Goal: Task Accomplishment & Management: Use online tool/utility

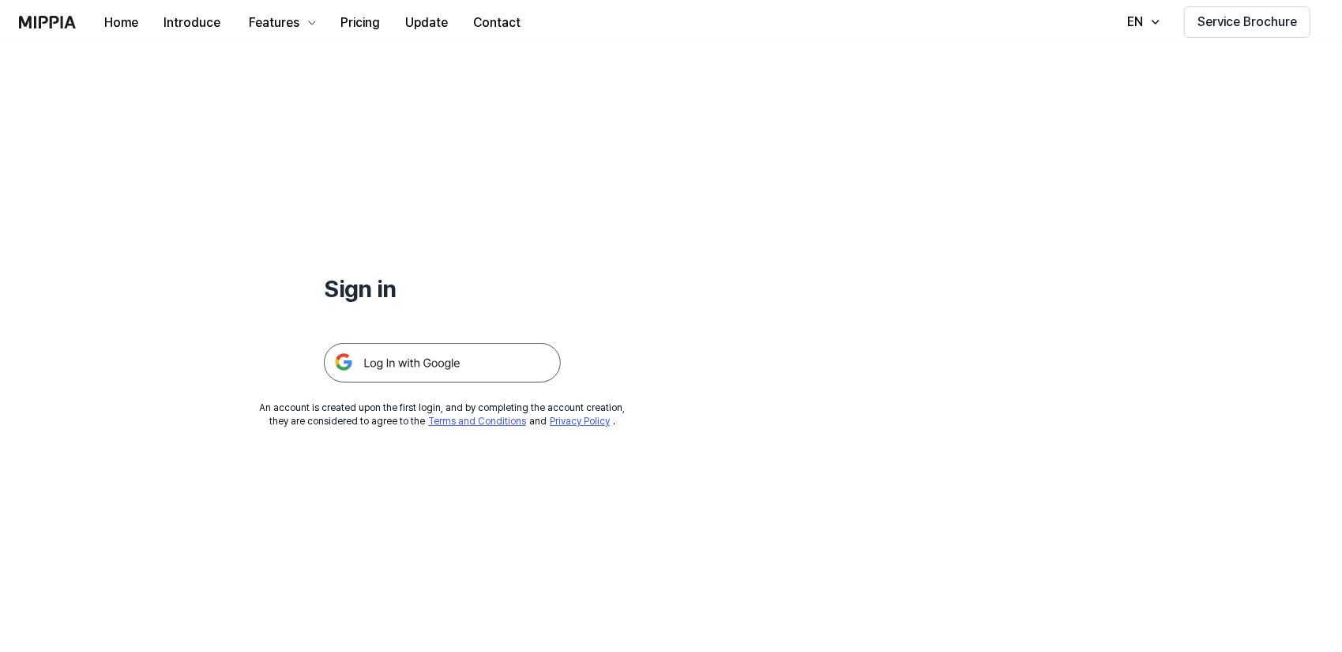
click at [392, 364] on img at bounding box center [442, 362] width 237 height 39
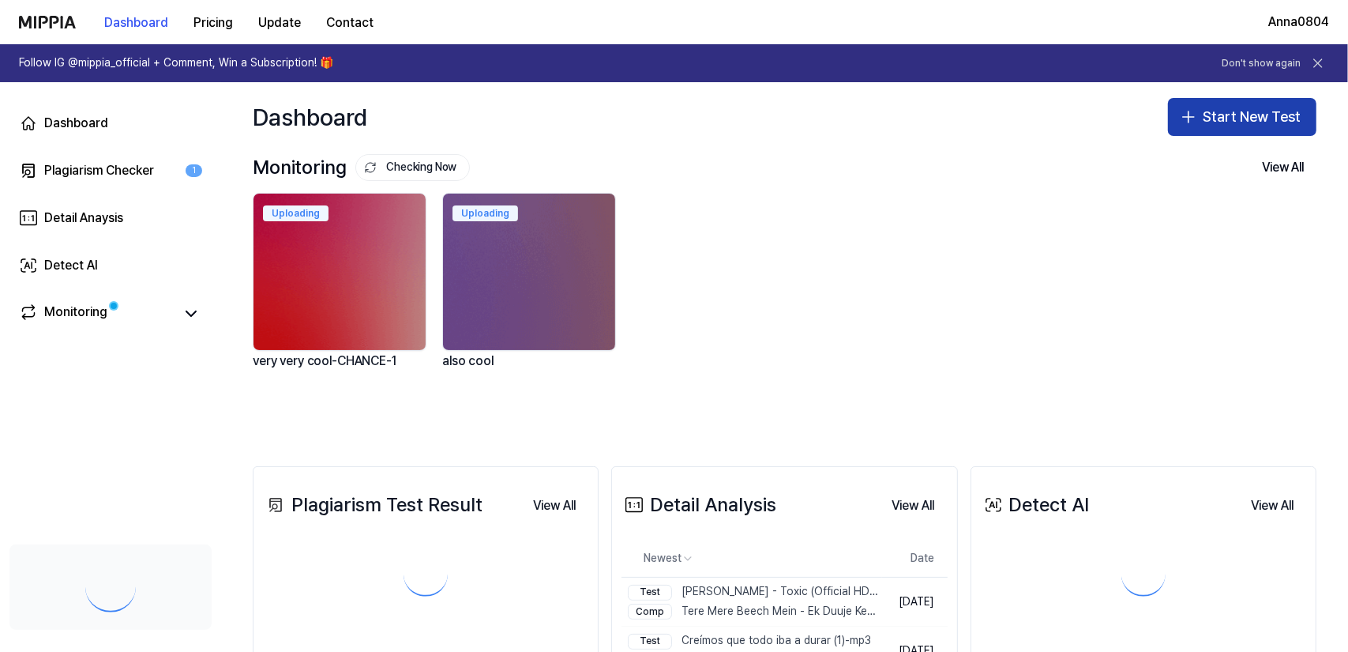
click at [1202, 118] on button "Start New Test" at bounding box center [1242, 117] width 148 height 38
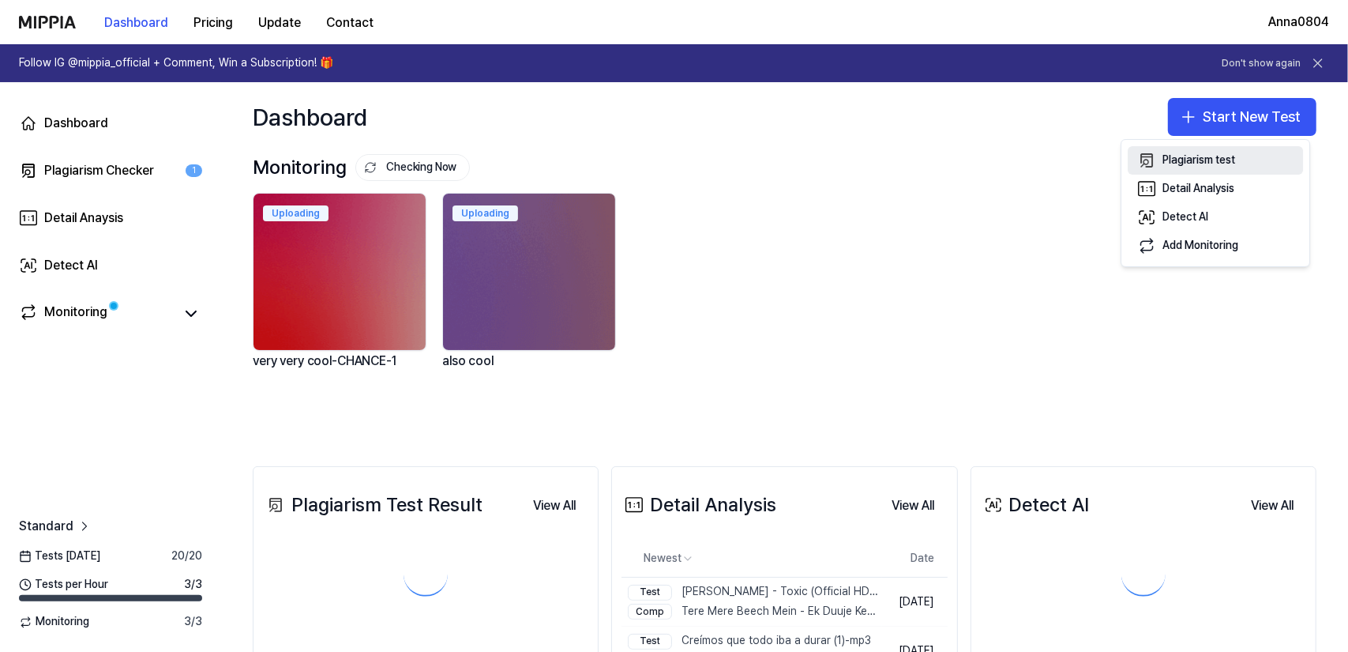
click at [1208, 164] on div "Plagiarism test" at bounding box center [1199, 160] width 73 height 16
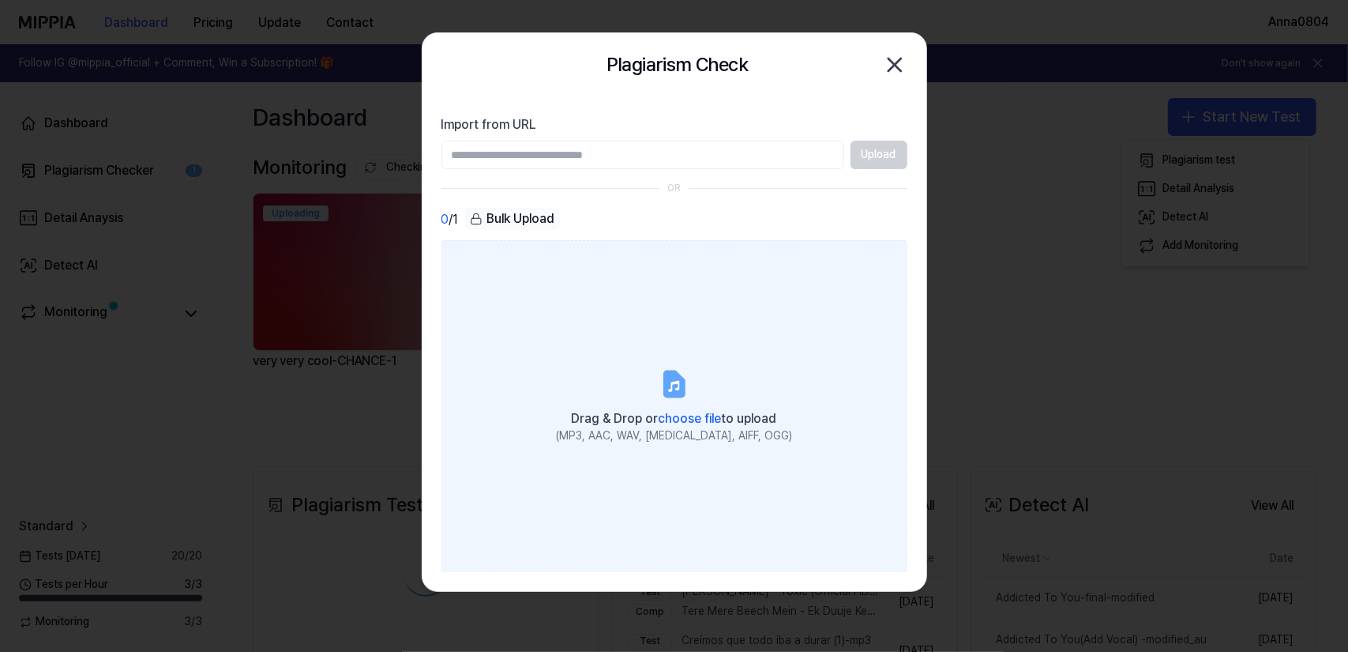
click at [642, 327] on label "Drag & Drop or choose file to upload (MP3, AAC, WAV, [MEDICAL_DATA], AIFF, OGG)" at bounding box center [675, 406] width 466 height 332
click at [0, 0] on input "Drag & Drop or choose file to upload (MP3, AAC, WAV, [MEDICAL_DATA], AIFF, OGG)" at bounding box center [0, 0] width 0 height 0
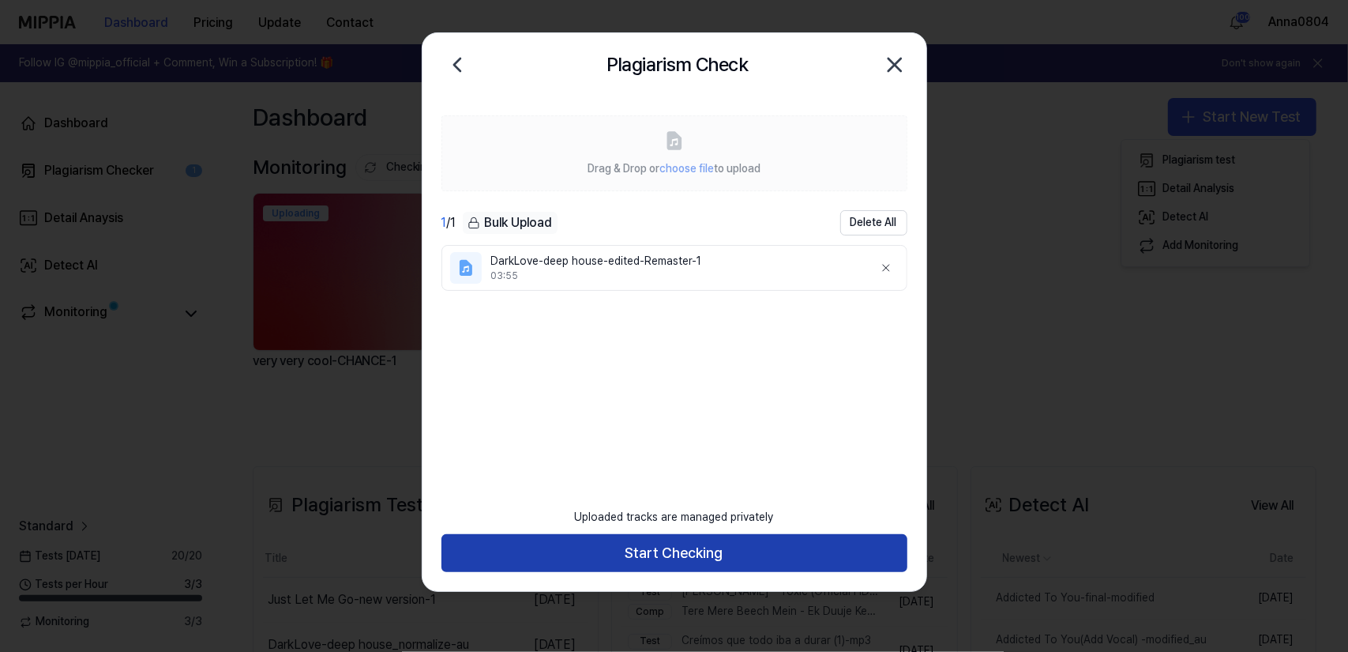
click at [717, 561] on button "Start Checking" at bounding box center [675, 553] width 466 height 38
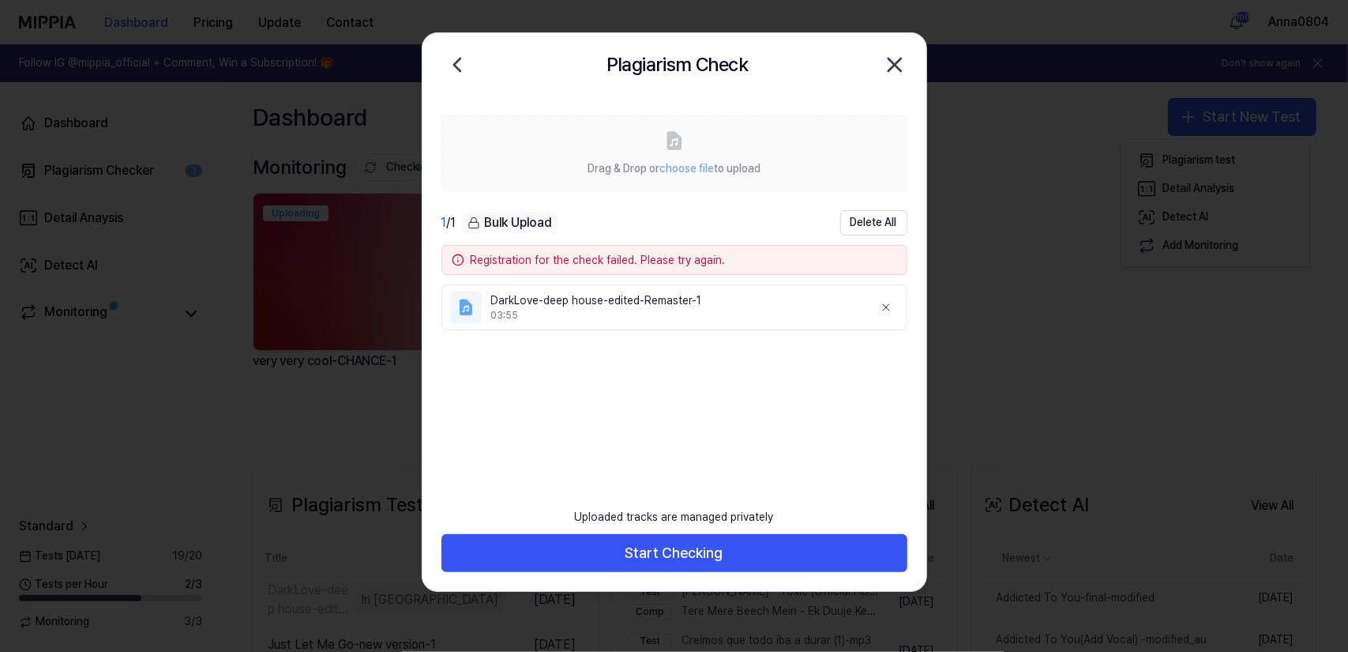
click at [906, 66] on icon "button" at bounding box center [894, 64] width 25 height 25
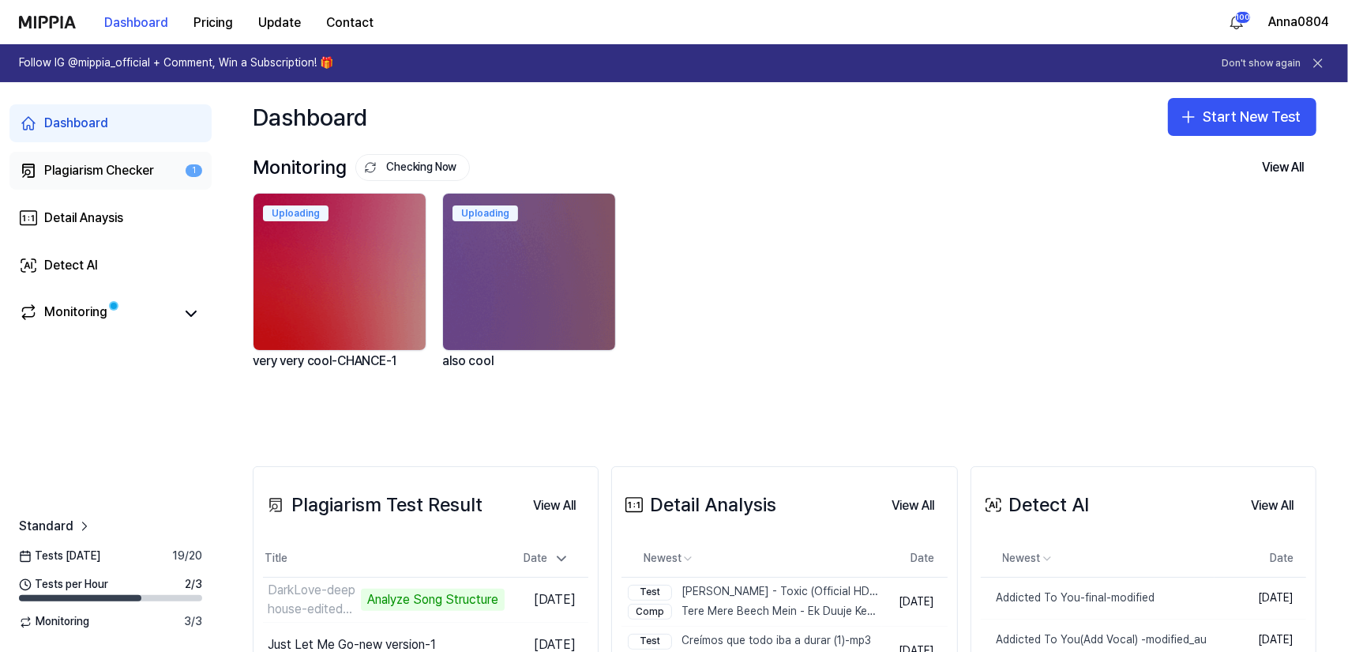
click at [77, 155] on link "Plagiarism Checker 1" at bounding box center [110, 171] width 202 height 38
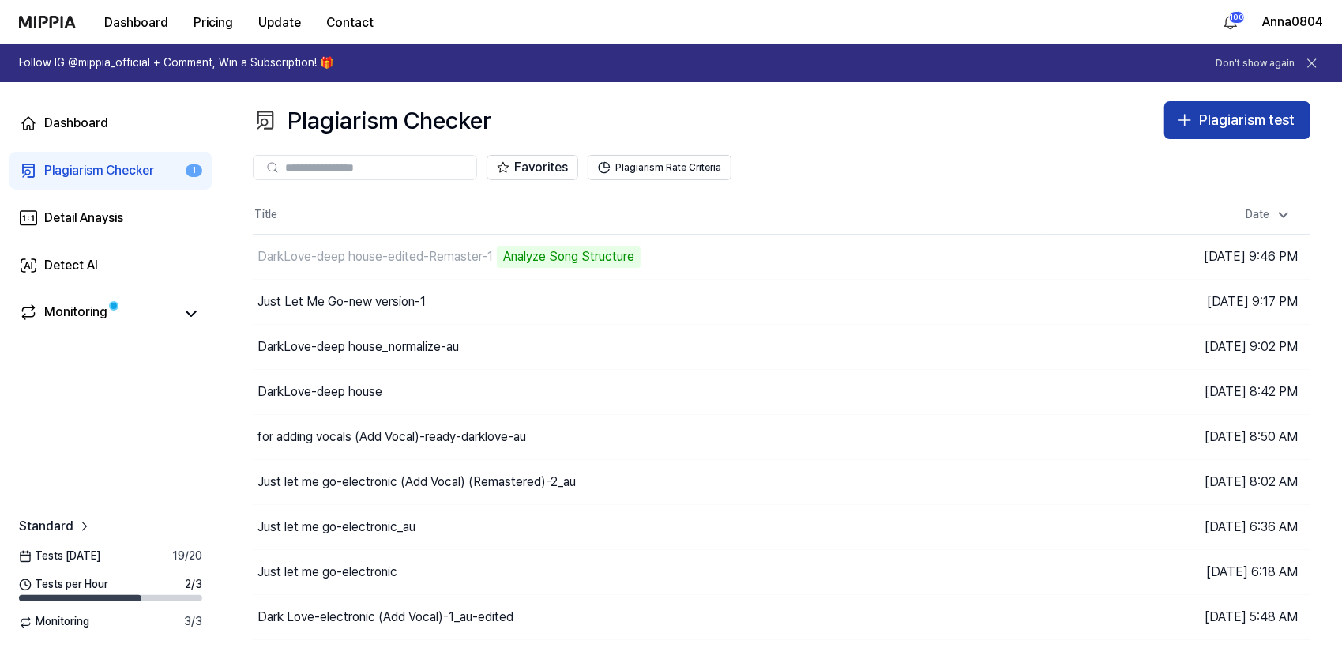
click at [1210, 106] on button "Plagiarism test" at bounding box center [1237, 120] width 146 height 38
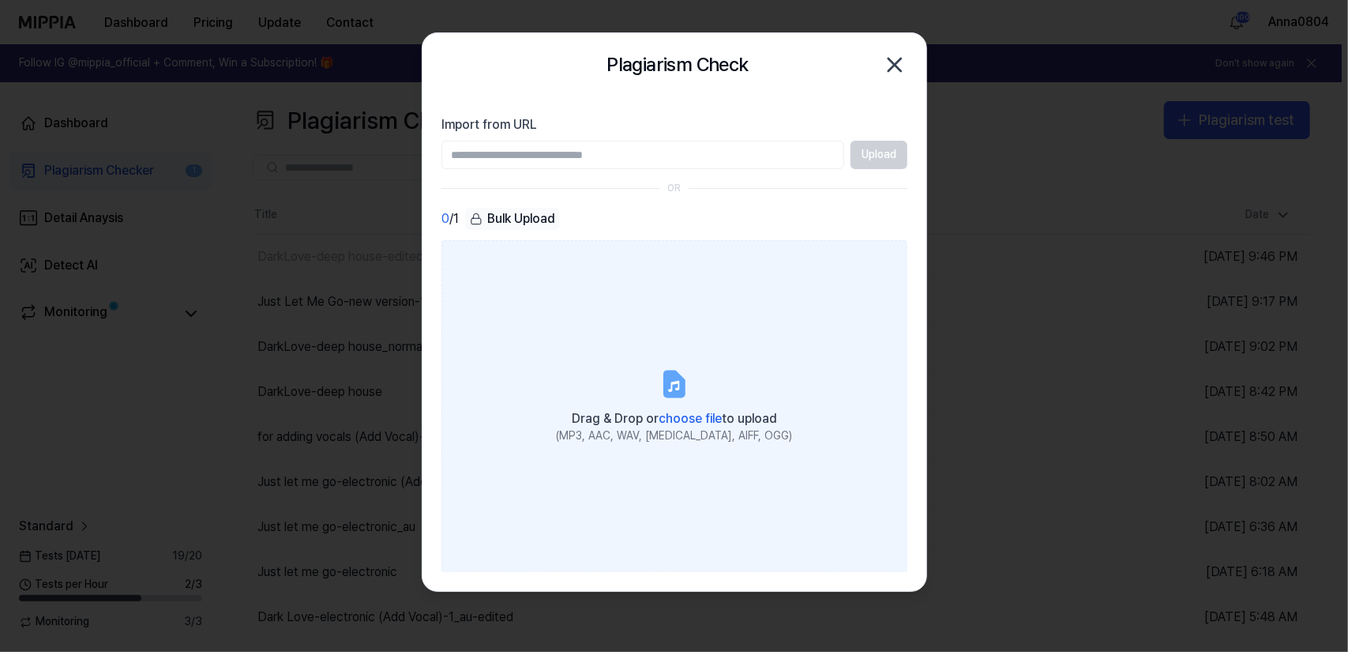
click at [728, 299] on label "Drag & Drop or choose file to upload (MP3, AAC, WAV, FLAC, AIFF, OGG)" at bounding box center [675, 406] width 466 height 332
click at [0, 0] on input "Drag & Drop or choose file to upload (MP3, AAC, WAV, FLAC, AIFF, OGG)" at bounding box center [0, 0] width 0 height 0
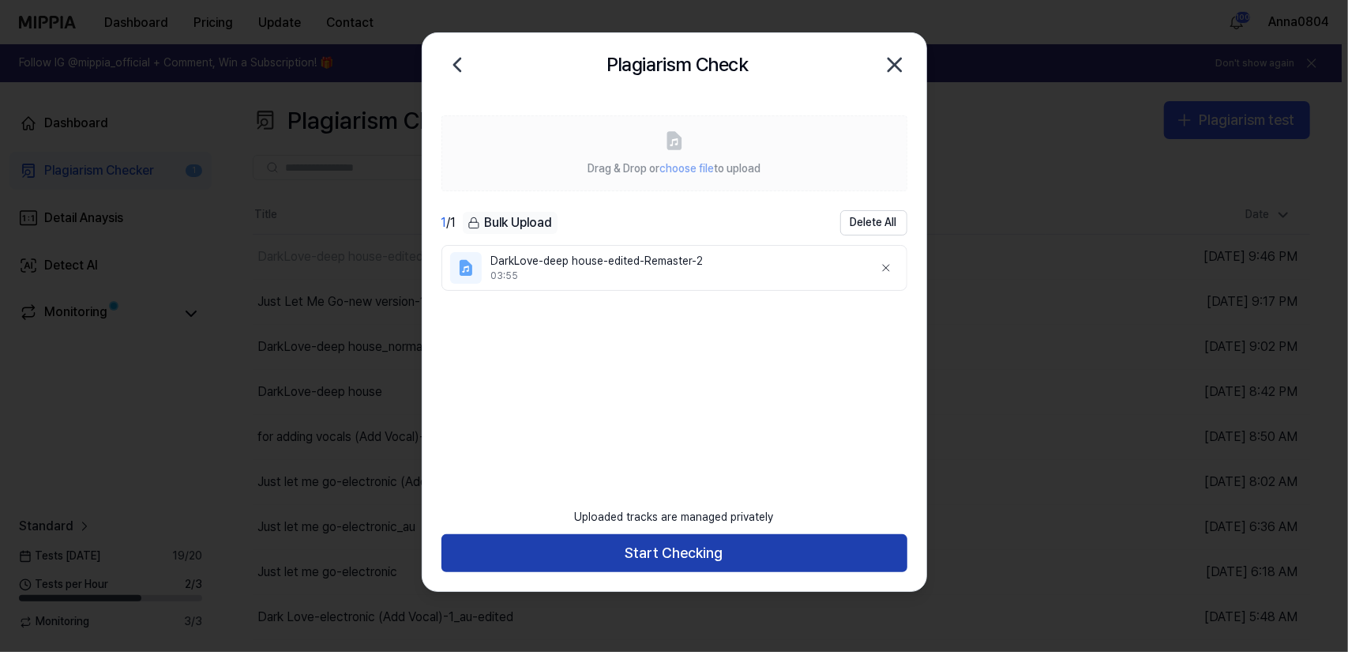
click at [693, 558] on button "Start Checking" at bounding box center [675, 553] width 466 height 38
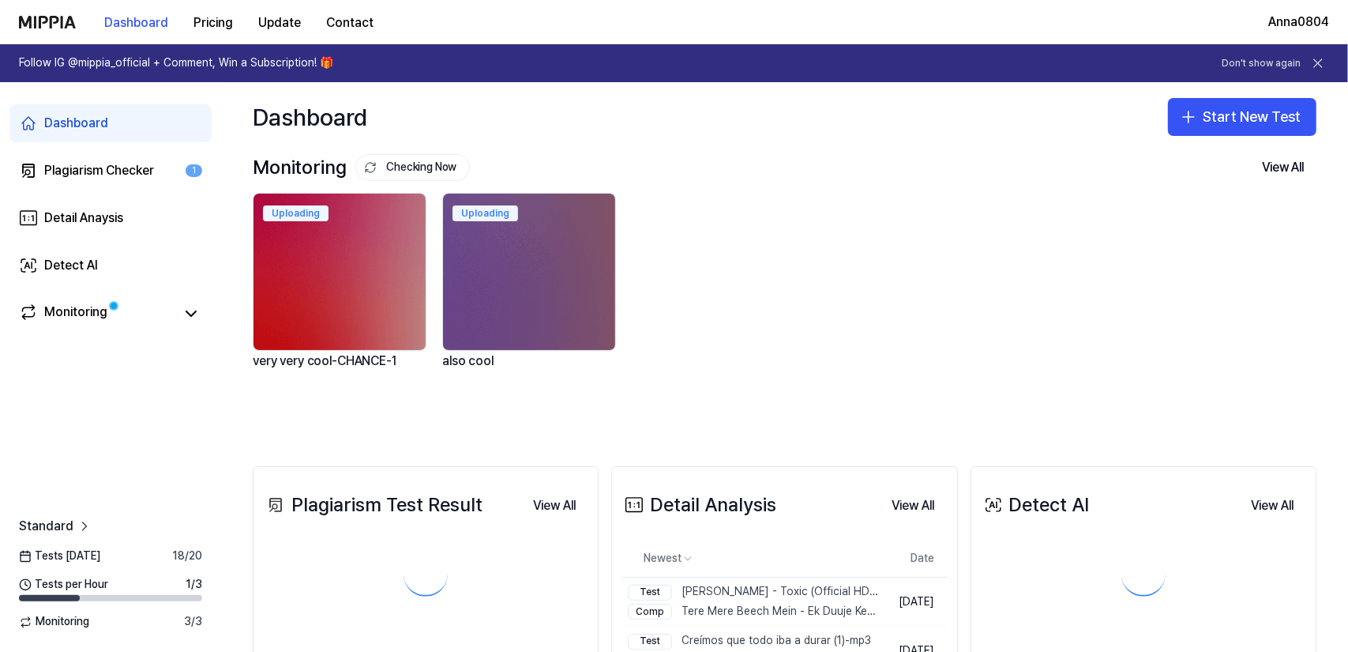
click at [88, 144] on div "Dashboard Plagiarism Checker 1 Detail Anaysis Detect AI Monitoring" at bounding box center [110, 218] width 221 height 272
click at [92, 156] on link "Plagiarism Checker 1" at bounding box center [110, 171] width 202 height 38
click at [91, 171] on div "Plagiarism Checker" at bounding box center [99, 170] width 110 height 19
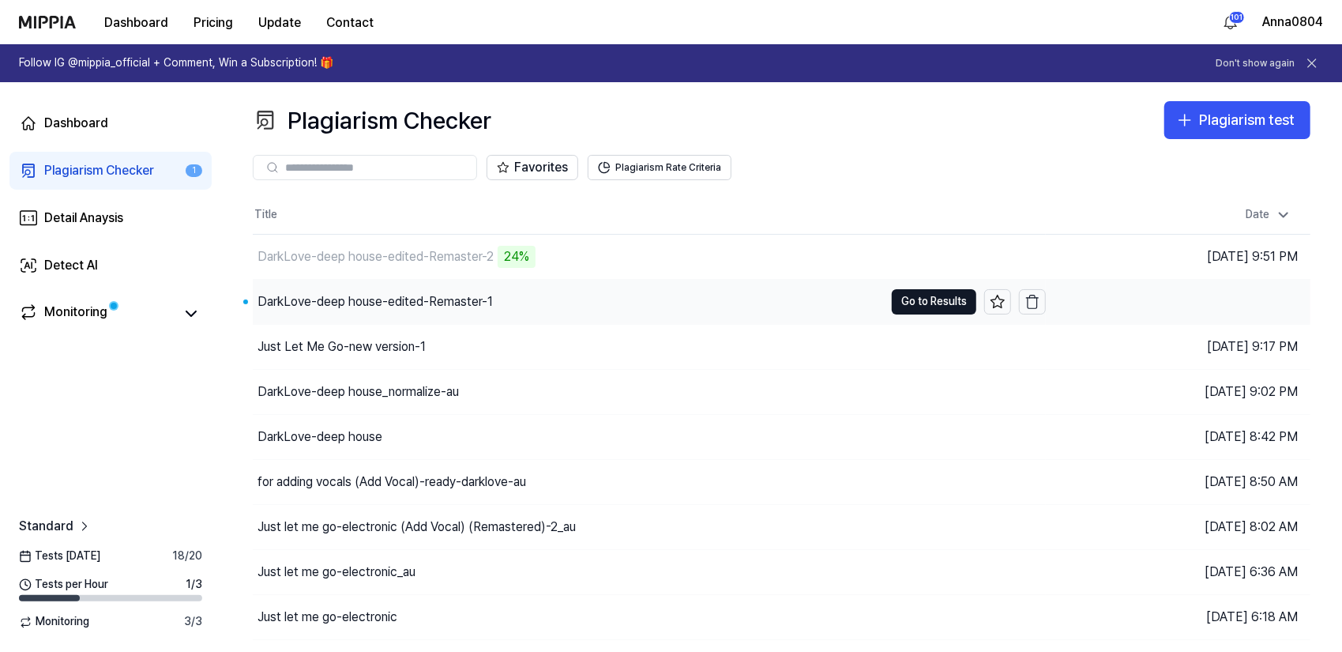
click at [527, 309] on div "DarkLove-deep house-edited-Remaster-1" at bounding box center [568, 302] width 631 height 44
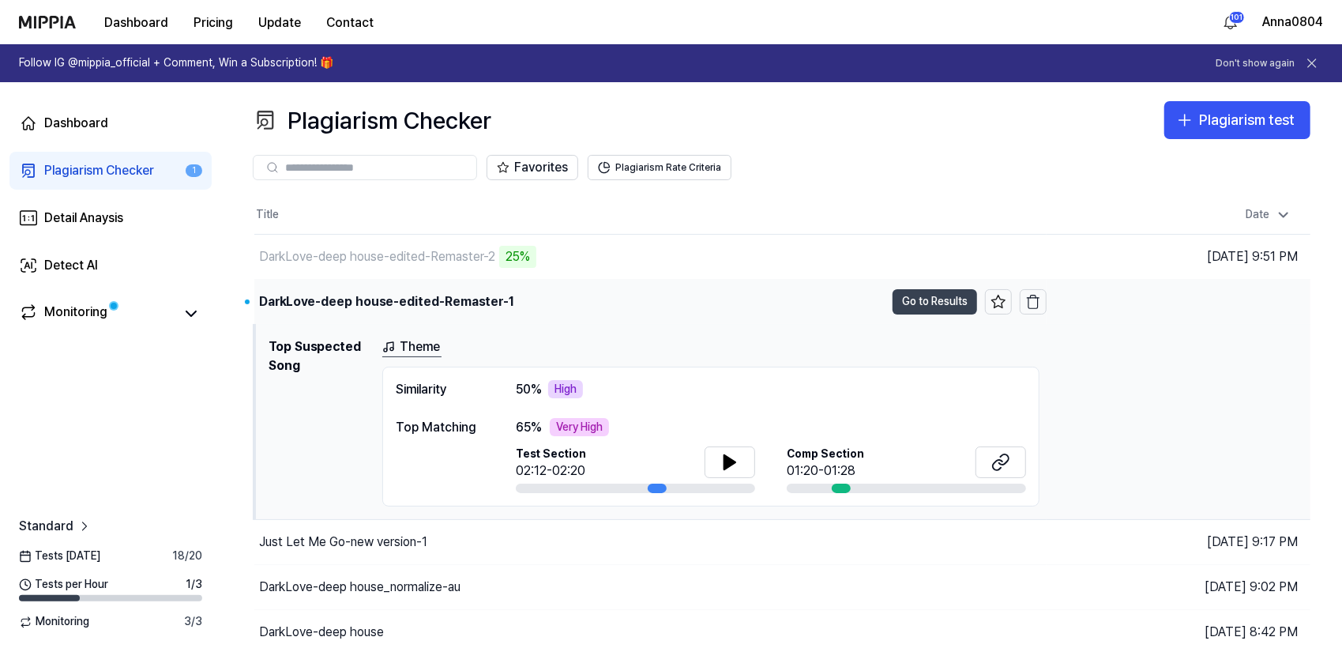
click at [921, 304] on button "Go to Results" at bounding box center [935, 301] width 85 height 25
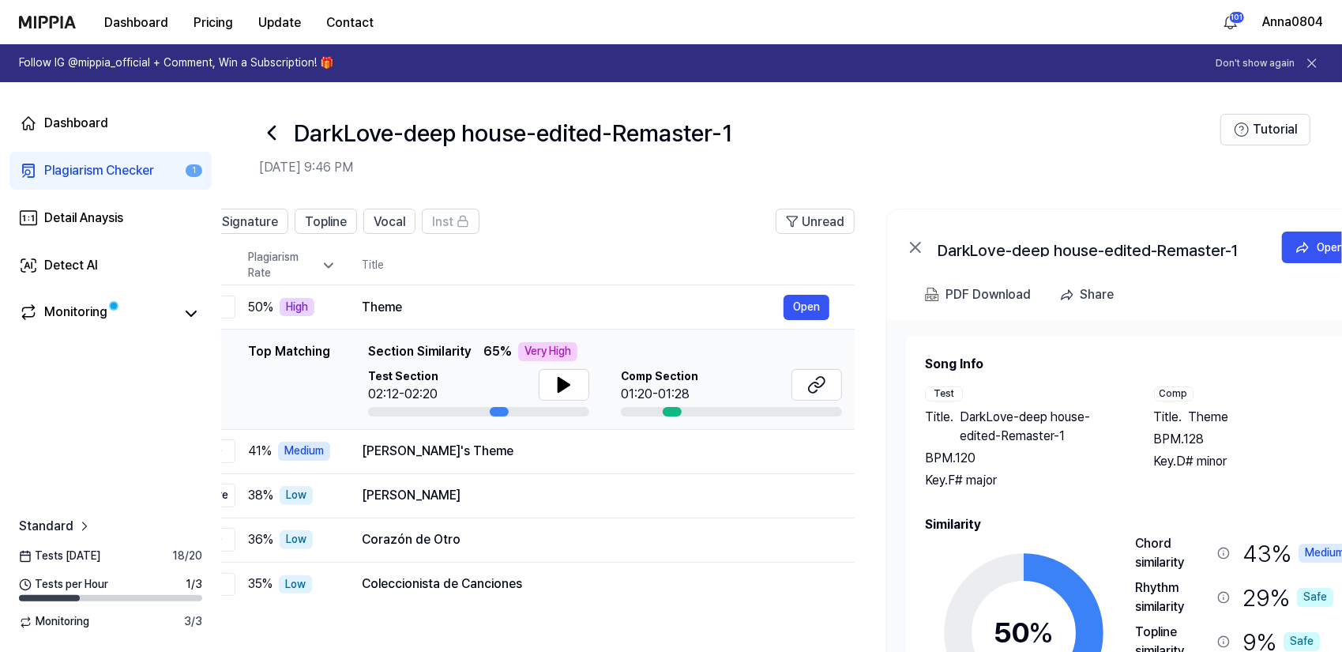
scroll to position [0, 91]
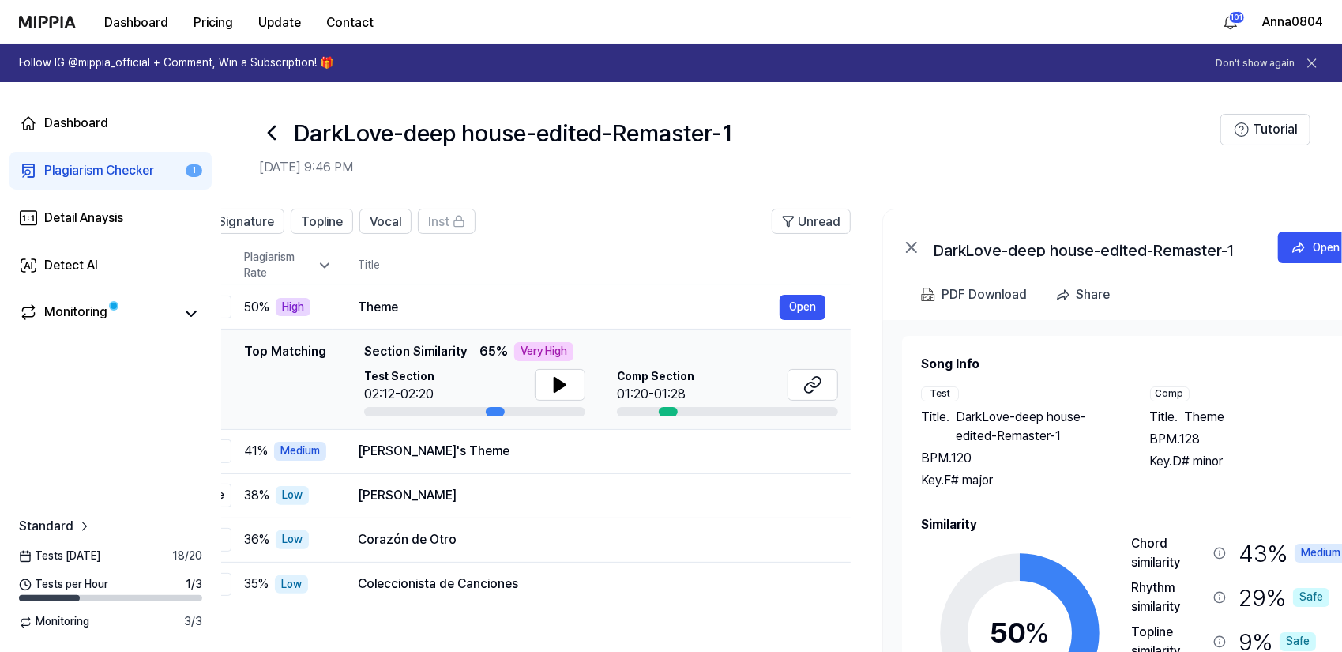
drag, startPoint x: 1186, startPoint y: 440, endPoint x: 1132, endPoint y: 432, distance: 55.1
click at [1132, 432] on div "Test Title . DarkLove-deep house-edited-Remaster-1 BPM. 120 Key. F# major Comp …" at bounding box center [1134, 437] width 426 height 103
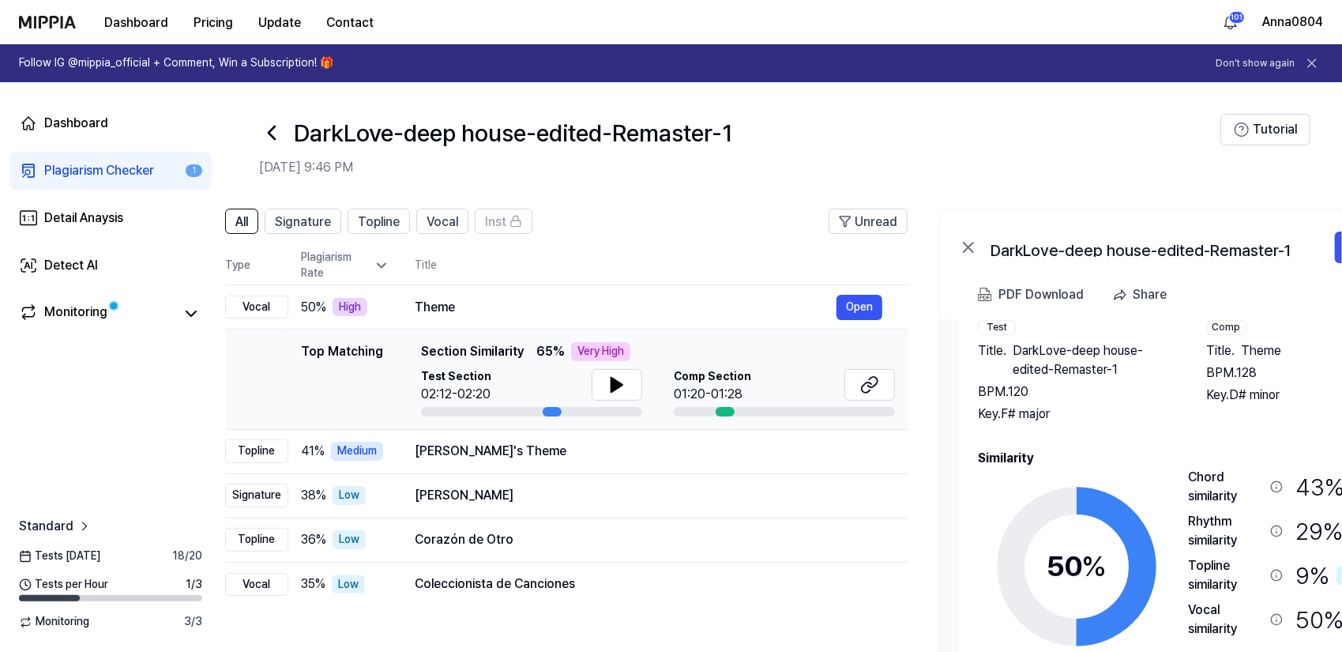
scroll to position [0, 12]
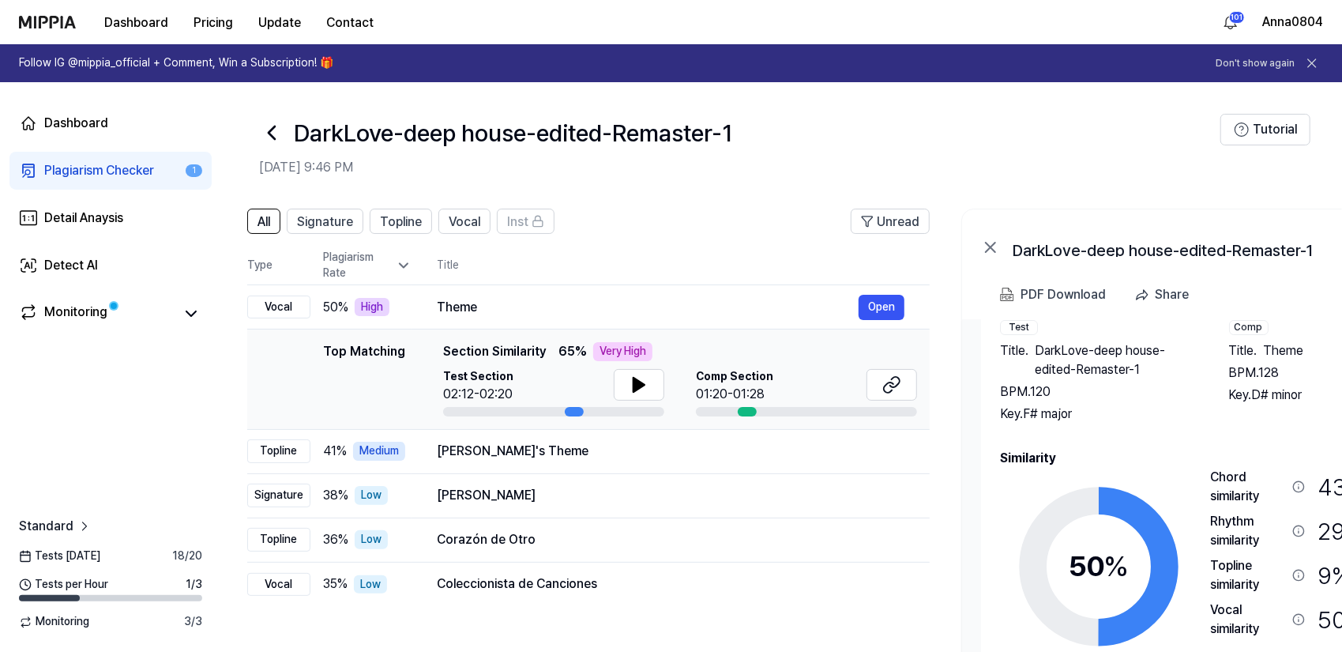
drag, startPoint x: 1165, startPoint y: 503, endPoint x: 1156, endPoint y: 507, distance: 9.5
click at [1156, 507] on icon at bounding box center [1098, 566] width 197 height 197
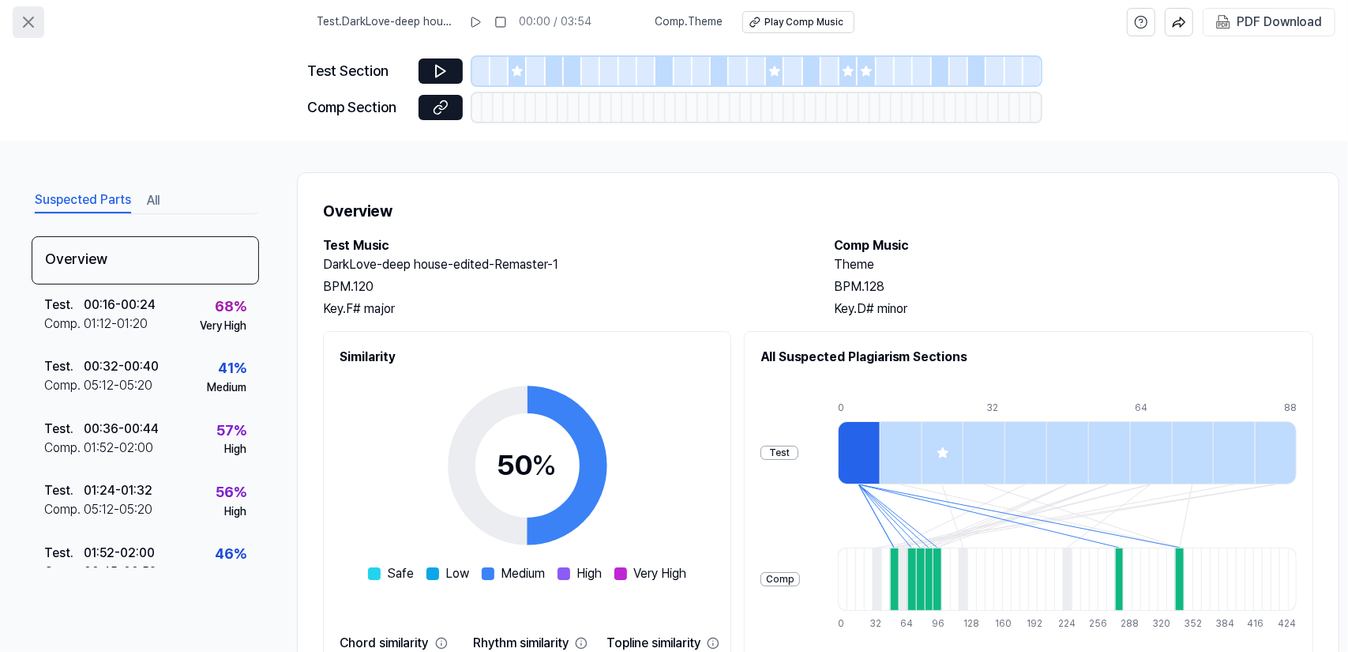
click at [27, 17] on icon at bounding box center [28, 22] width 19 height 19
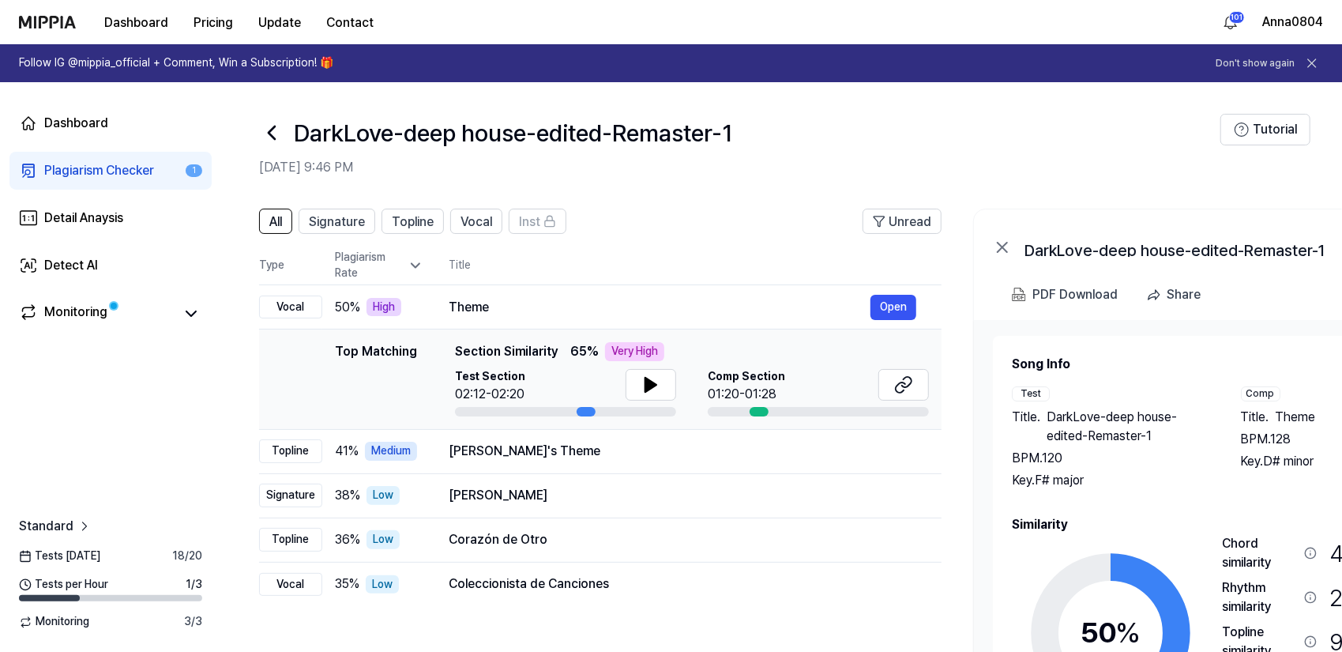
click at [88, 171] on div "Plagiarism Checker" at bounding box center [99, 170] width 110 height 19
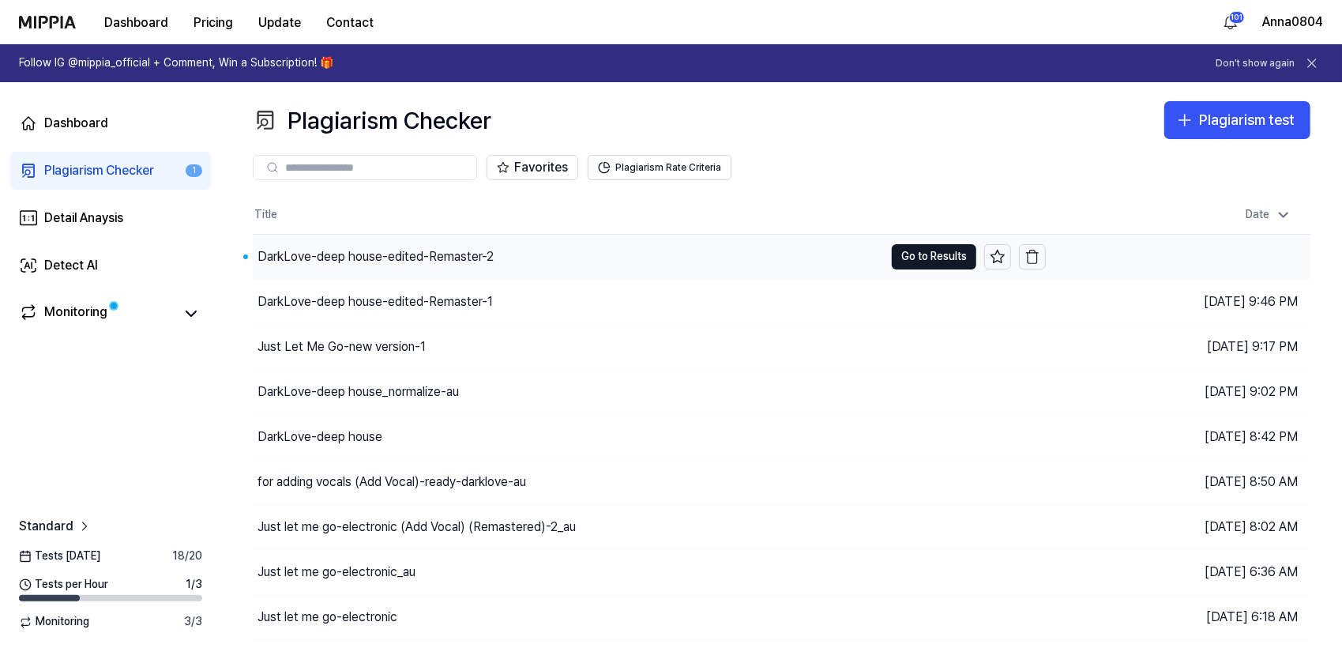
click at [431, 260] on div "DarkLove-deep house-edited-Remaster-2" at bounding box center [375, 256] width 236 height 19
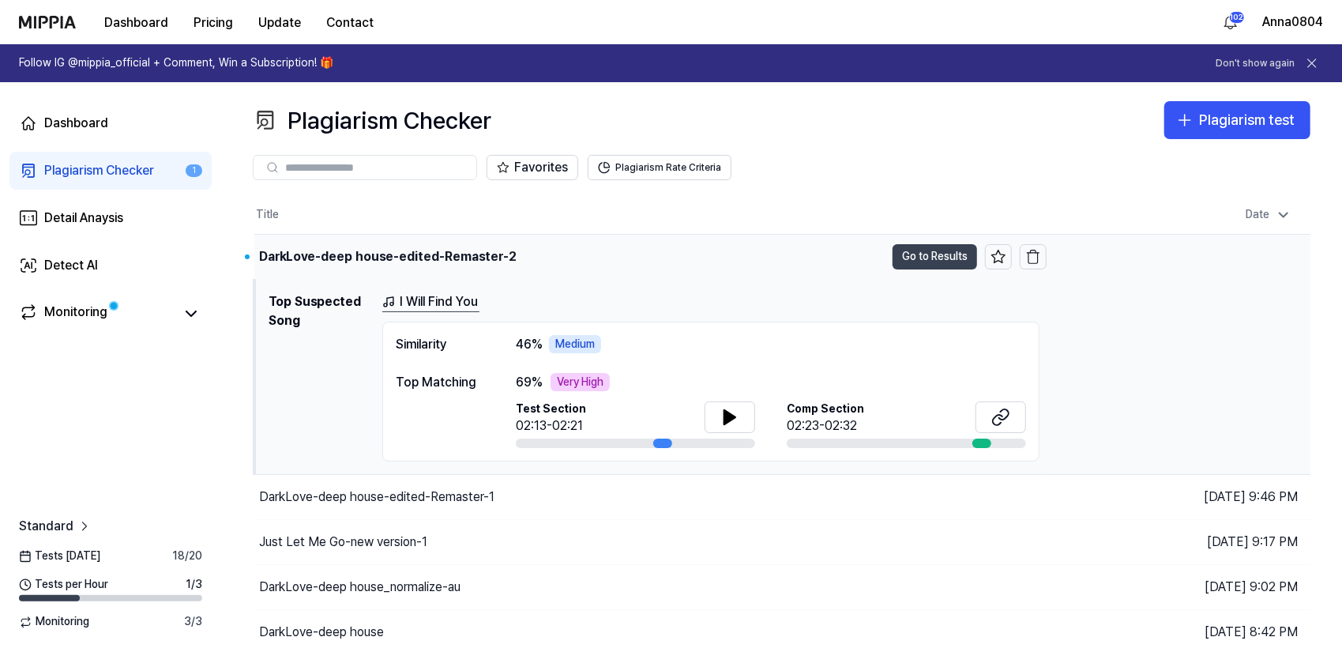
click at [923, 258] on button "Go to Results" at bounding box center [935, 256] width 85 height 25
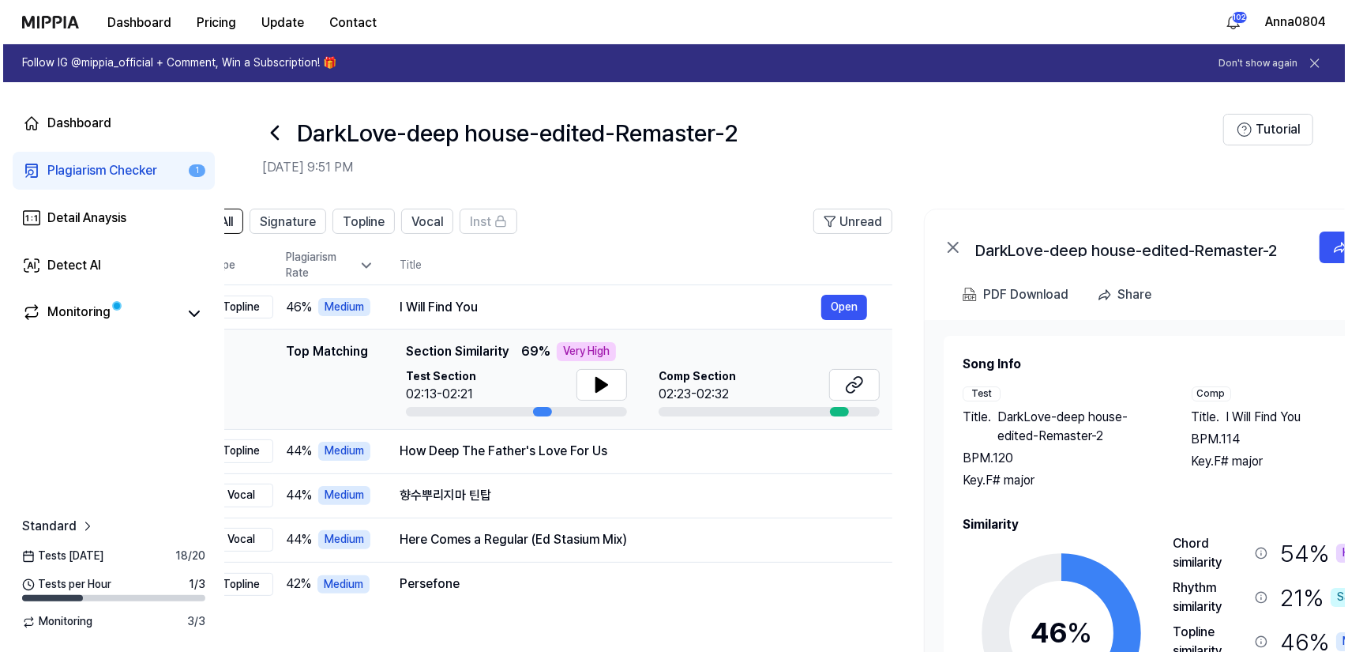
scroll to position [0, 54]
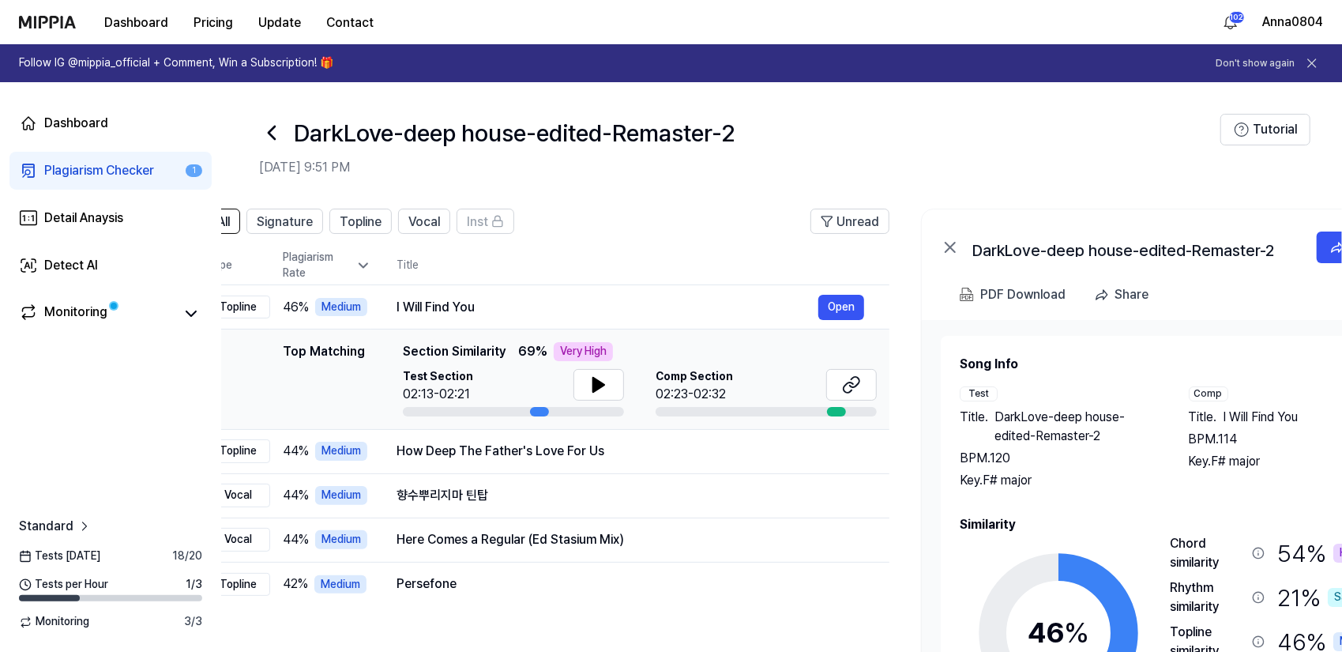
drag, startPoint x: 1114, startPoint y: 428, endPoint x: 1060, endPoint y: 425, distance: 53.8
click at [1060, 425] on span "DarkLove-deep house-edited-Remaster-2" at bounding box center [1074, 427] width 163 height 38
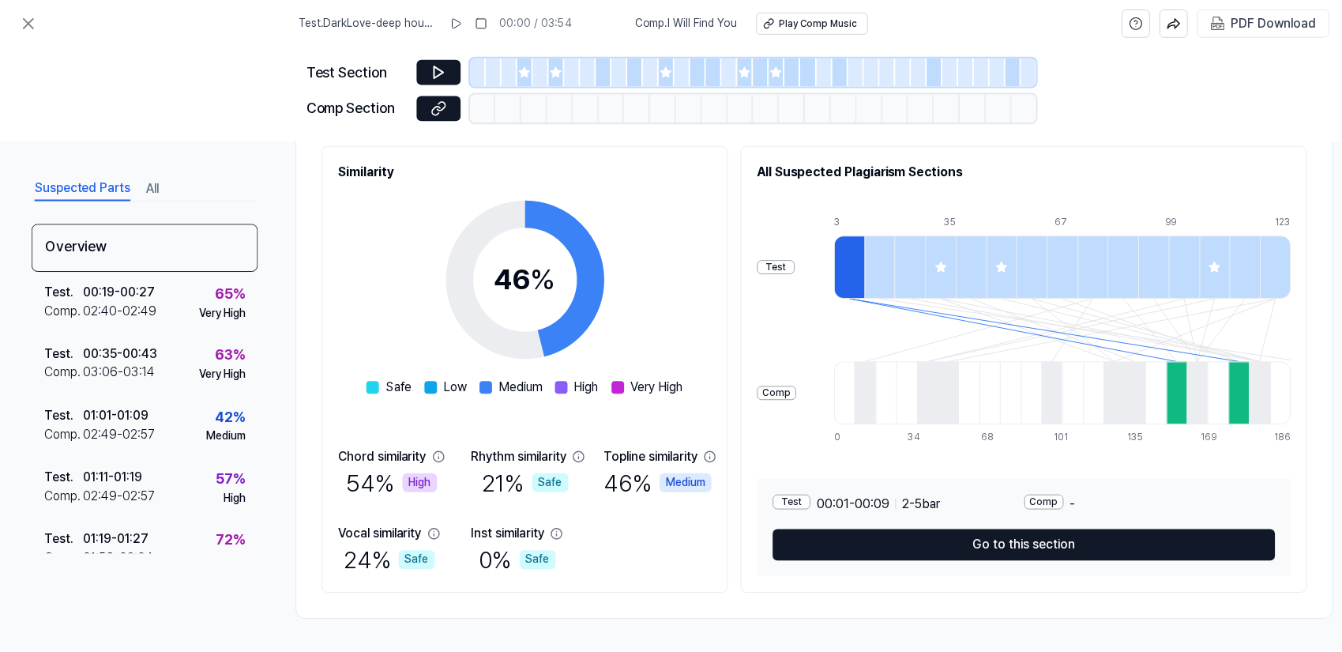
scroll to position [190, 0]
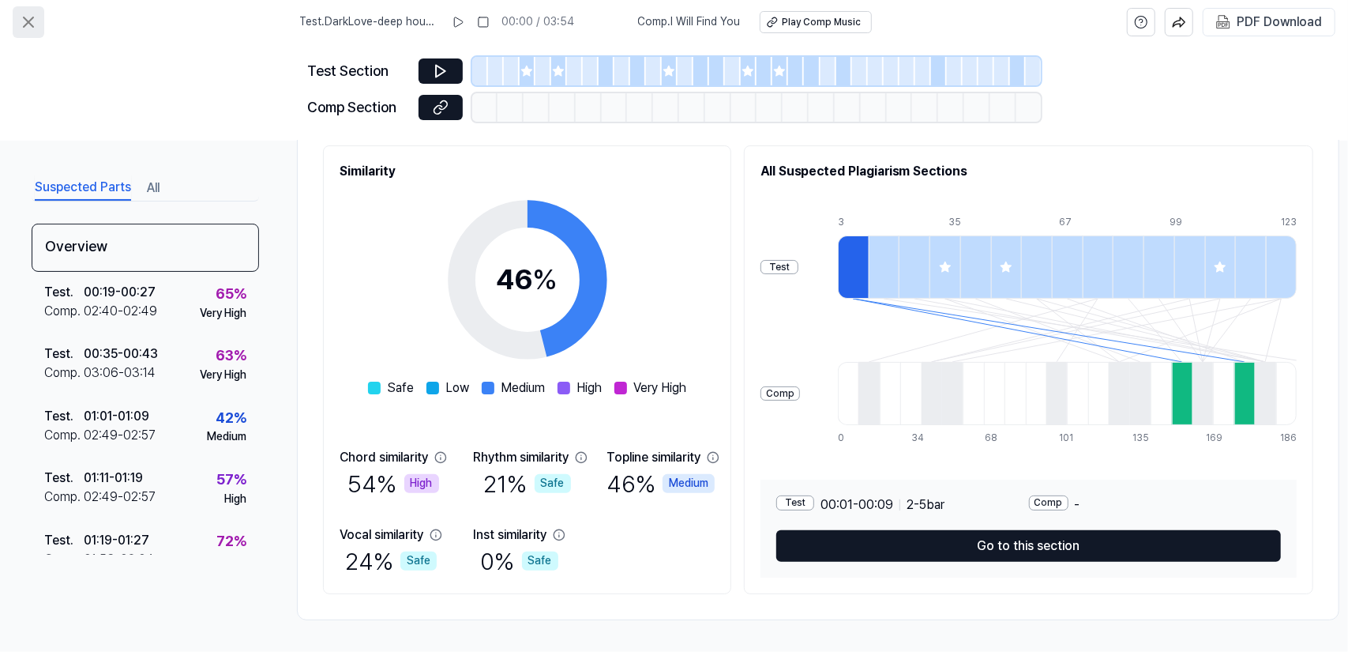
click at [27, 23] on icon at bounding box center [28, 21] width 9 height 9
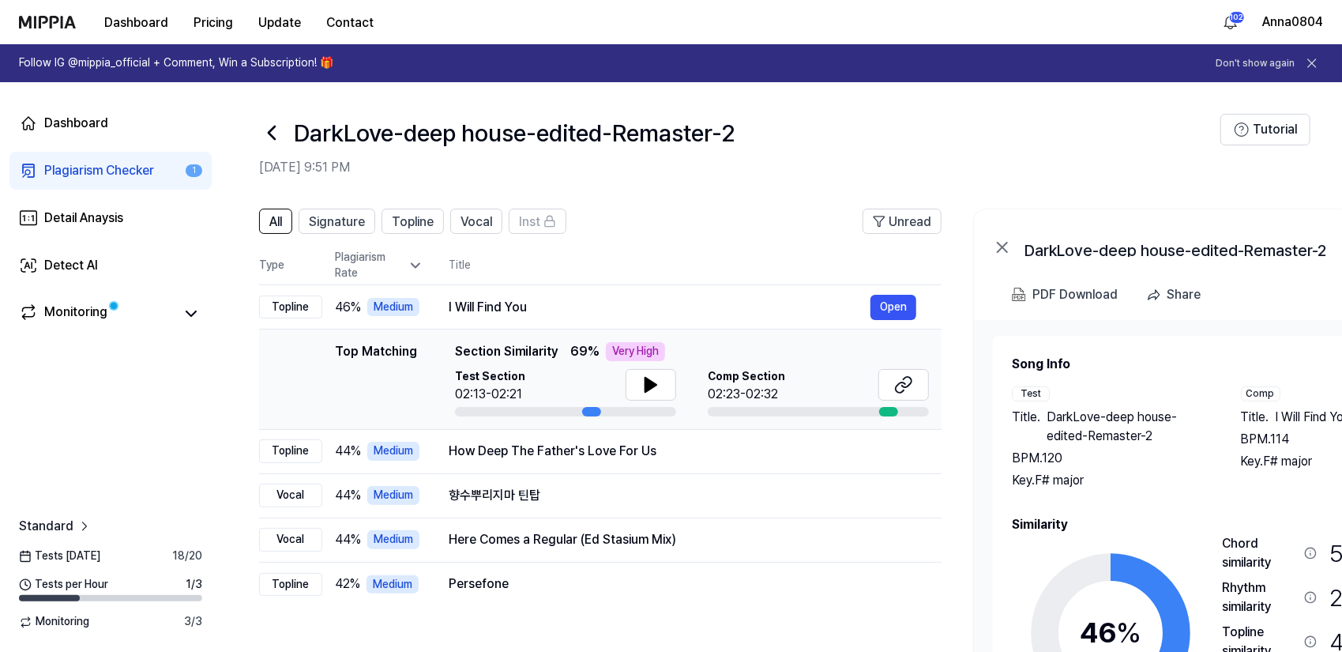
click at [90, 170] on div "Plagiarism Checker" at bounding box center [99, 170] width 110 height 19
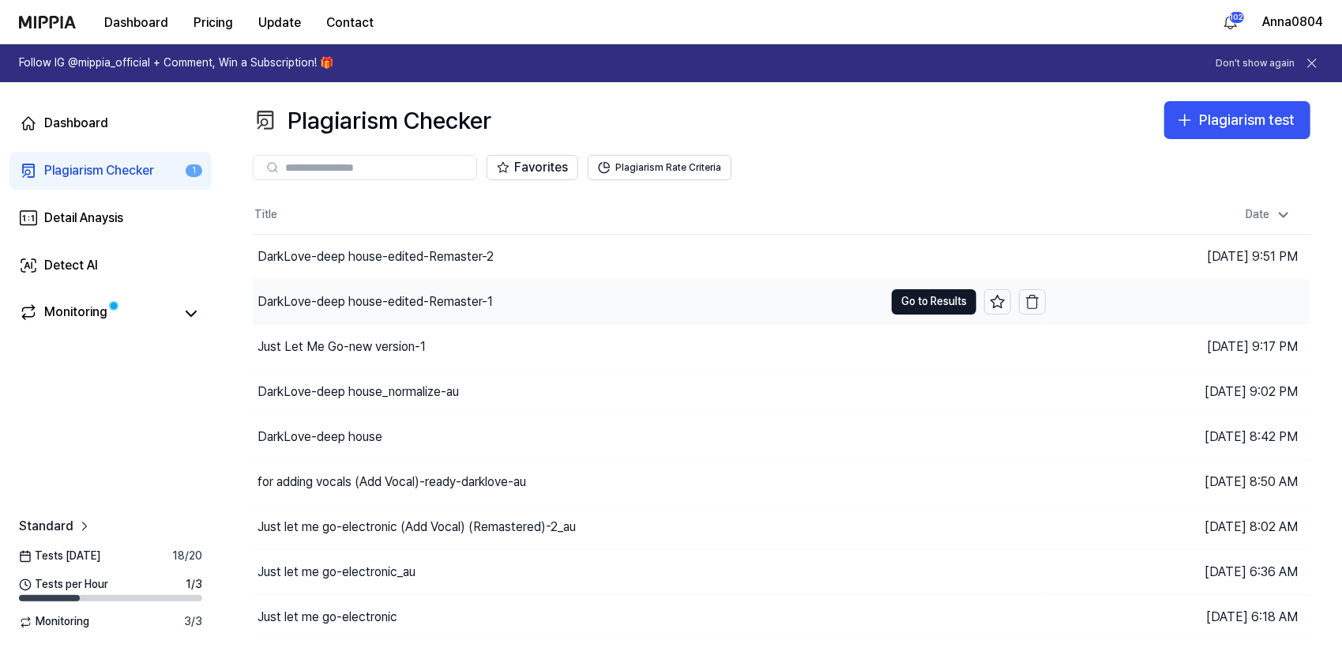
click at [355, 302] on div "DarkLove-deep house-edited-Remaster-1" at bounding box center [374, 301] width 235 height 19
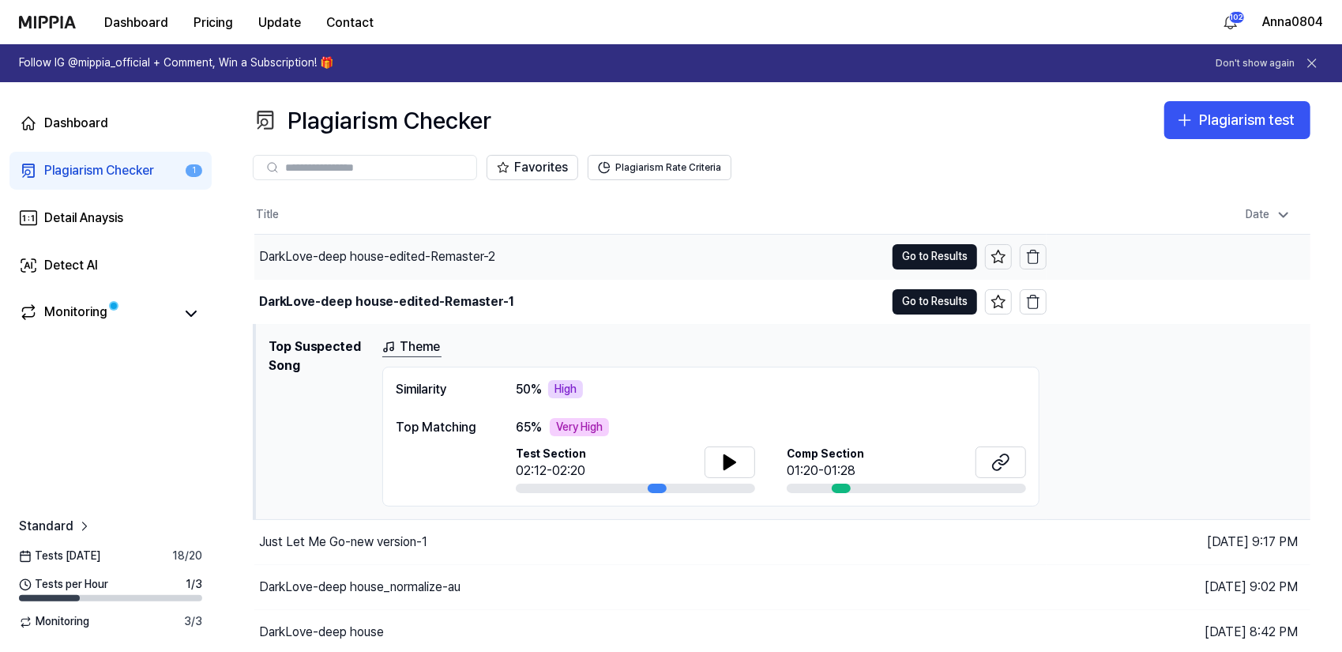
click at [439, 262] on div "DarkLove-deep house-edited-Remaster-2" at bounding box center [377, 256] width 236 height 19
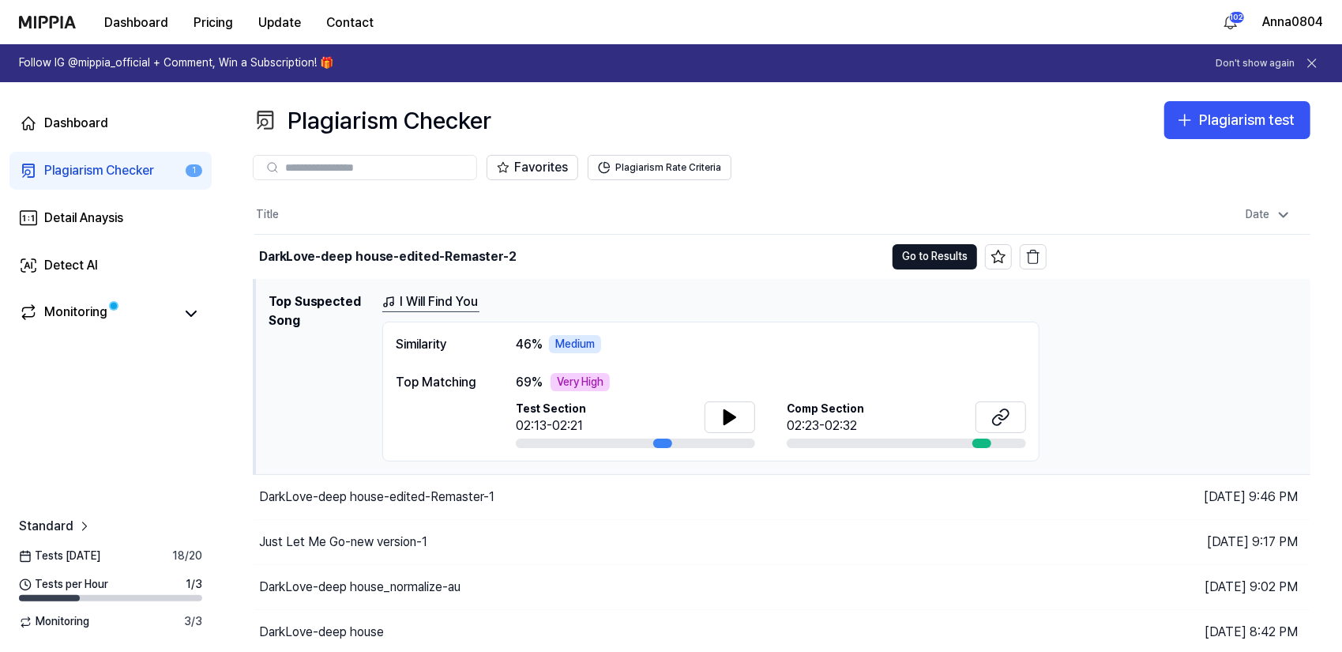
click at [439, 306] on link "I Will Find You" at bounding box center [430, 302] width 97 height 20
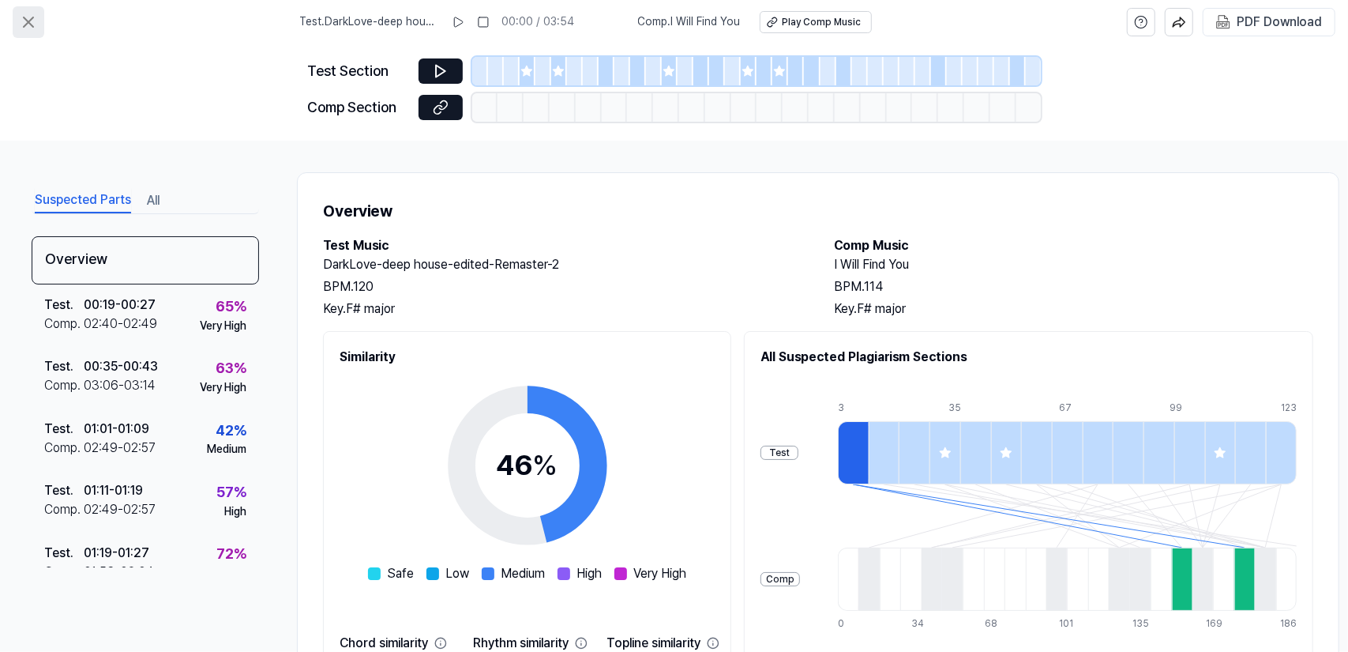
click at [22, 24] on icon at bounding box center [28, 22] width 19 height 19
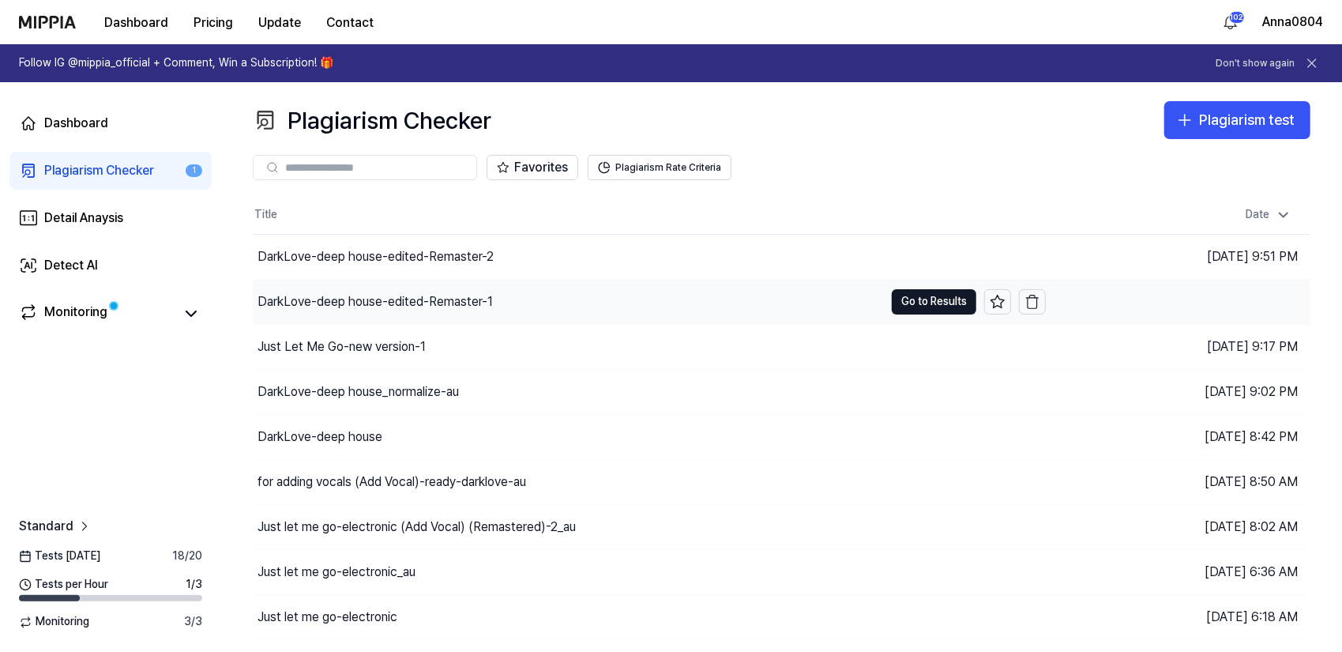
click at [343, 295] on div "DarkLove-deep house-edited-Remaster-1" at bounding box center [374, 301] width 235 height 19
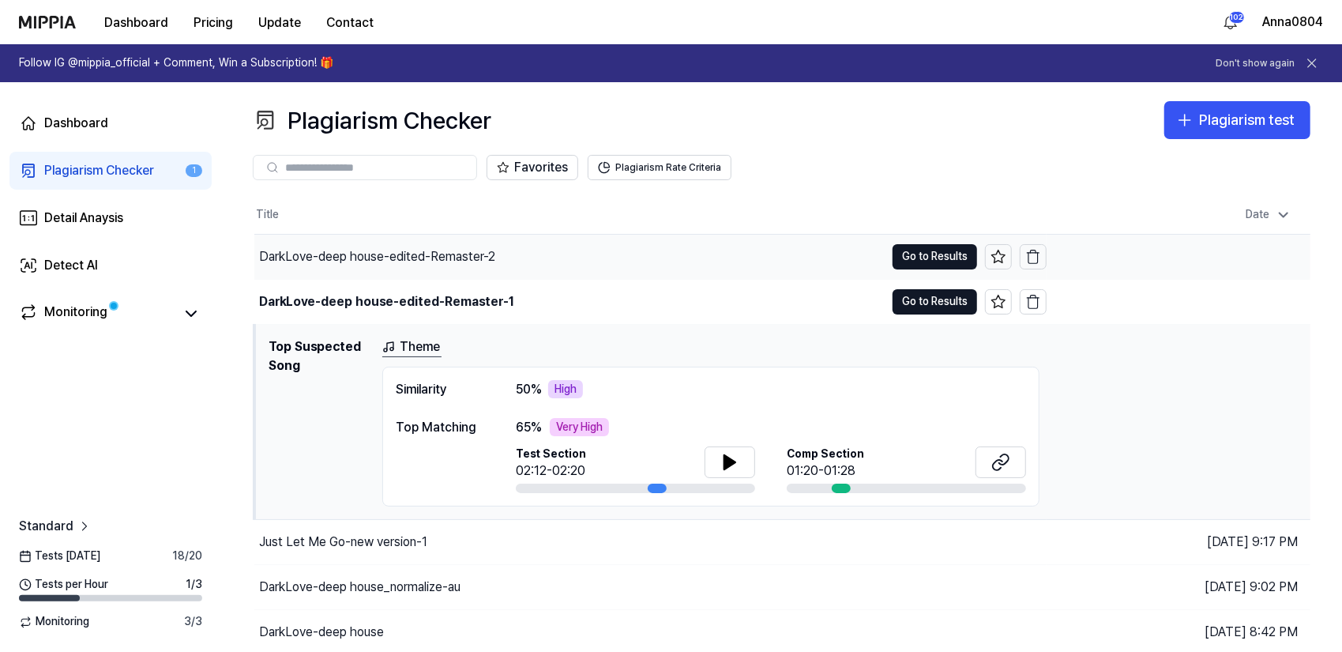
click at [457, 250] on div "DarkLove-deep house-edited-Remaster-2" at bounding box center [377, 256] width 236 height 19
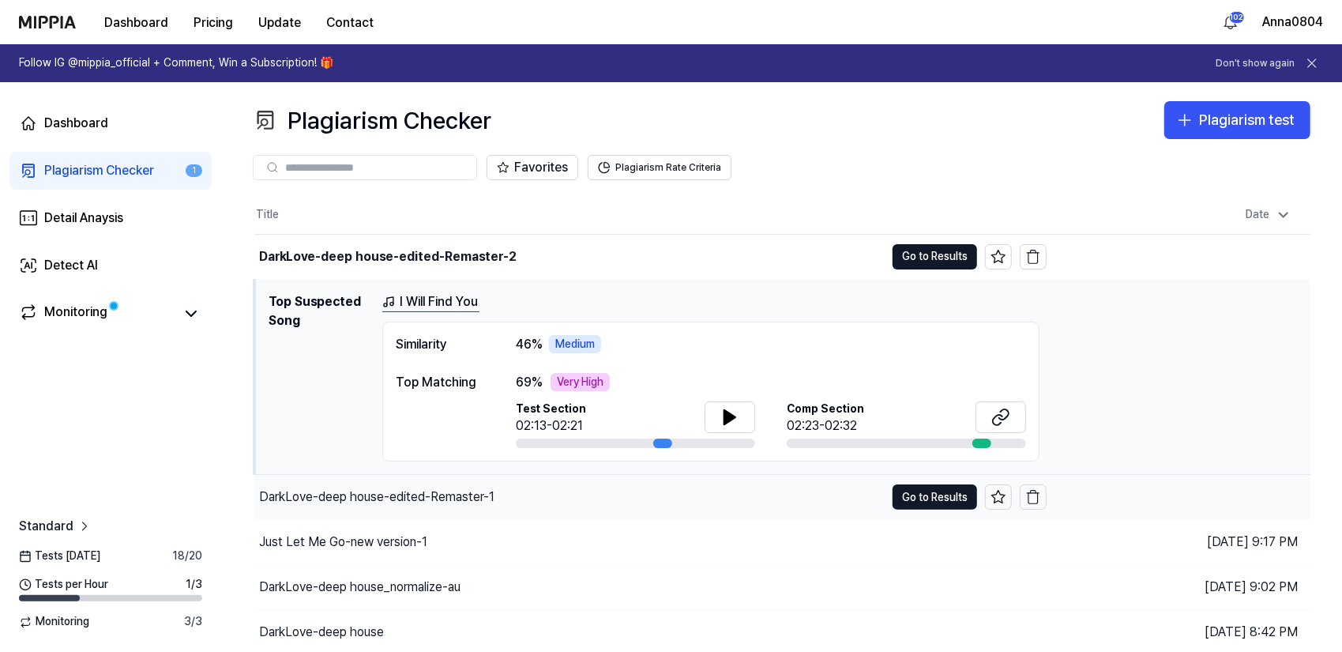
click at [366, 490] on div "DarkLove-deep house-edited-Remaster-1" at bounding box center [376, 496] width 235 height 19
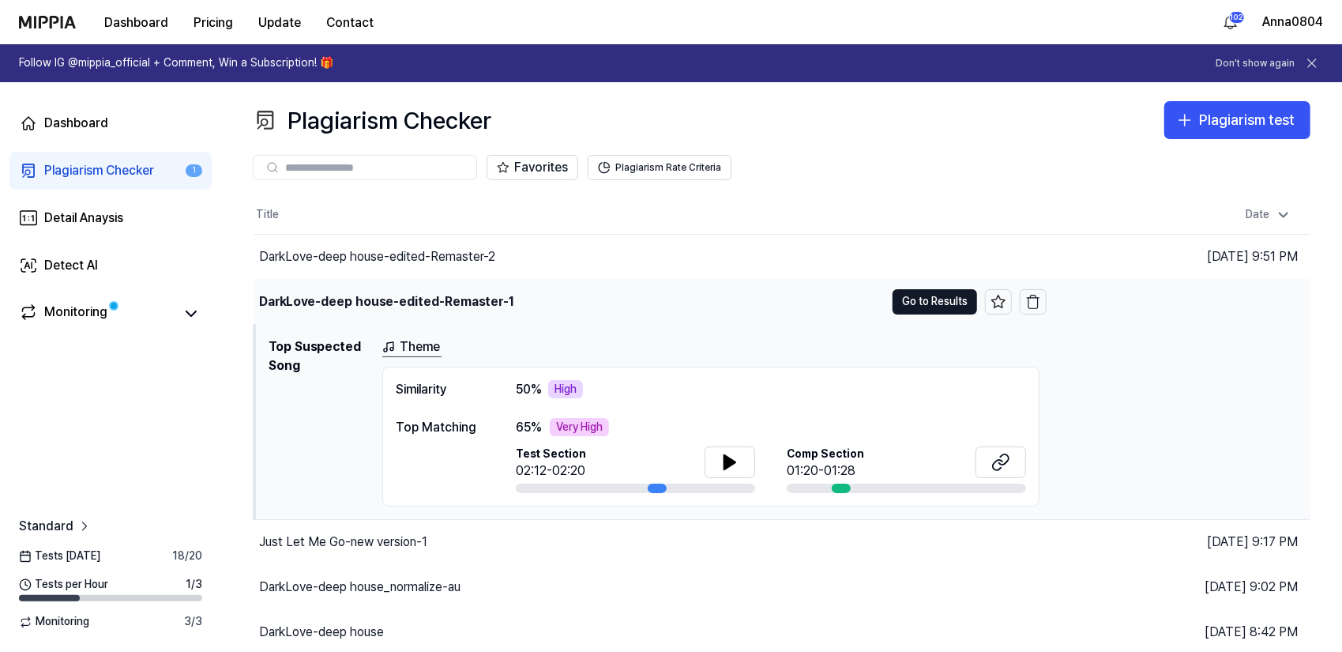
click at [913, 288] on td "DarkLove-deep house-edited-Remaster-1 Go to Results" at bounding box center [650, 302] width 792 height 44
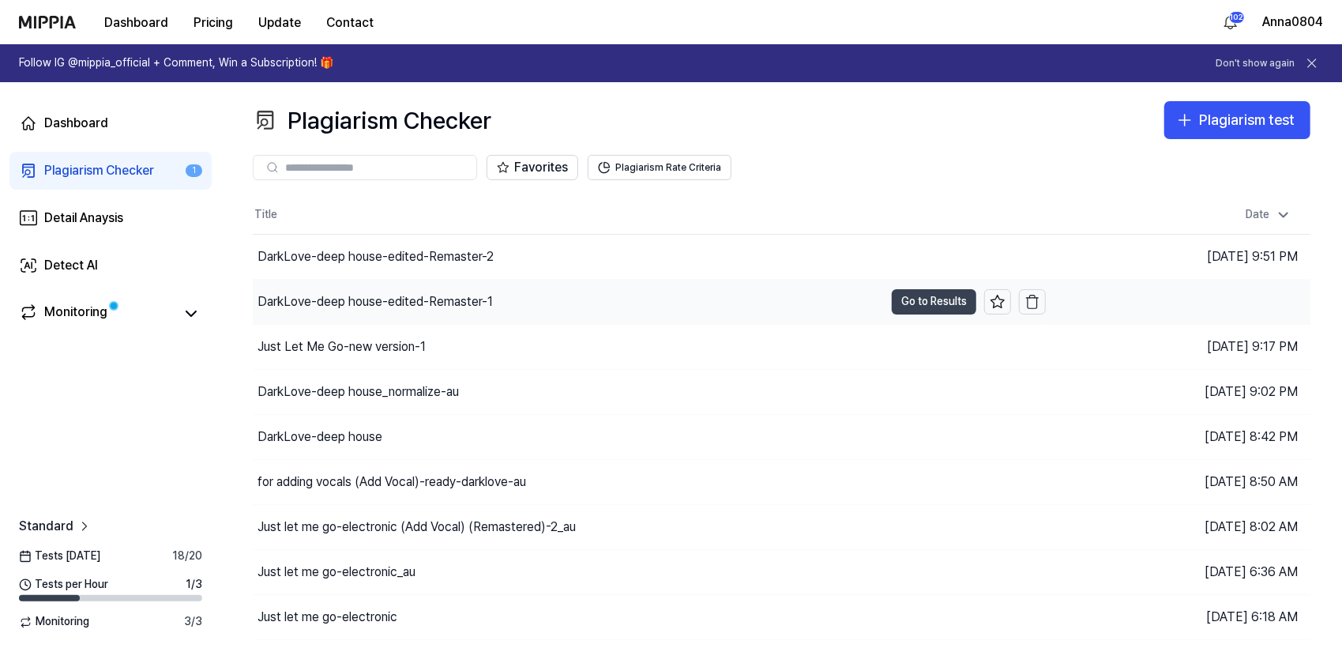
click at [913, 295] on button "Go to Results" at bounding box center [934, 301] width 85 height 25
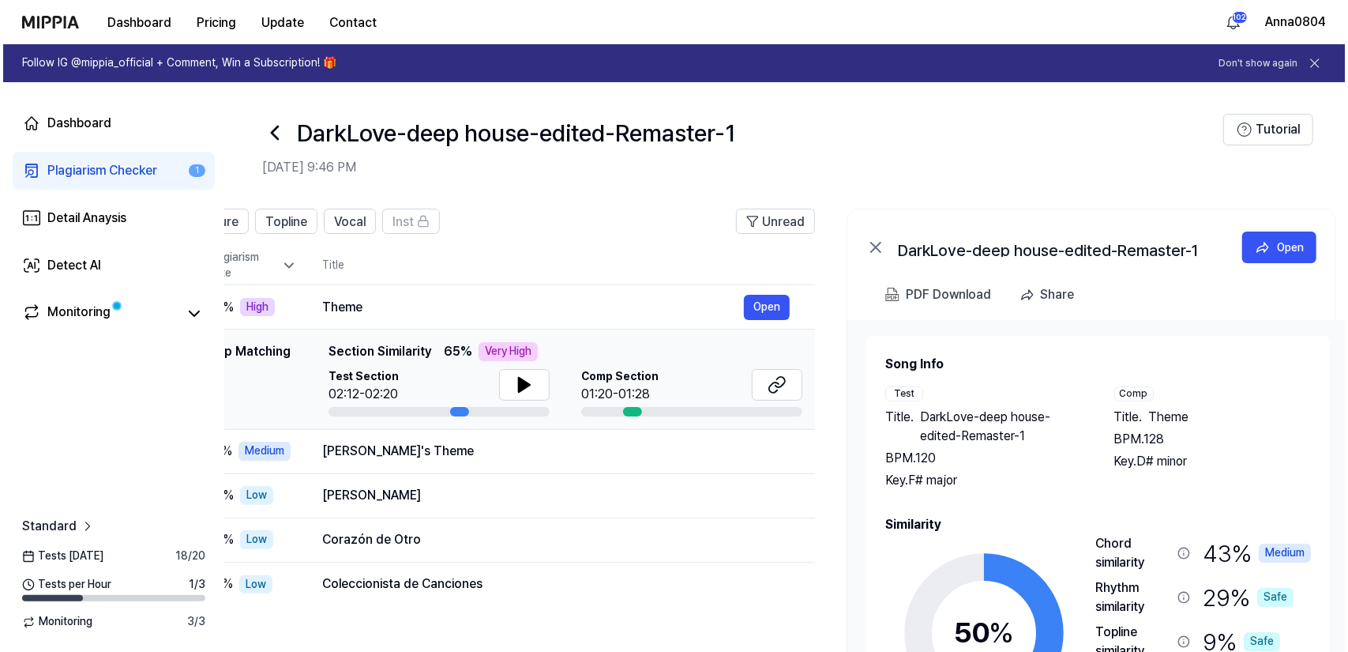
scroll to position [0, 127]
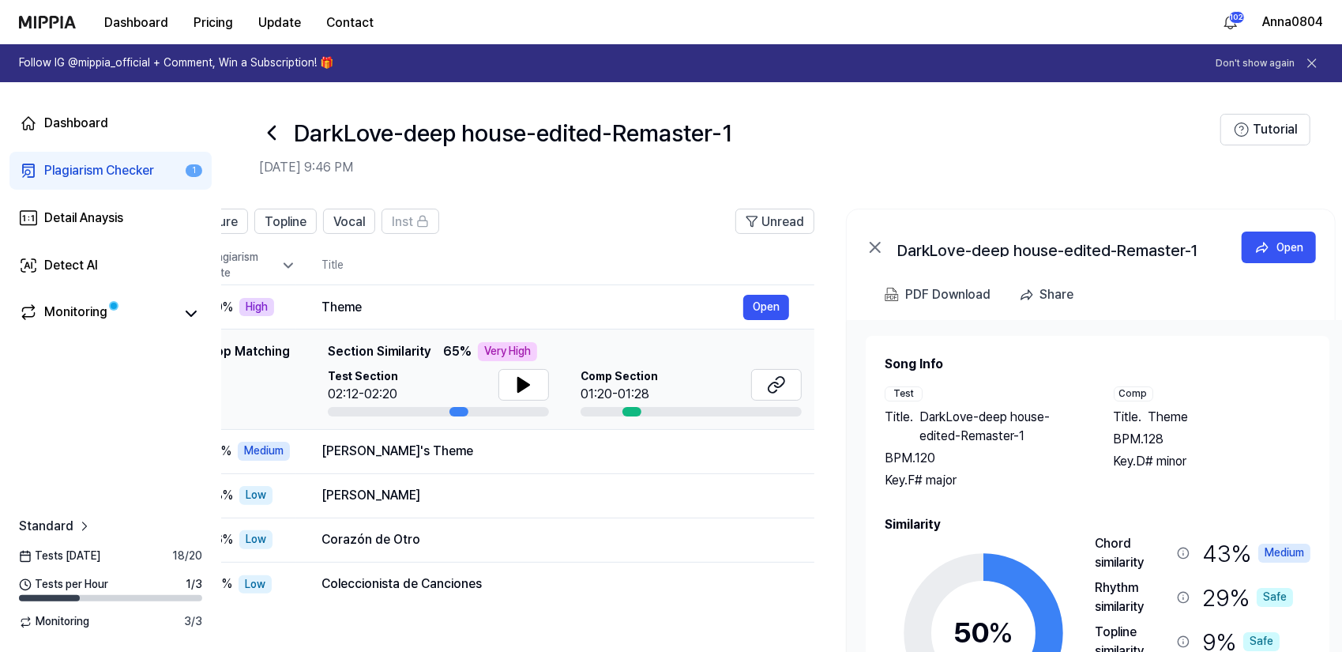
drag, startPoint x: 1073, startPoint y: 509, endPoint x: 946, endPoint y: 506, distance: 127.2
click at [946, 506] on div "Song Info Test Title . DarkLove-deep house-edited-Remaster-1 BPM. 120 Key. F# m…" at bounding box center [1098, 581] width 426 height 453
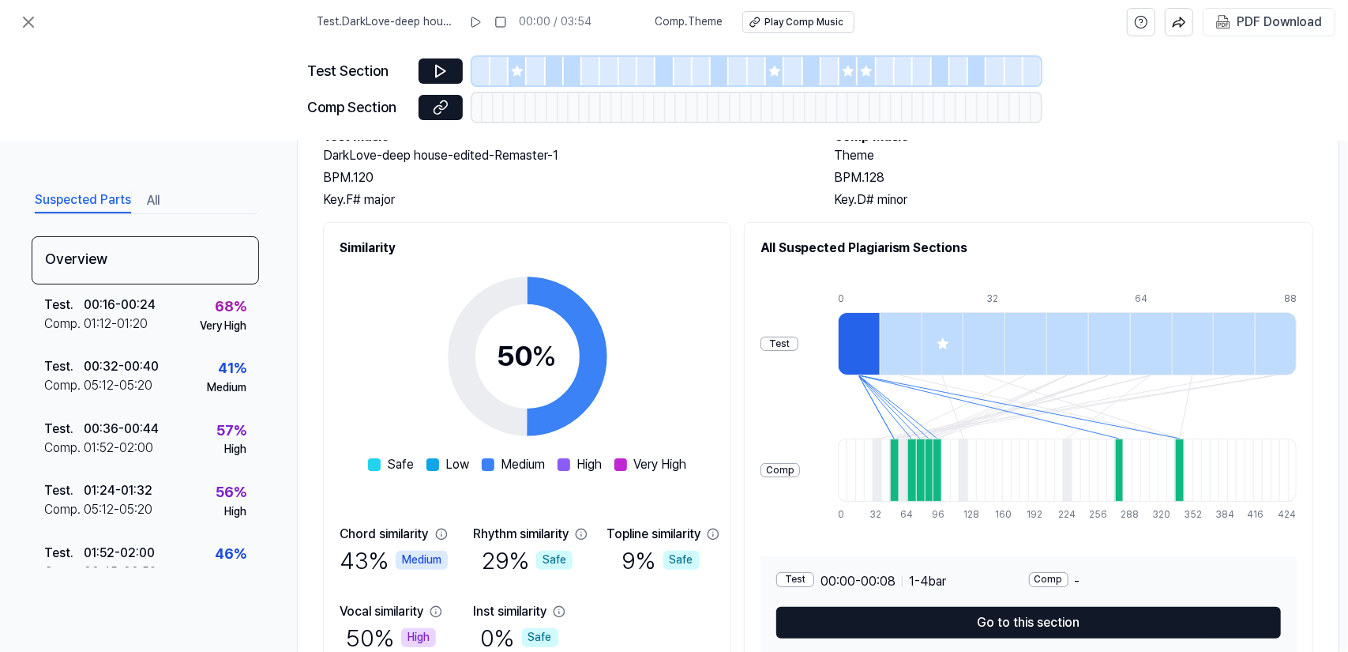
scroll to position [158, 0]
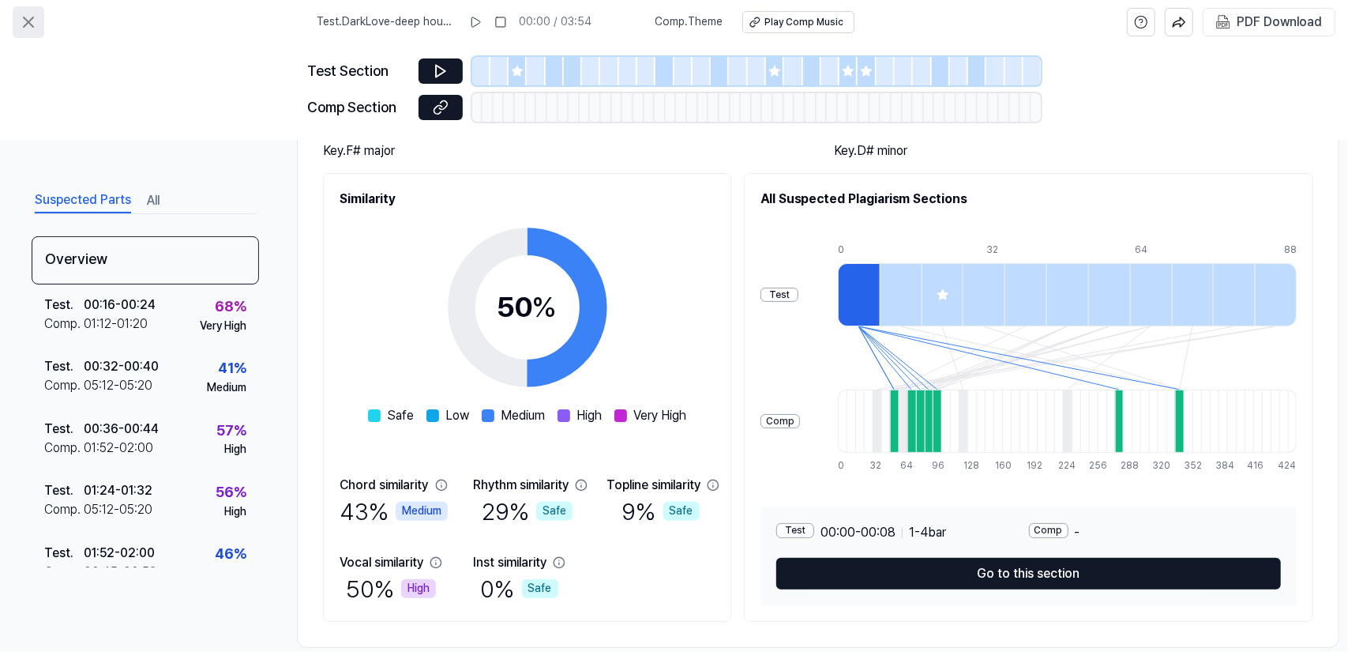
click at [22, 29] on icon at bounding box center [28, 22] width 19 height 19
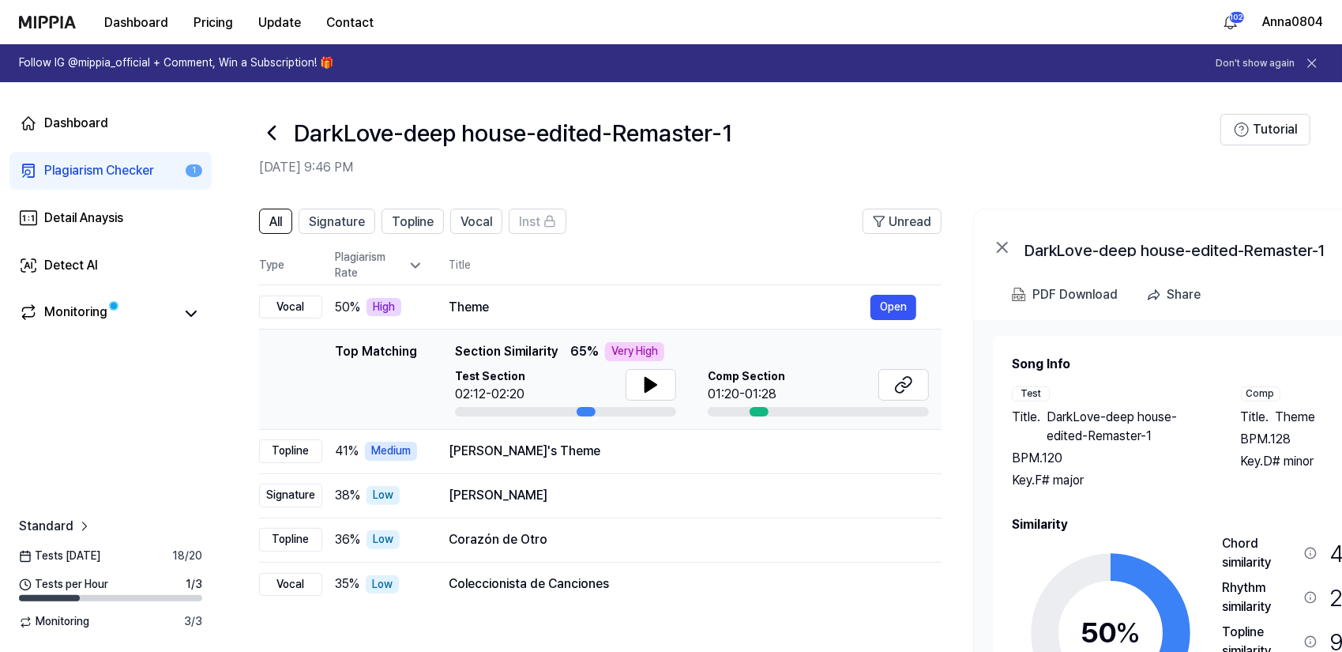
click at [65, 183] on link "Plagiarism Checker 1" at bounding box center [110, 171] width 202 height 38
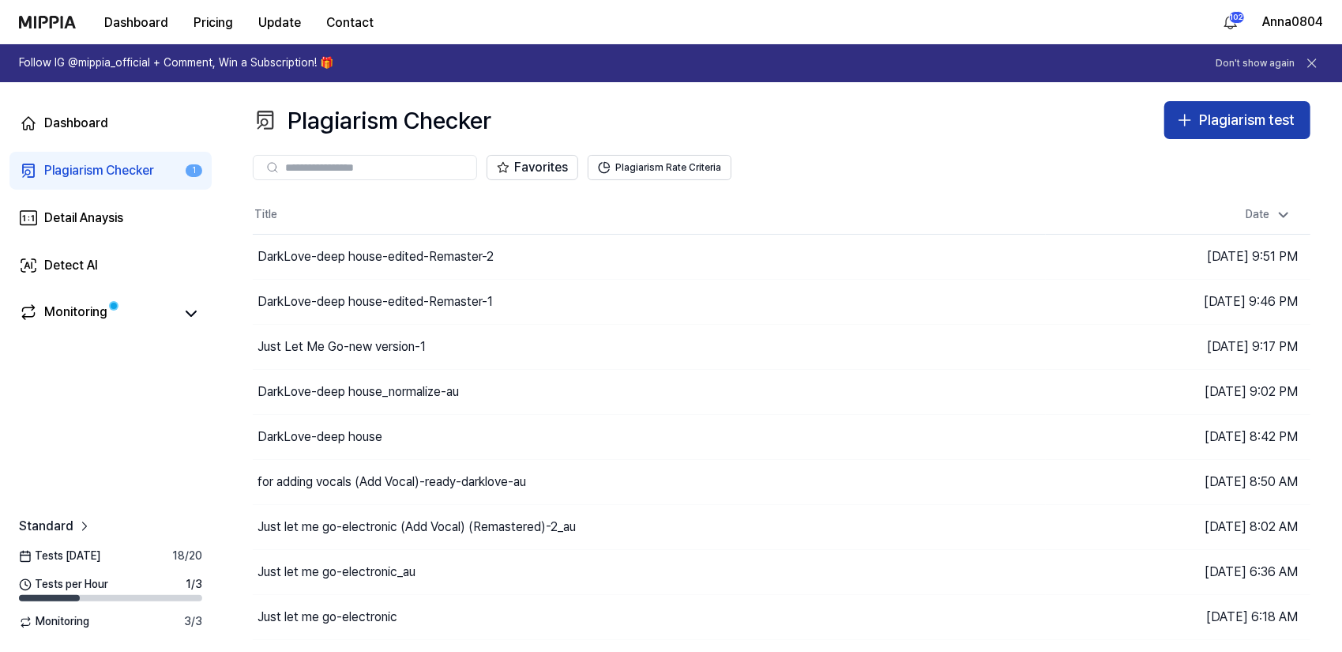
click at [1231, 123] on div "Plagiarism test" at bounding box center [1247, 120] width 96 height 23
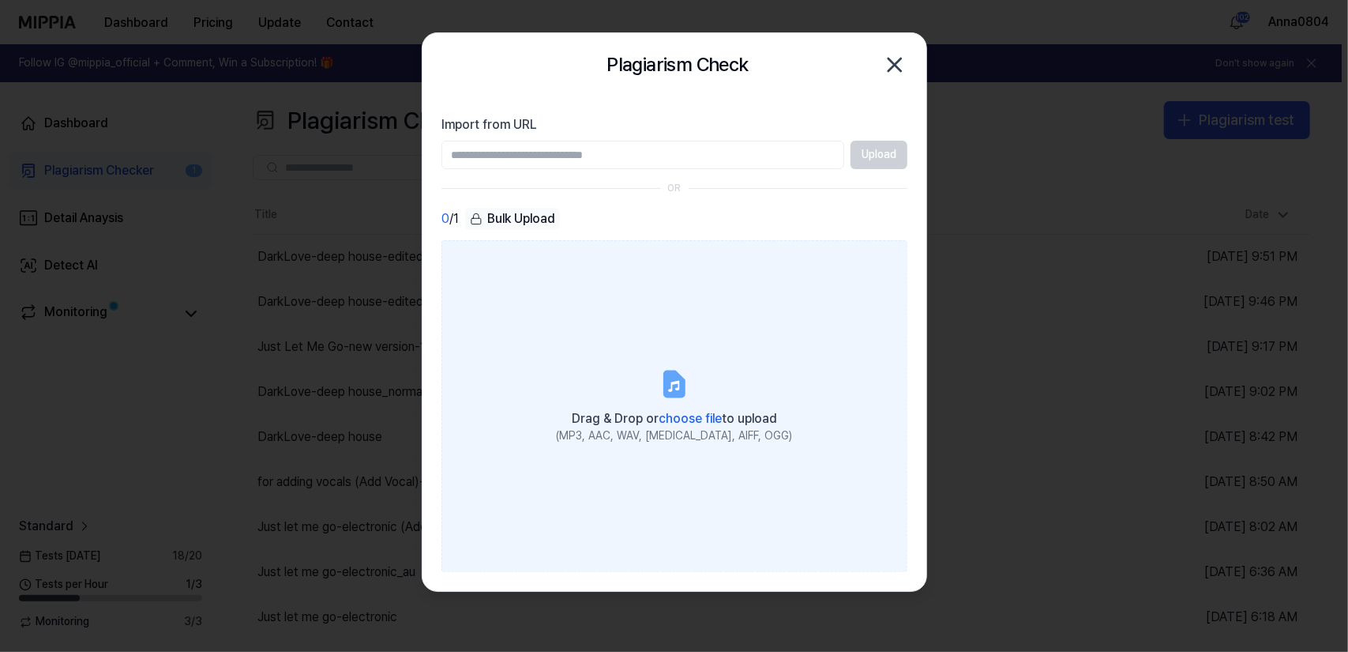
click at [551, 314] on label "Drag & Drop or choose file to upload (MP3, AAC, WAV, FLAC, AIFF, OGG)" at bounding box center [675, 406] width 466 height 332
click at [0, 0] on input "Drag & Drop or choose file to upload (MP3, AAC, WAV, FLAC, AIFF, OGG)" at bounding box center [0, 0] width 0 height 0
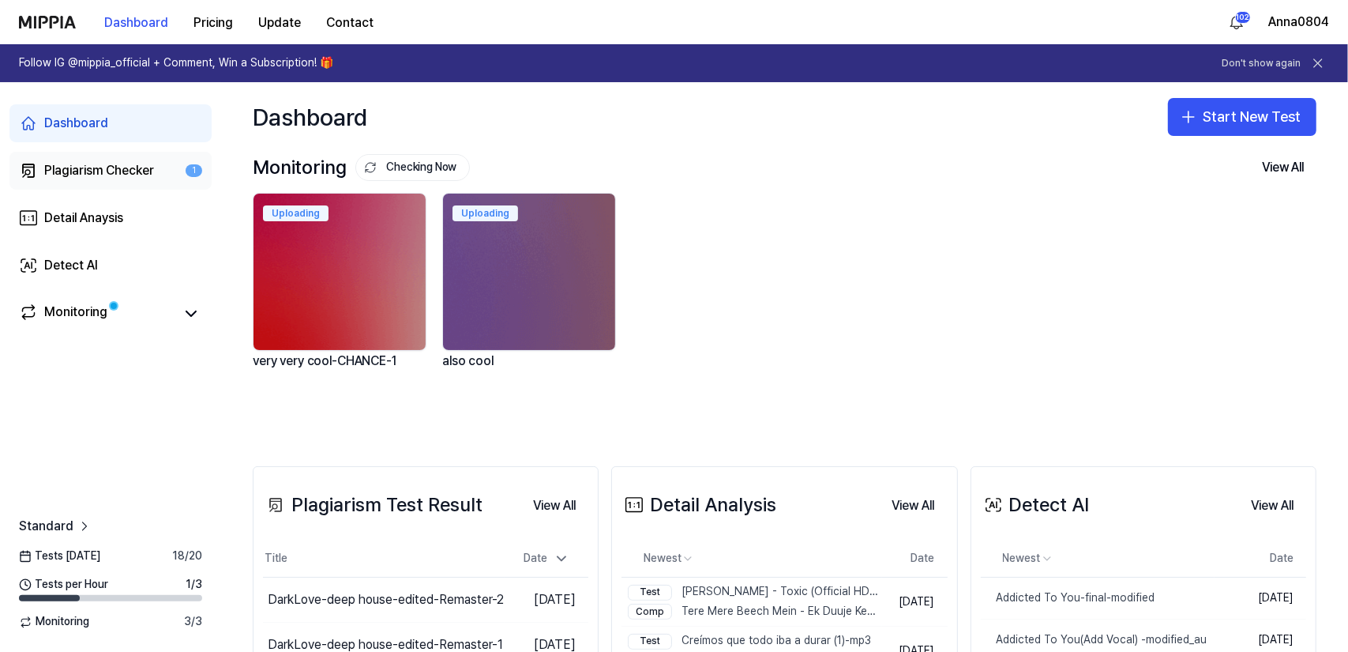
click at [84, 168] on div "Plagiarism Checker" at bounding box center [99, 170] width 110 height 19
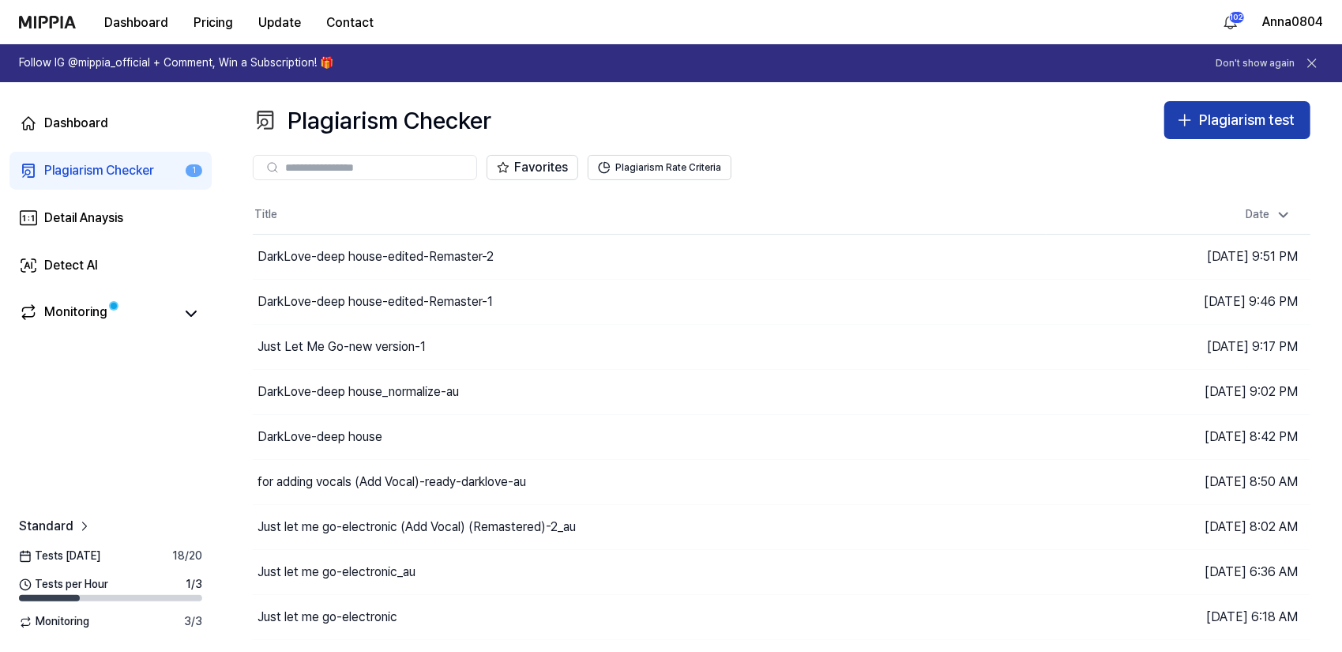
click at [1226, 117] on div "Plagiarism test" at bounding box center [1247, 120] width 96 height 23
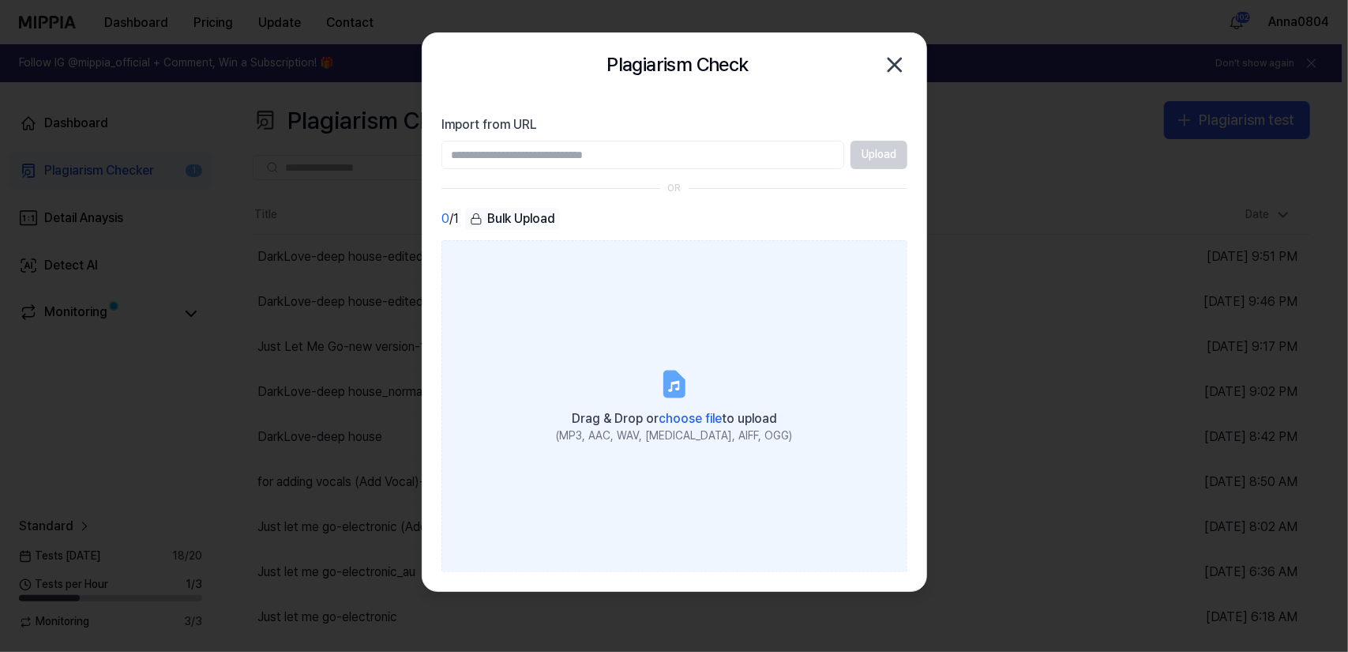
click at [572, 323] on label "Drag & Drop or choose file to upload (MP3, AAC, WAV, FLAC, AIFF, OGG)" at bounding box center [675, 406] width 466 height 332
click at [0, 0] on input "Drag & Drop or choose file to upload (MP3, AAC, WAV, FLAC, AIFF, OGG)" at bounding box center [0, 0] width 0 height 0
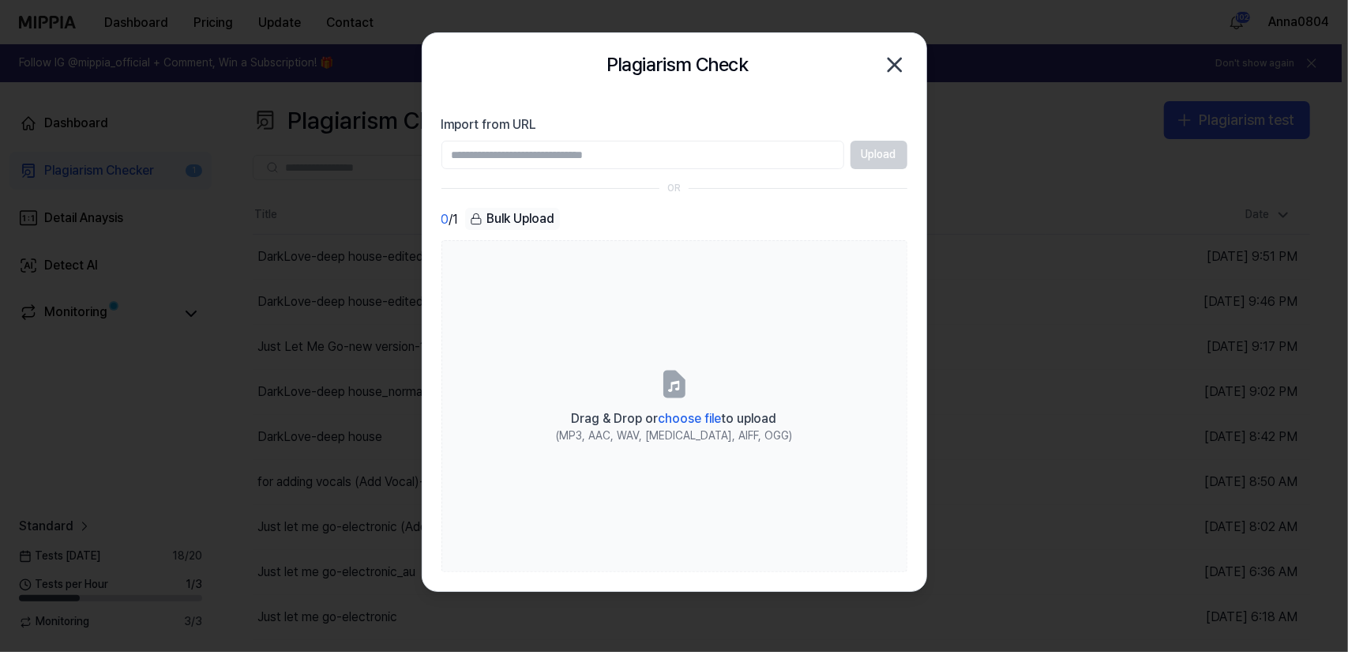
click at [896, 66] on icon "button" at bounding box center [895, 64] width 13 height 13
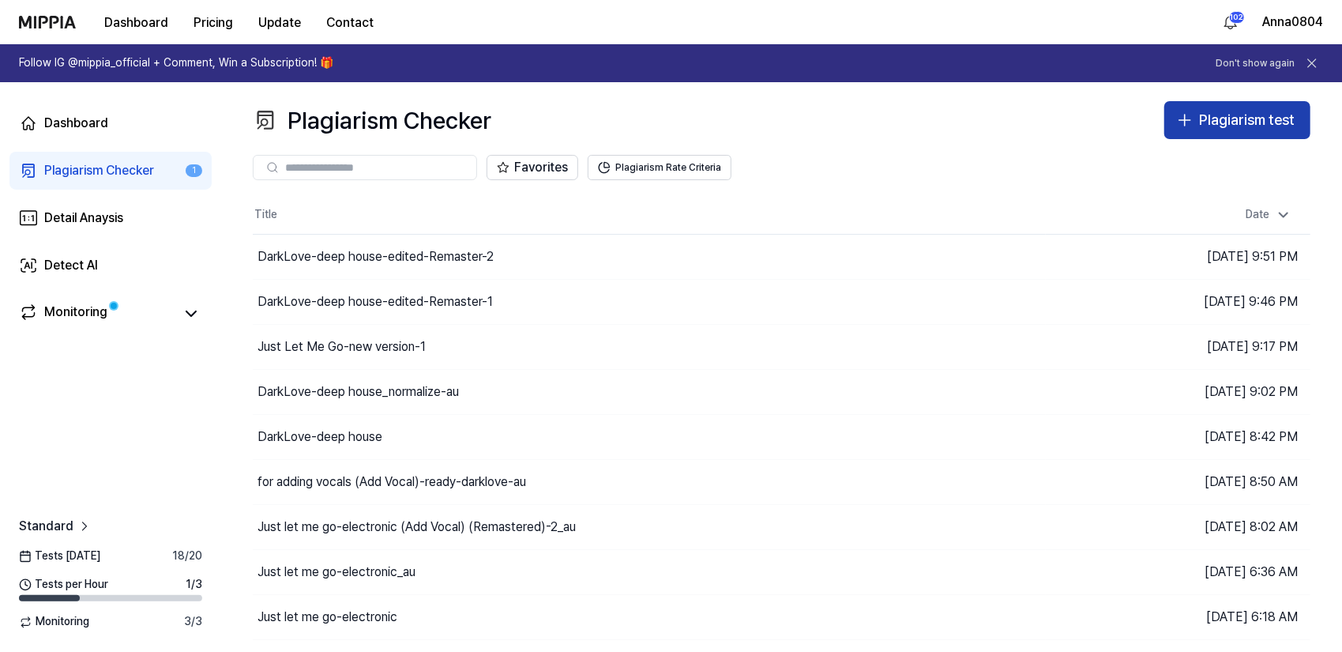
click at [1206, 125] on div "Plagiarism test" at bounding box center [1247, 120] width 96 height 23
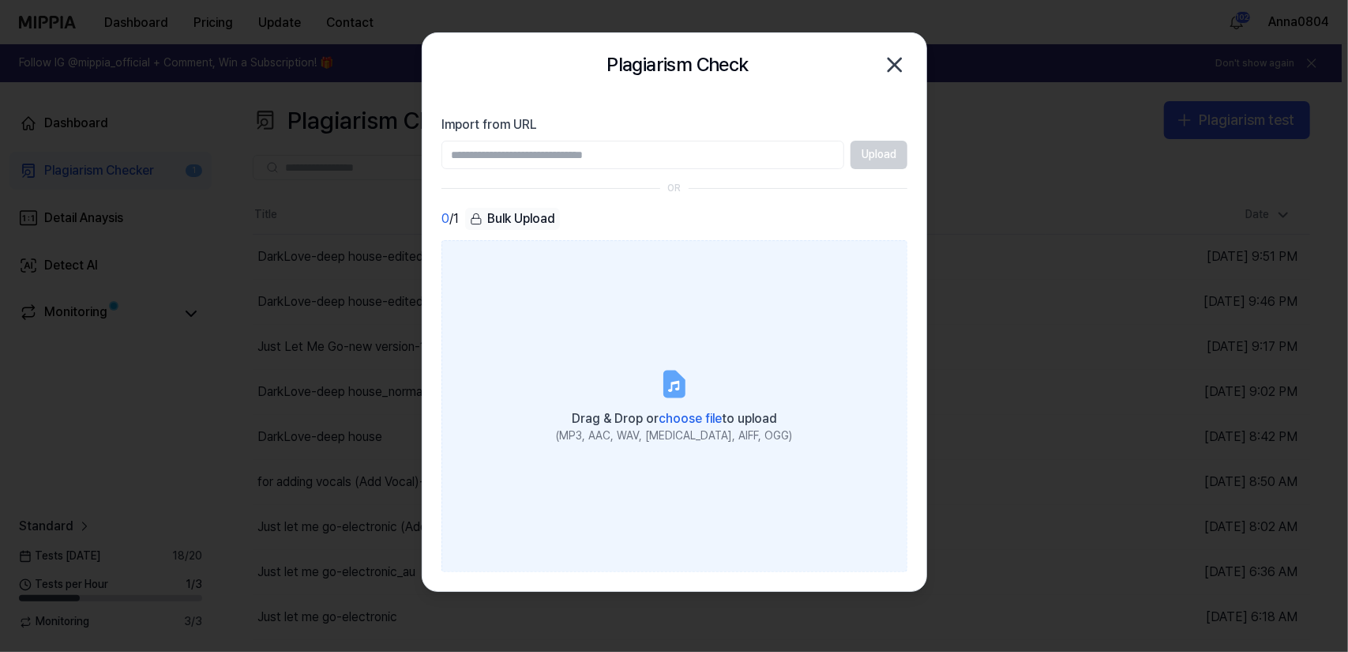
click at [725, 313] on label "Drag & Drop or choose file to upload (MP3, AAC, WAV, FLAC, AIFF, OGG)" at bounding box center [675, 406] width 466 height 332
click at [0, 0] on input "Drag & Drop or choose file to upload (MP3, AAC, WAV, FLAC, AIFF, OGG)" at bounding box center [0, 0] width 0 height 0
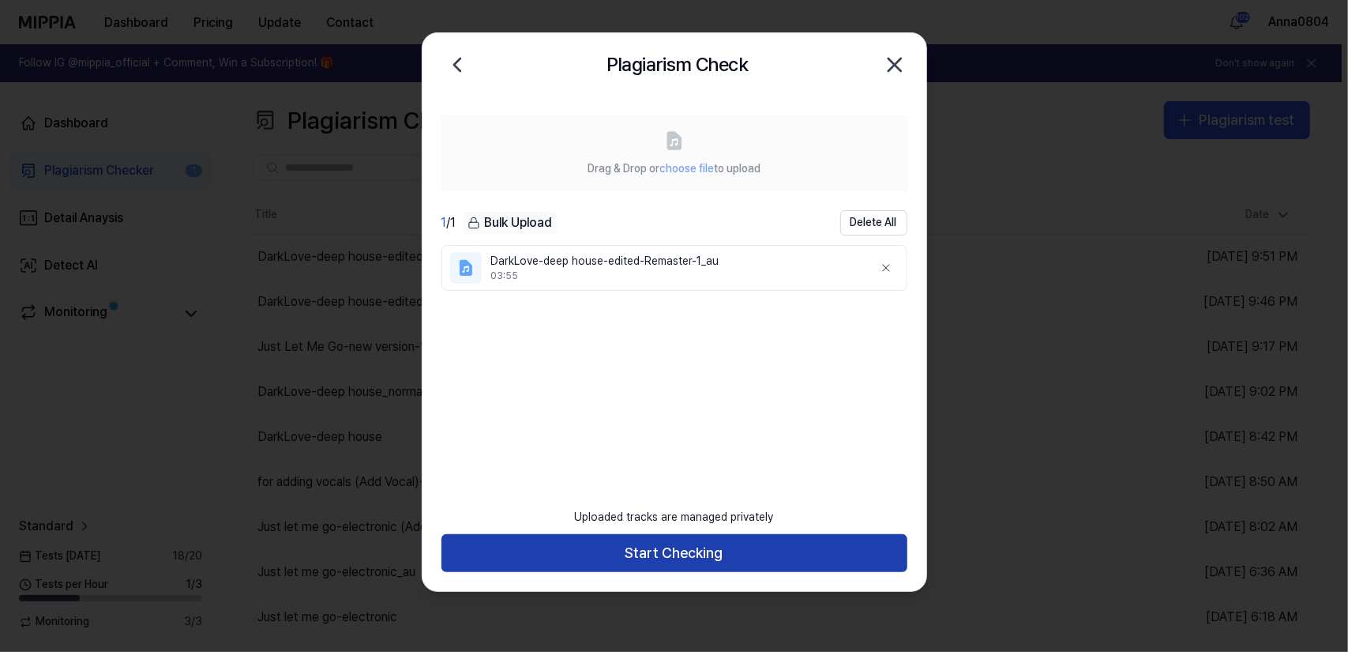
click at [720, 551] on button "Start Checking" at bounding box center [675, 553] width 466 height 38
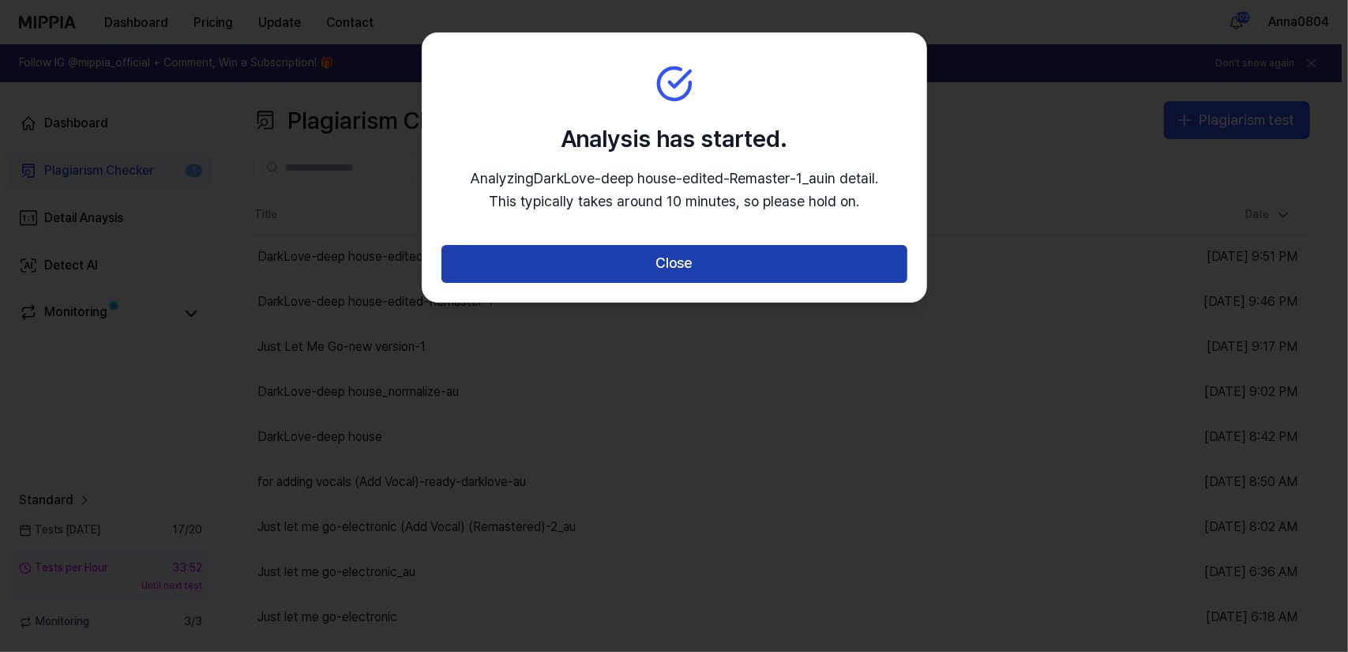
click at [724, 274] on button "Close" at bounding box center [675, 264] width 466 height 38
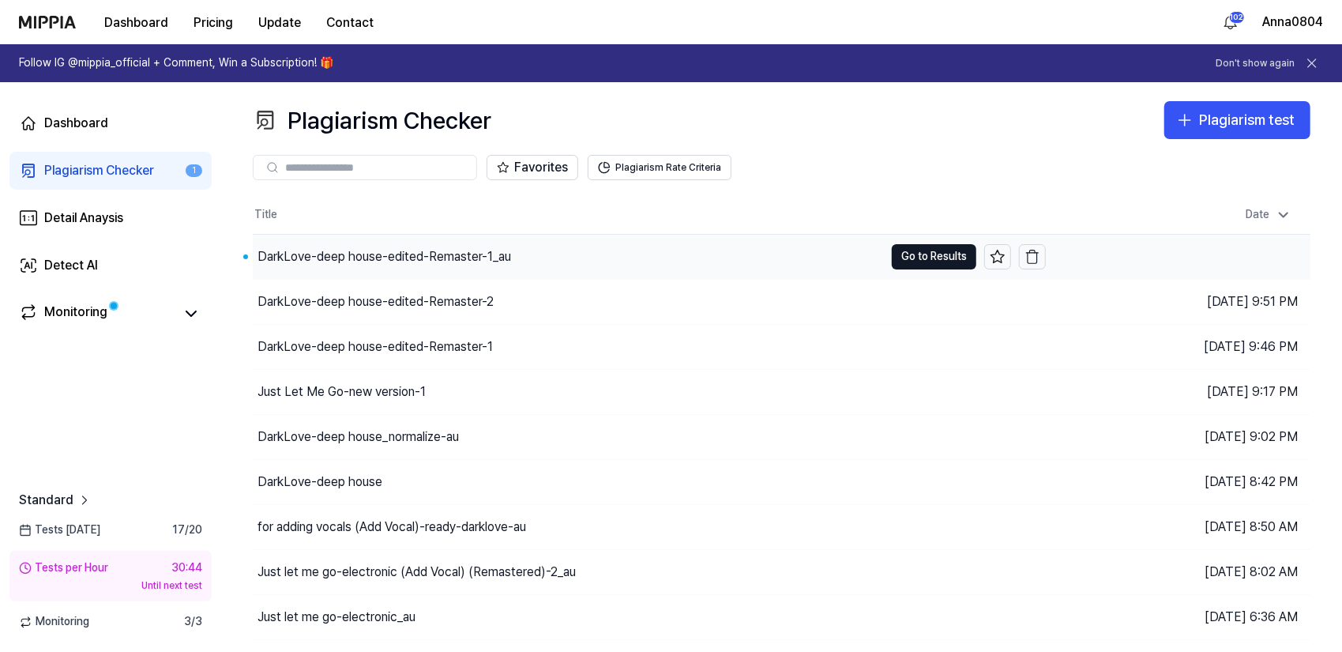
click at [378, 255] on div "DarkLove-deep house-edited-Remaster-1_au" at bounding box center [384, 256] width 254 height 19
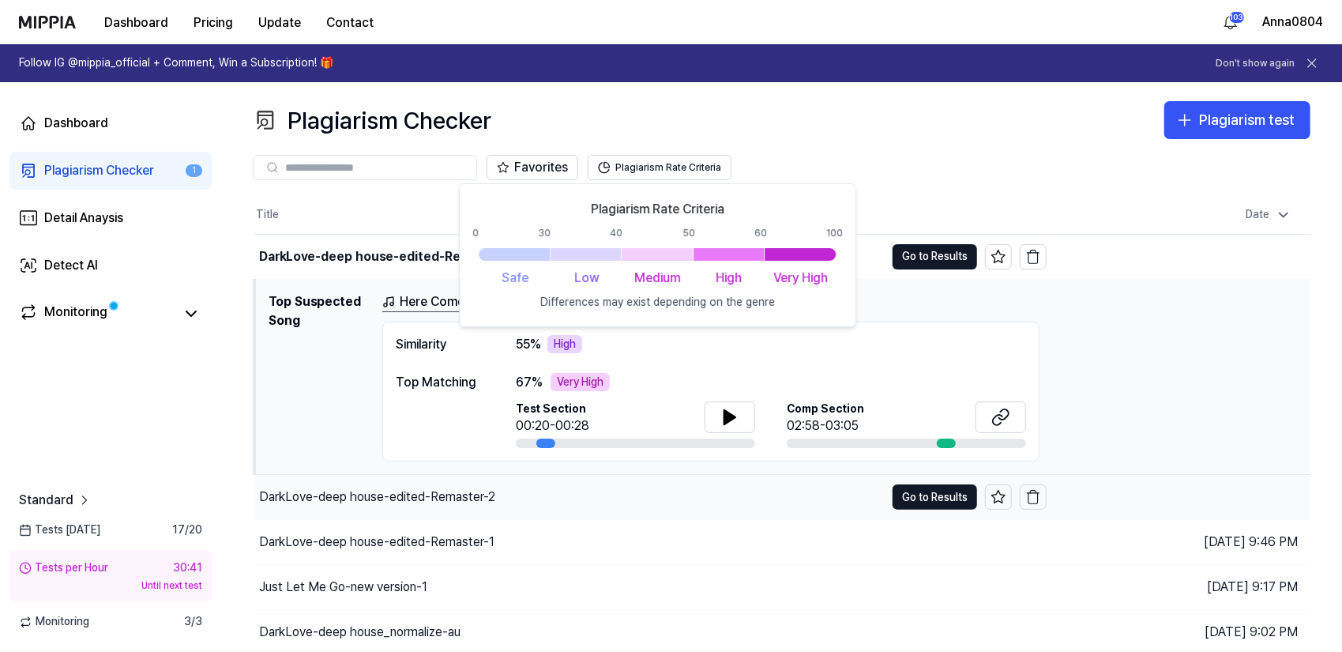
click at [452, 484] on div "DarkLove-deep house-edited-Remaster-2" at bounding box center [569, 497] width 630 height 44
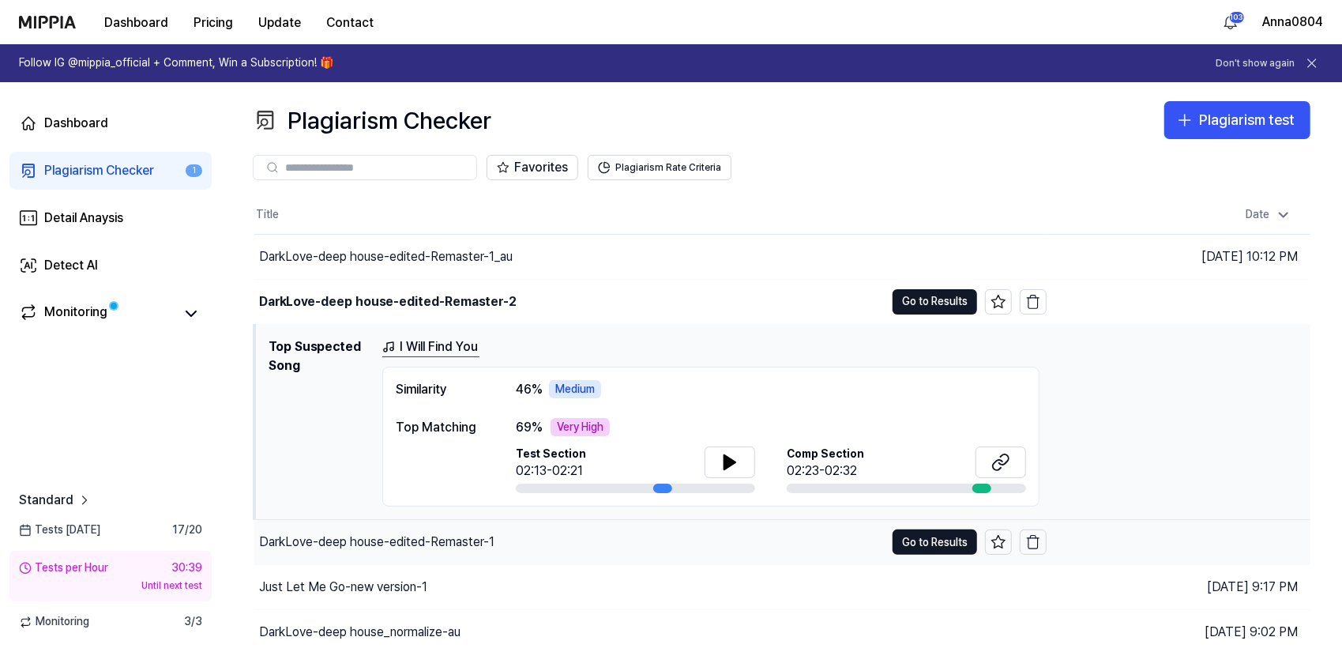
click at [436, 536] on div "DarkLove-deep house-edited-Remaster-1" at bounding box center [376, 541] width 235 height 19
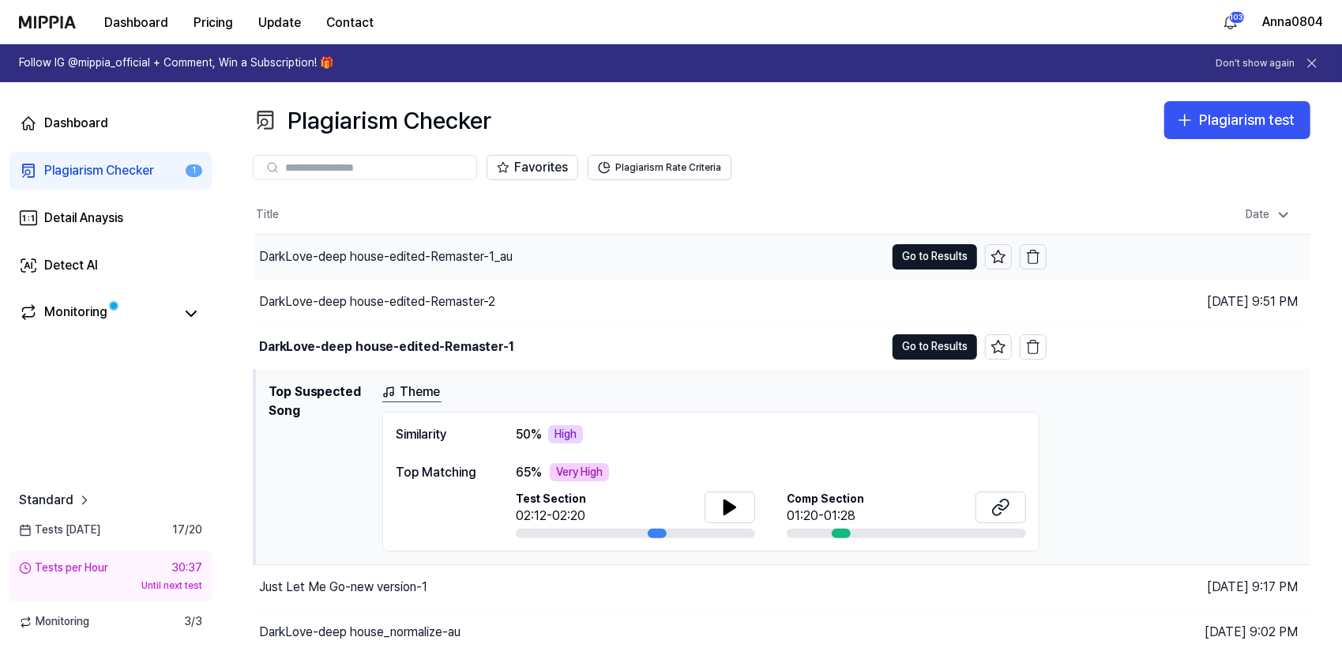
click at [455, 254] on div "DarkLove-deep house-edited-Remaster-1_au" at bounding box center [386, 256] width 254 height 19
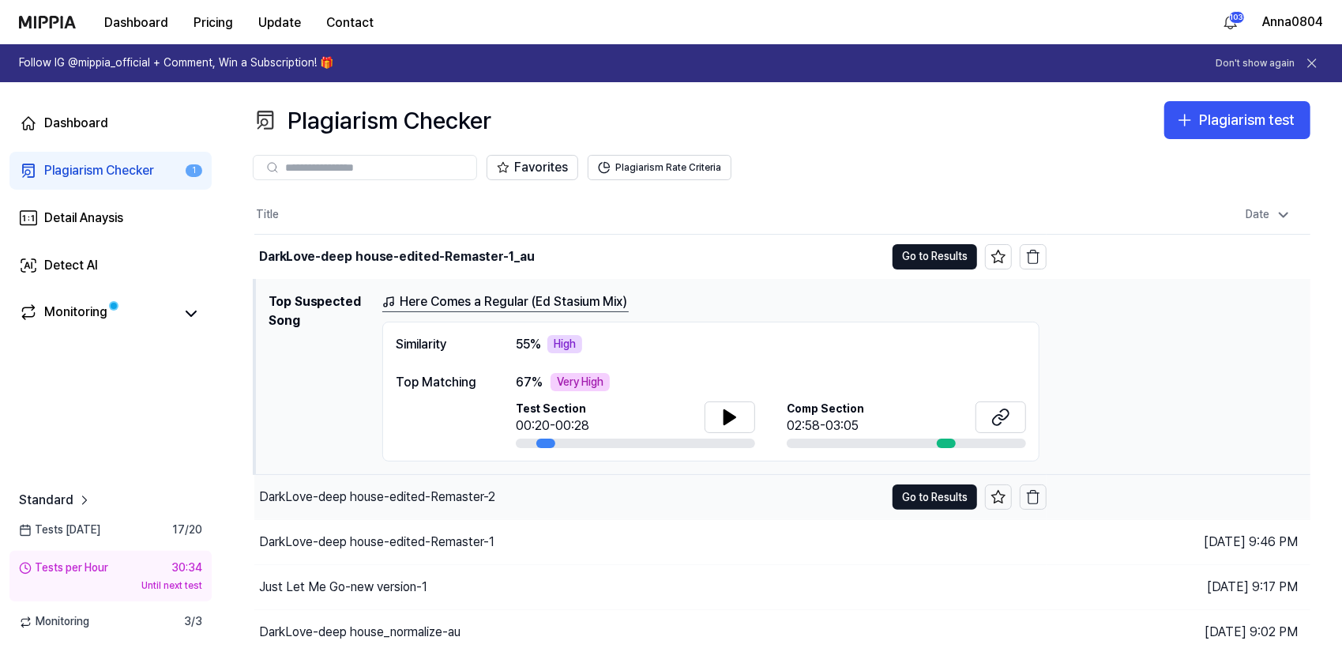
click at [445, 483] on div "DarkLove-deep house-edited-Remaster-2" at bounding box center [569, 497] width 630 height 44
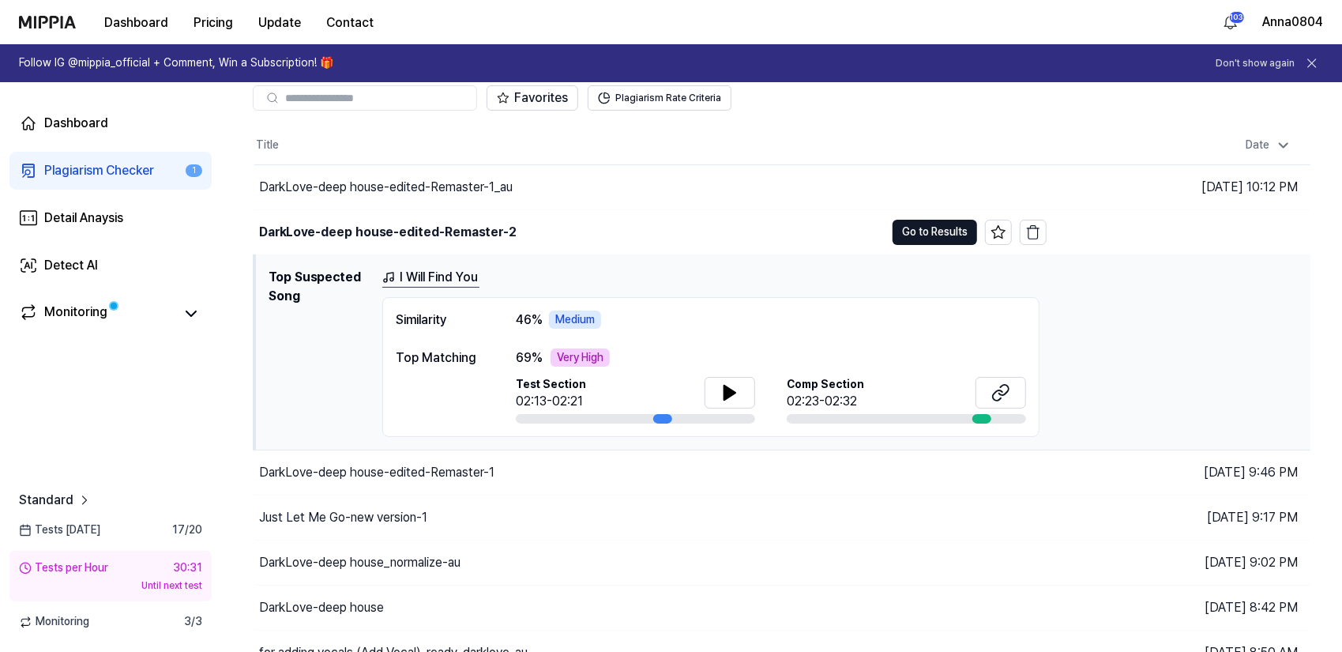
scroll to position [79, 0]
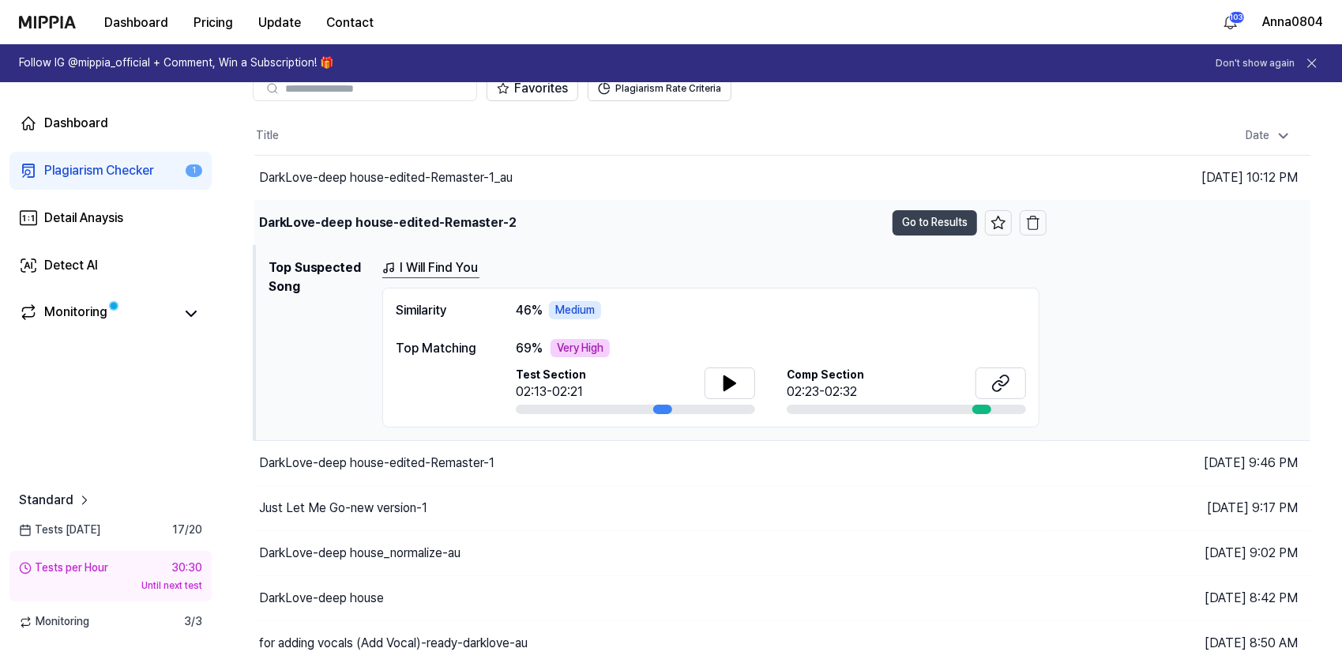
click at [922, 220] on button "Go to Results" at bounding box center [935, 222] width 85 height 25
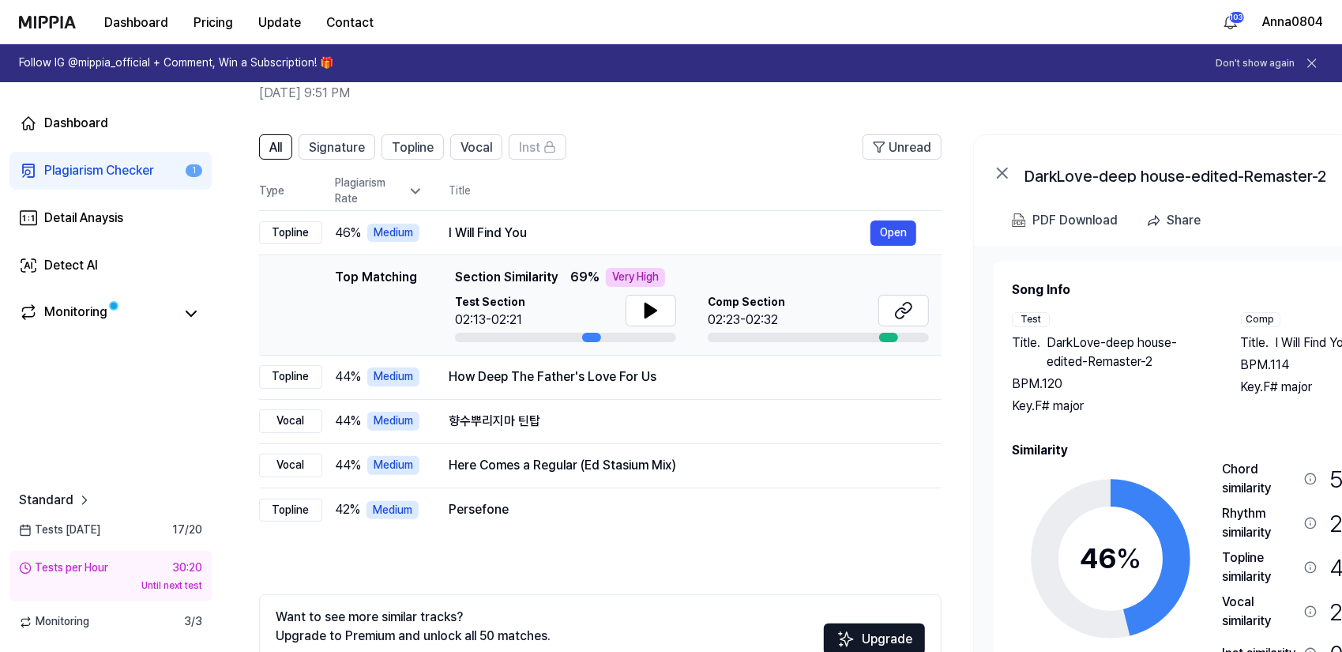
drag, startPoint x: 1120, startPoint y: 427, endPoint x: 1183, endPoint y: 412, distance: 65.1
click at [1183, 412] on div "Song Info Test Title . DarkLove-deep house-edited-Remaster-2 BPM. 120 Key. F# m…" at bounding box center [1225, 506] width 426 height 453
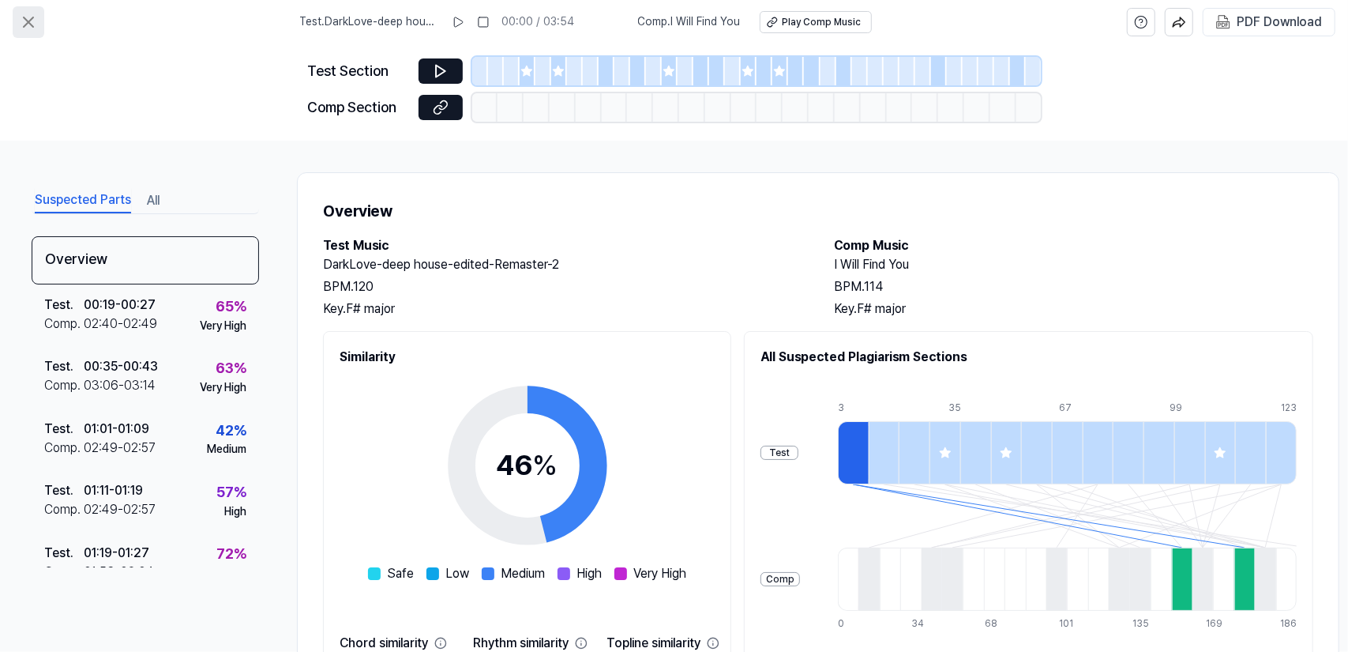
click at [19, 15] on icon at bounding box center [28, 22] width 19 height 19
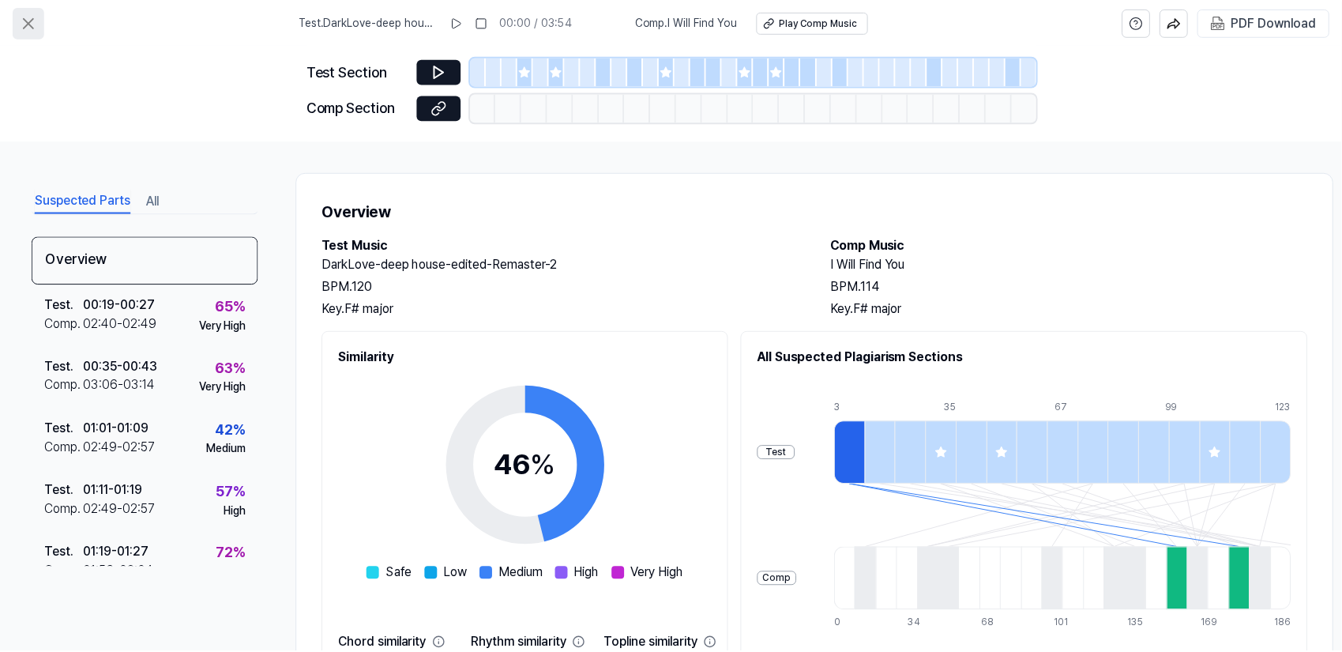
scroll to position [74, 0]
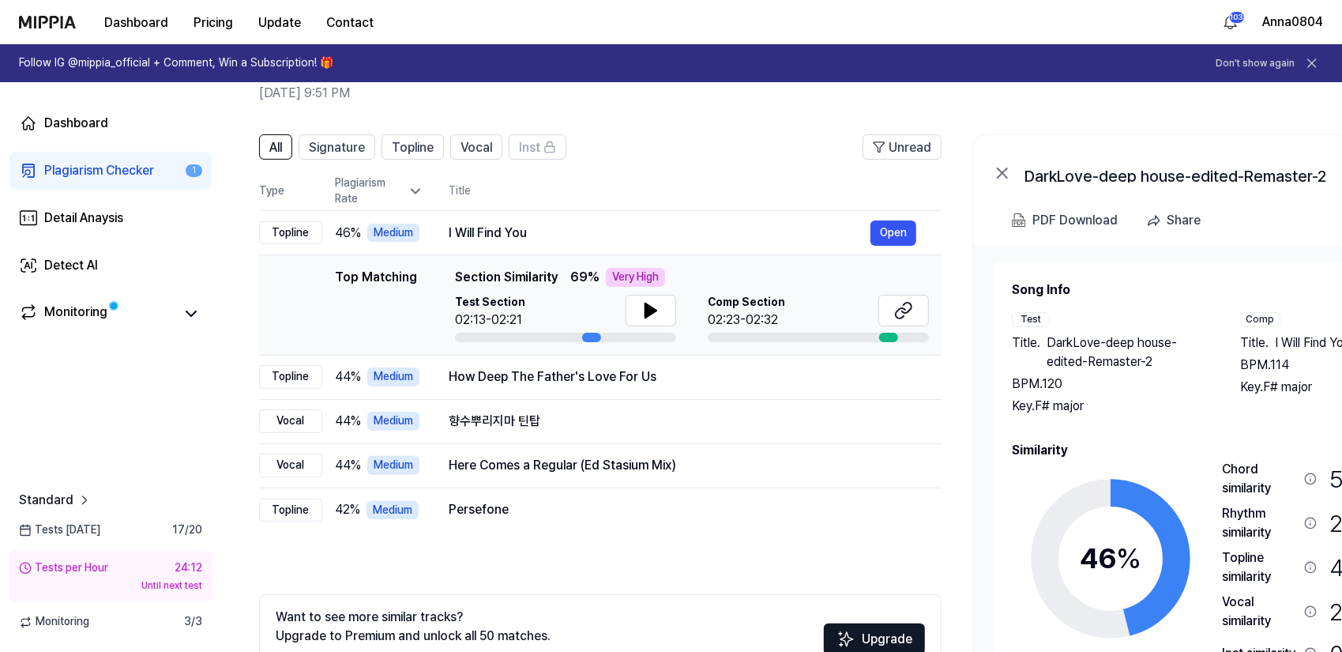
click at [88, 168] on div "Plagiarism Checker" at bounding box center [99, 170] width 110 height 19
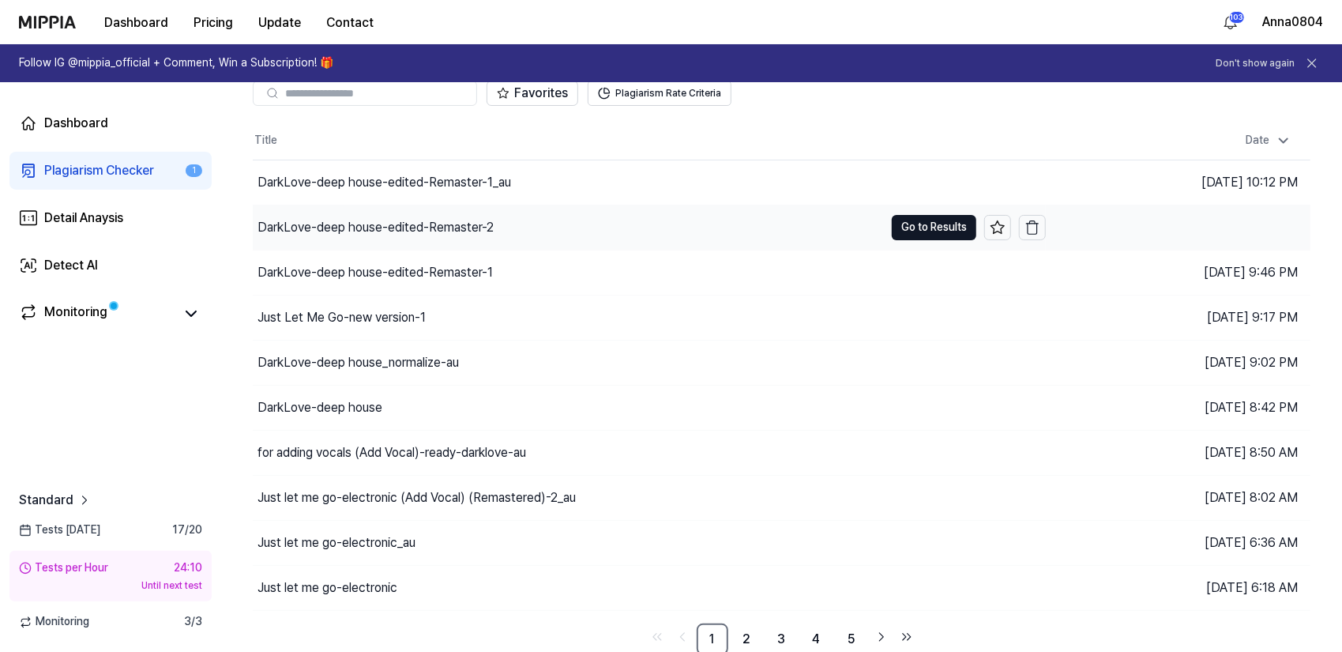
click at [412, 227] on div "DarkLove-deep house-edited-Remaster-2" at bounding box center [375, 227] width 236 height 19
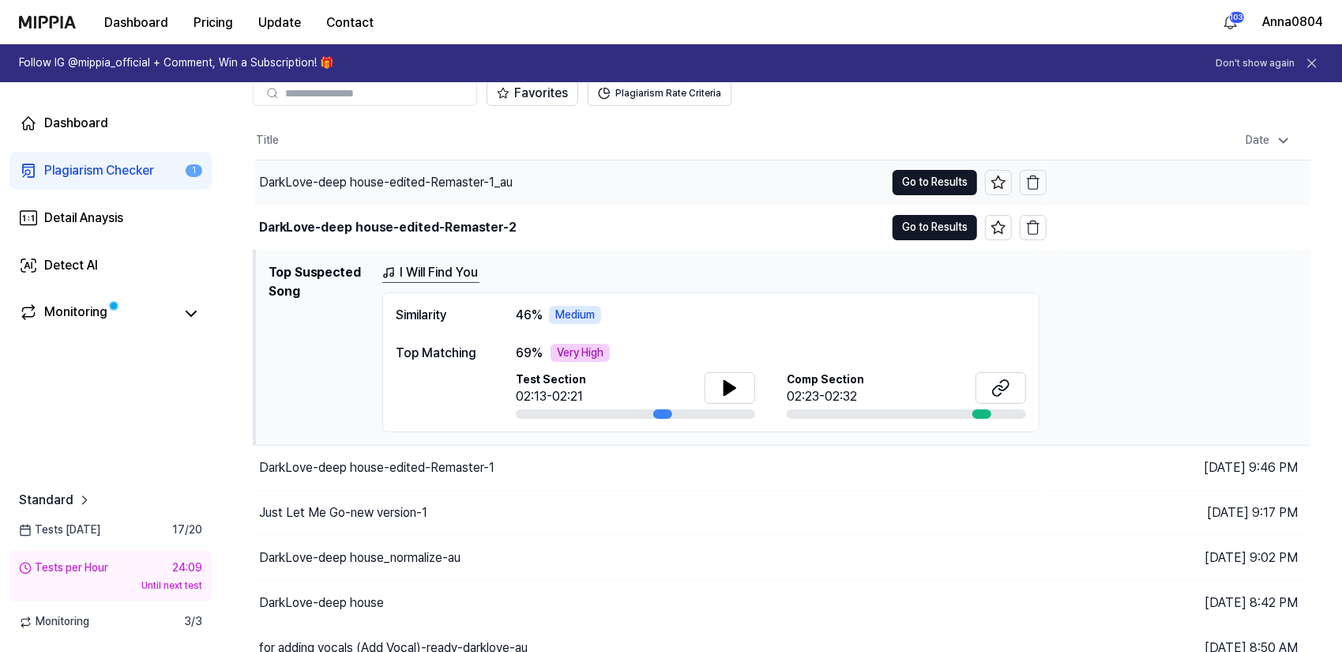
click at [465, 178] on div "DarkLove-deep house-edited-Remaster-1_au" at bounding box center [386, 182] width 254 height 19
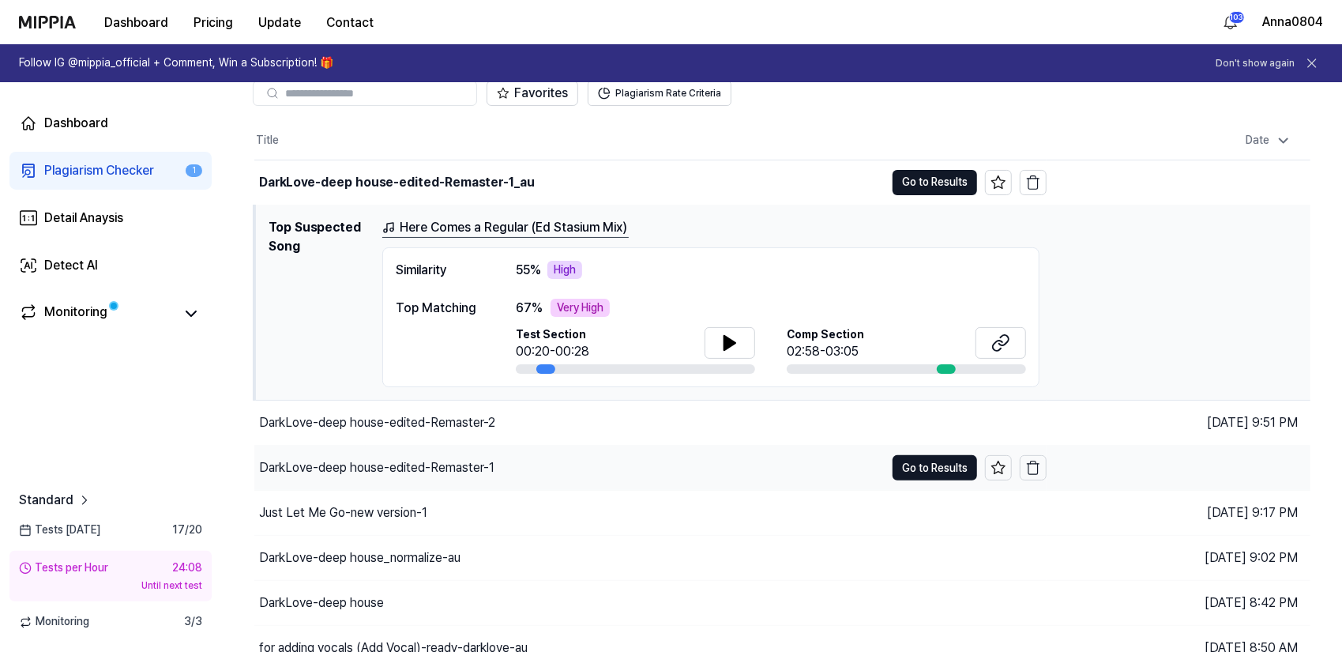
click at [453, 453] on div "DarkLove-deep house-edited-Remaster-1" at bounding box center [569, 467] width 630 height 44
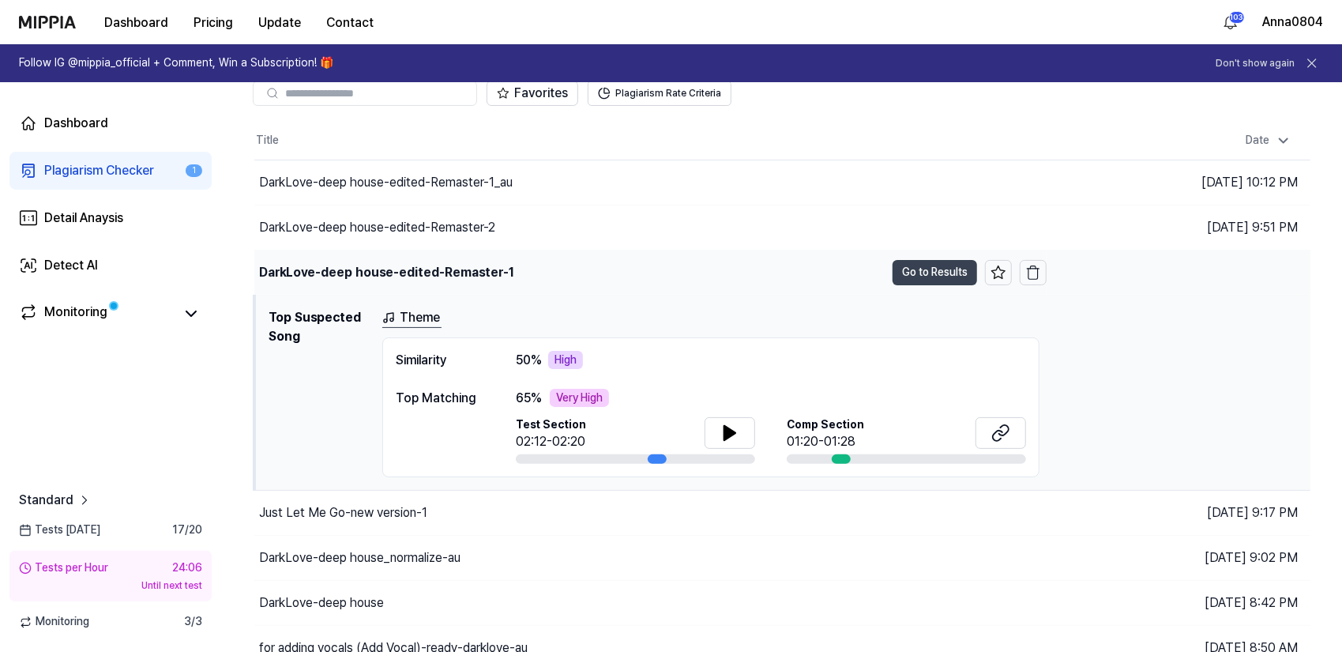
click at [924, 271] on button "Go to Results" at bounding box center [935, 272] width 85 height 25
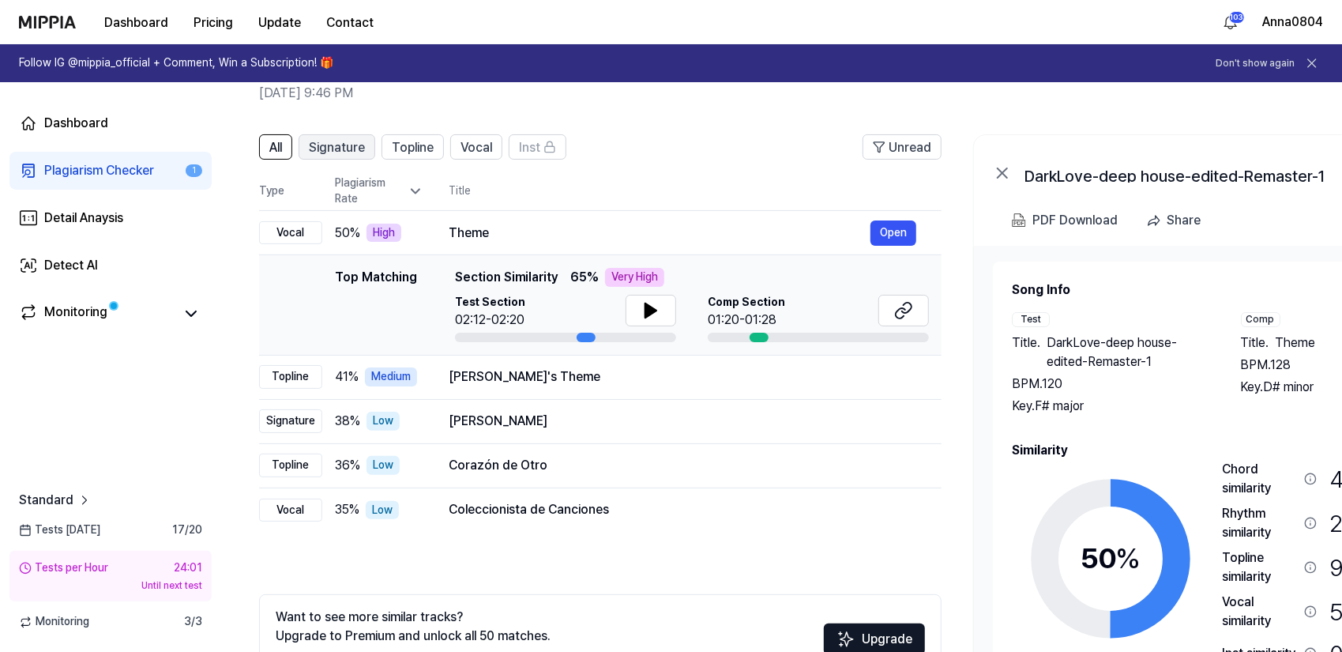
click at [316, 144] on span "Signature" at bounding box center [337, 147] width 56 height 19
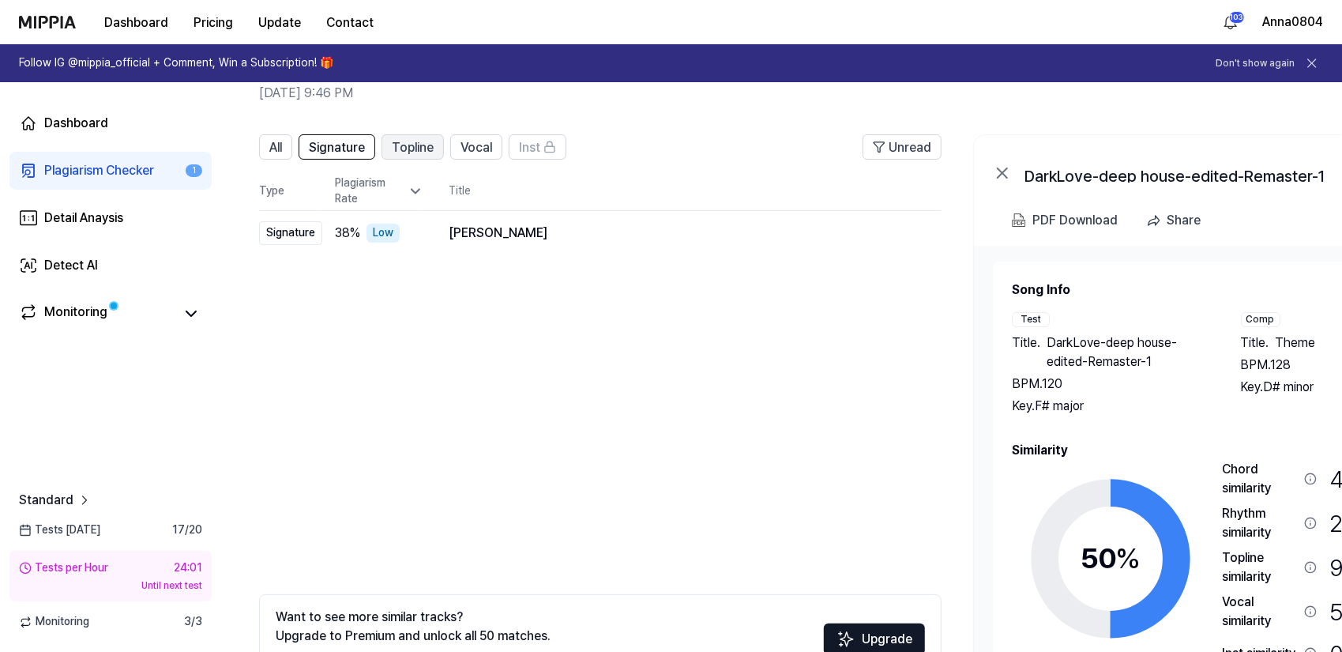
click at [432, 140] on span "Topline" at bounding box center [413, 147] width 42 height 19
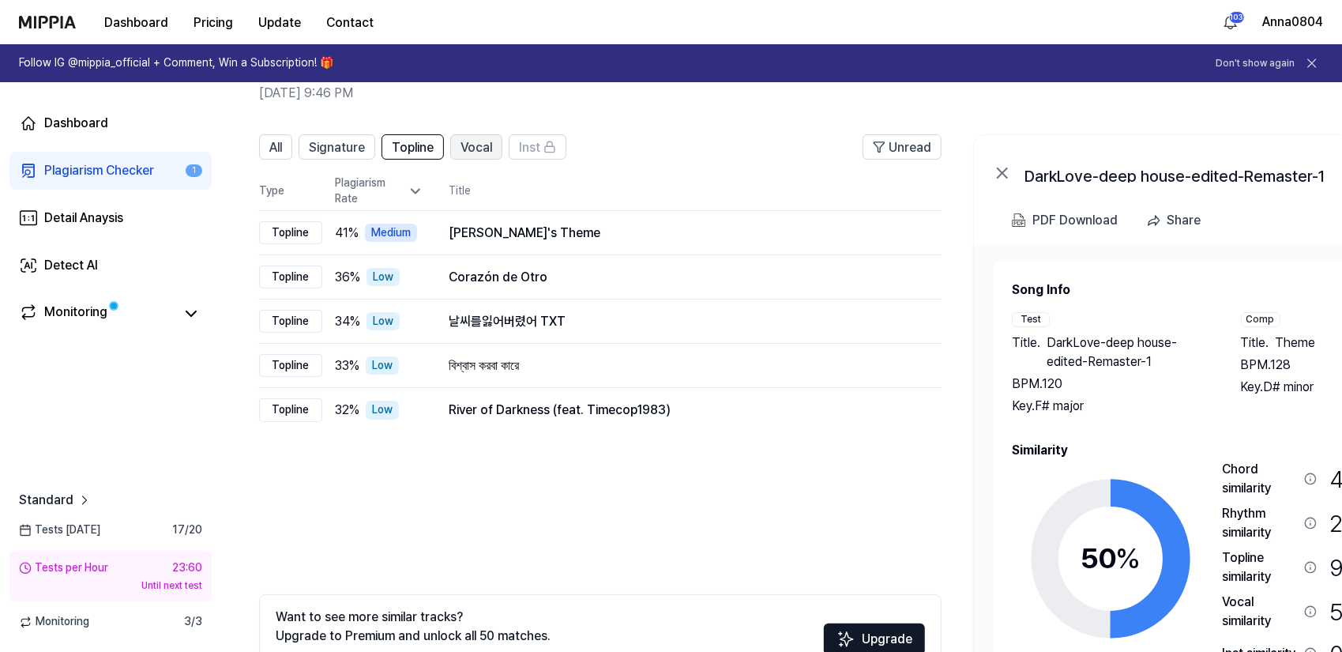
click at [468, 144] on span "Vocal" at bounding box center [476, 147] width 32 height 19
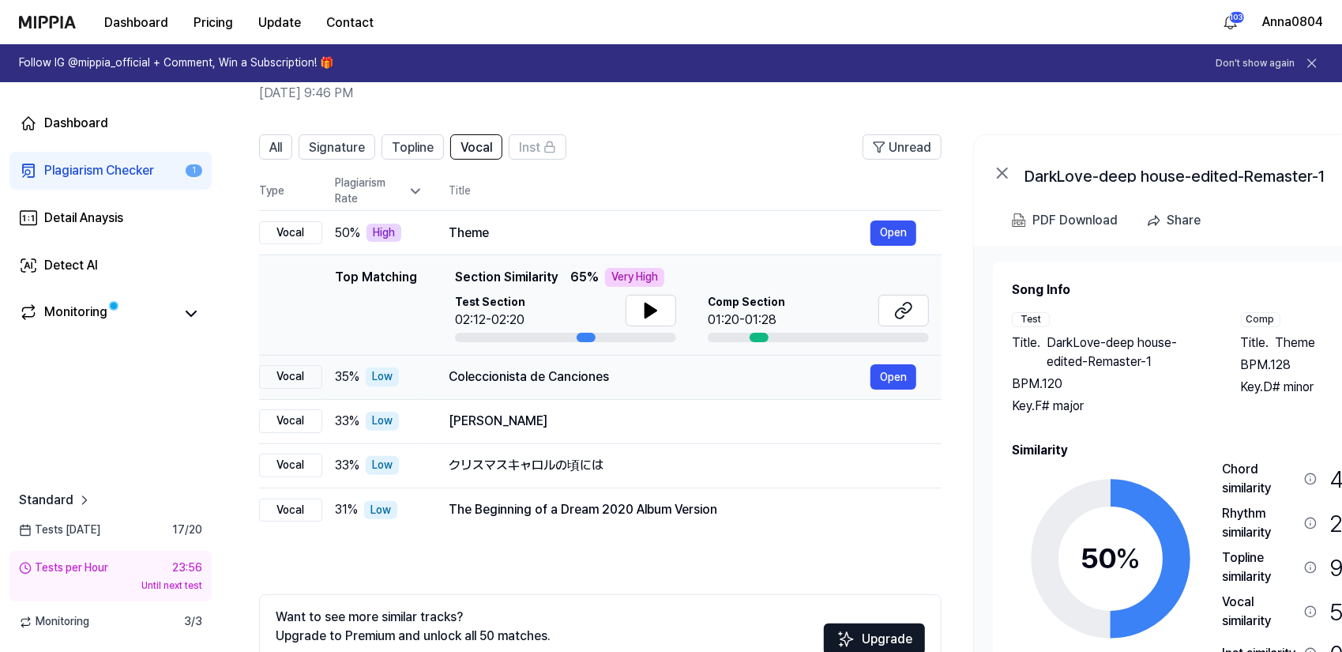
click at [559, 382] on div "Coleccionista de Canciones" at bounding box center [660, 376] width 422 height 19
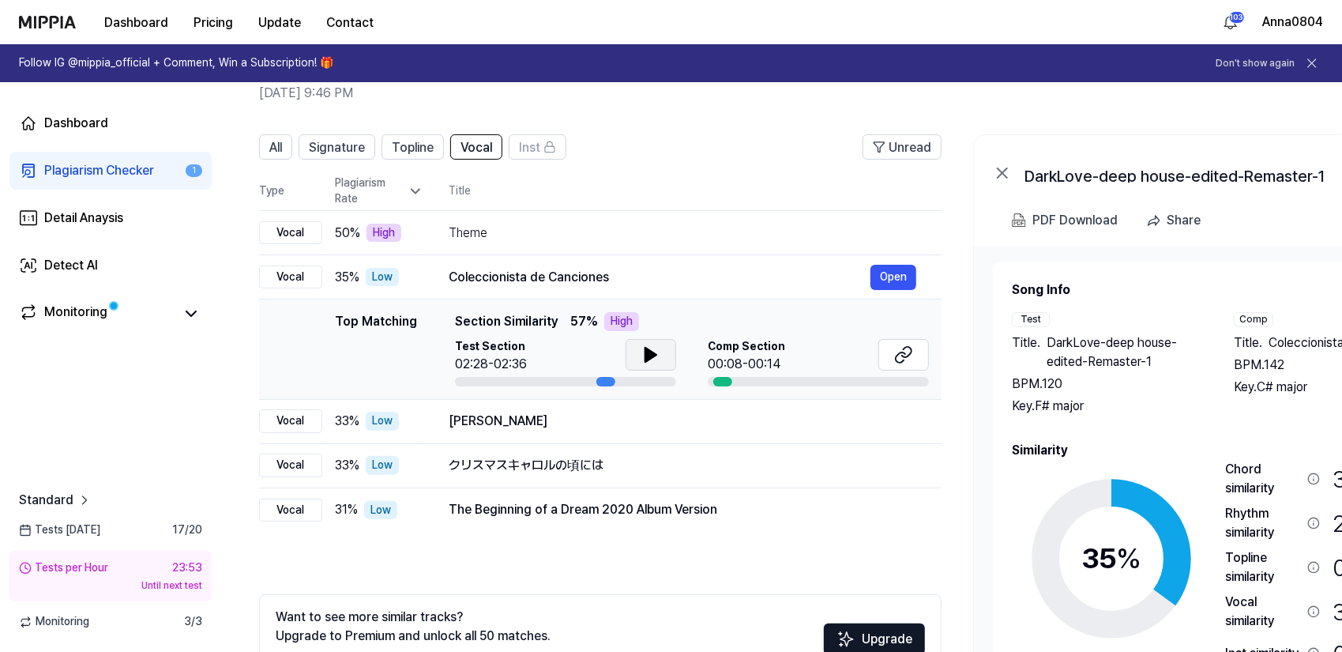
click at [647, 354] on icon at bounding box center [650, 355] width 11 height 14
click at [647, 354] on icon at bounding box center [647, 354] width 3 height 13
click at [894, 278] on button "Open" at bounding box center [893, 277] width 46 height 25
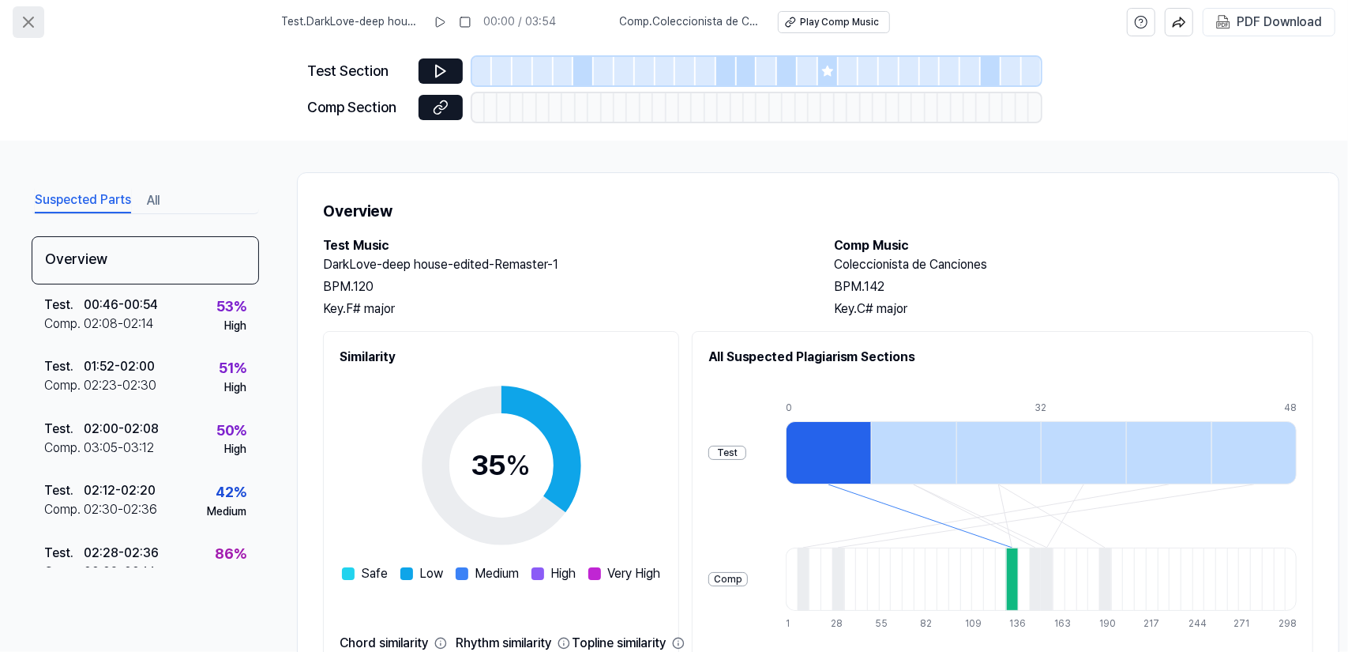
click at [21, 23] on icon at bounding box center [28, 22] width 19 height 19
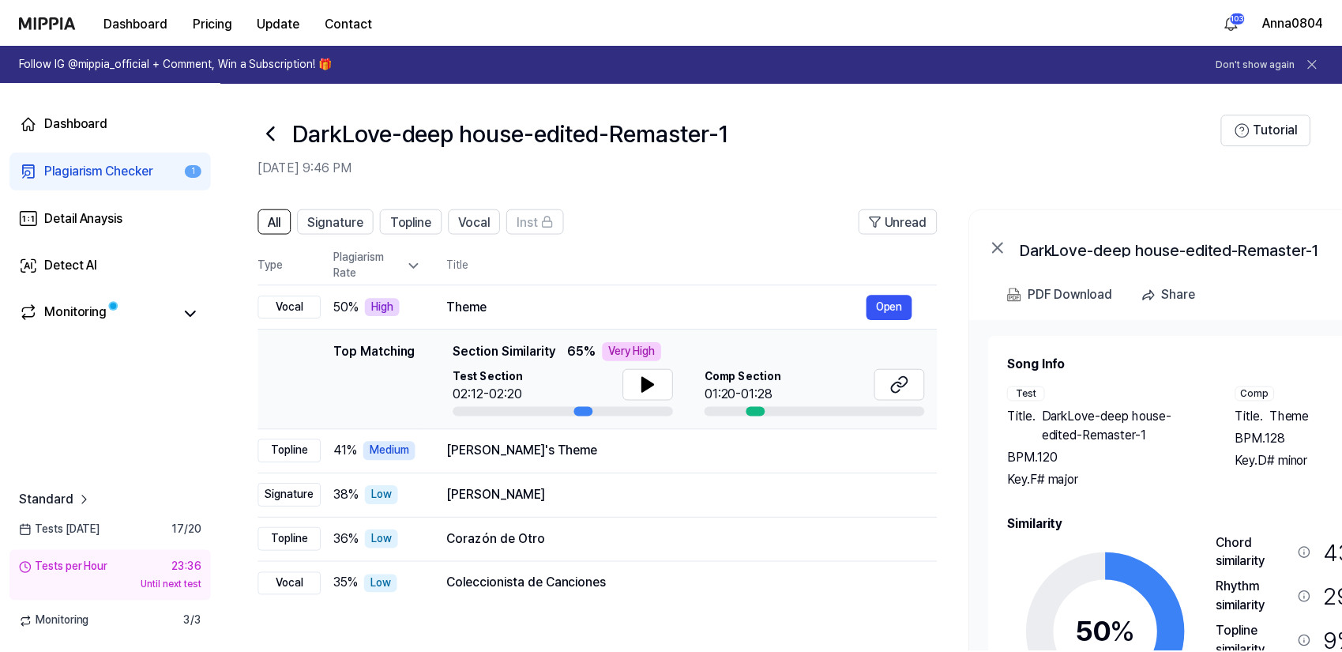
scroll to position [74, 0]
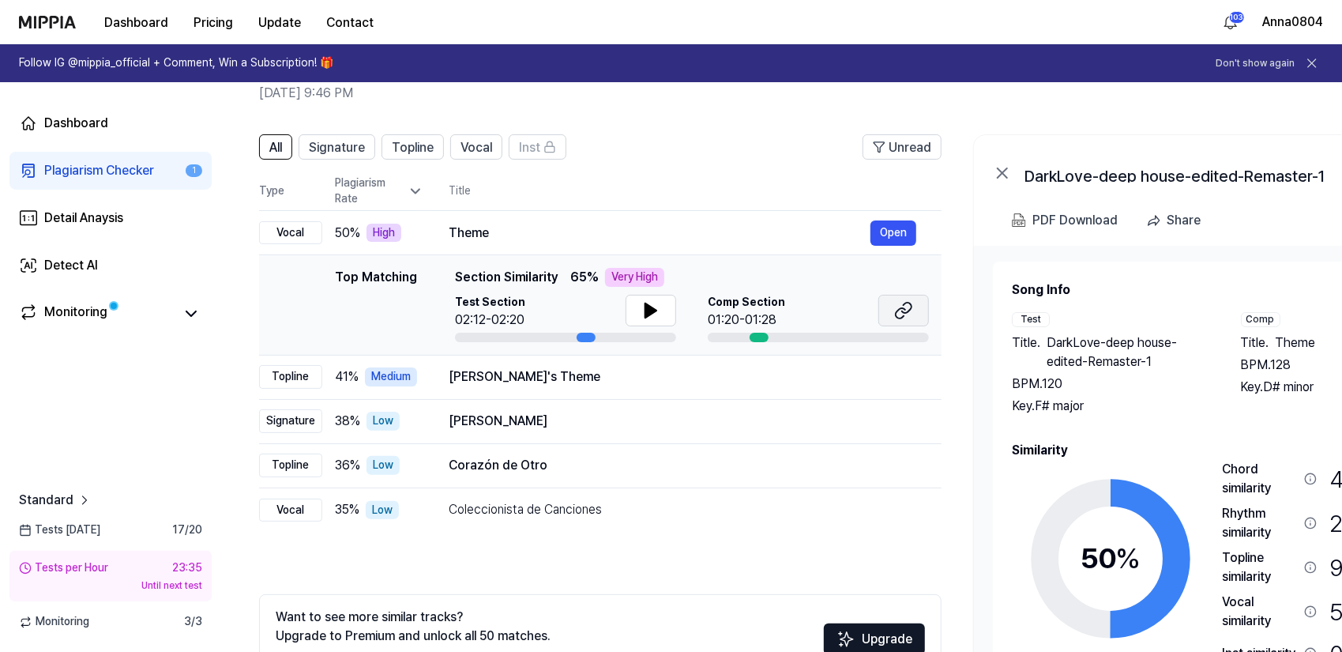
click at [906, 315] on icon at bounding box center [903, 310] width 19 height 19
click at [126, 167] on div "Plagiarism Checker" at bounding box center [99, 170] width 110 height 19
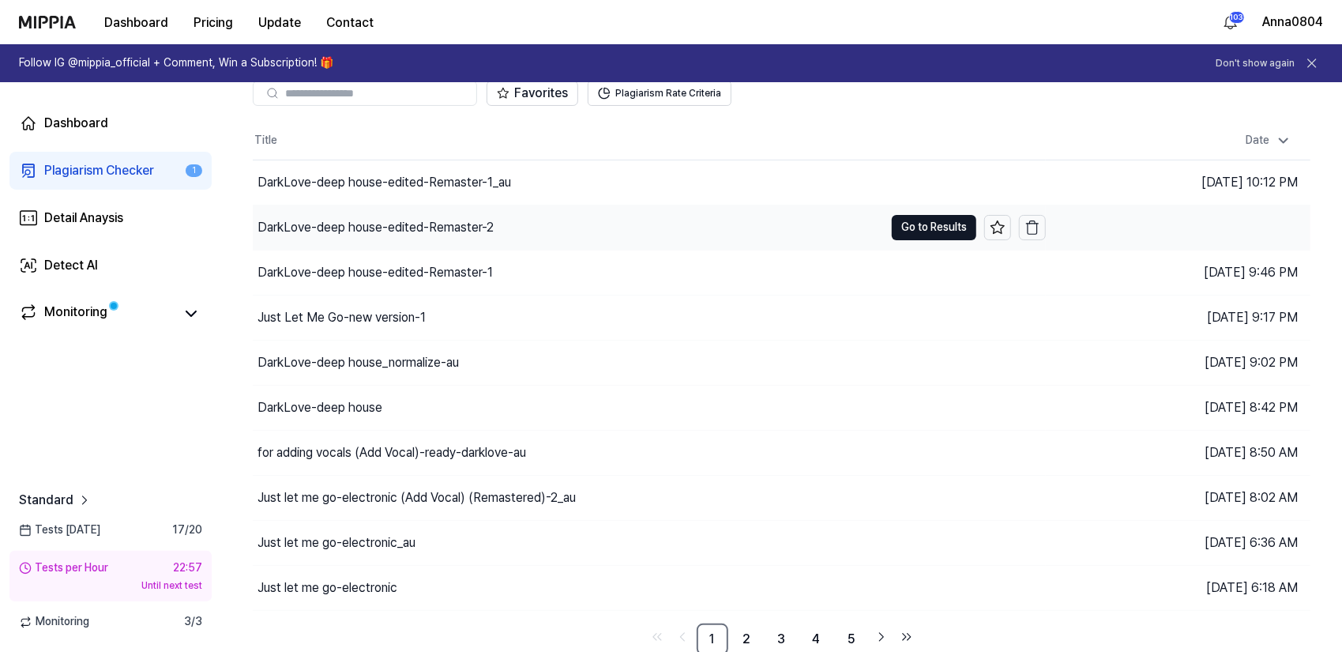
click at [318, 225] on div "DarkLove-deep house-edited-Remaster-2" at bounding box center [375, 227] width 236 height 19
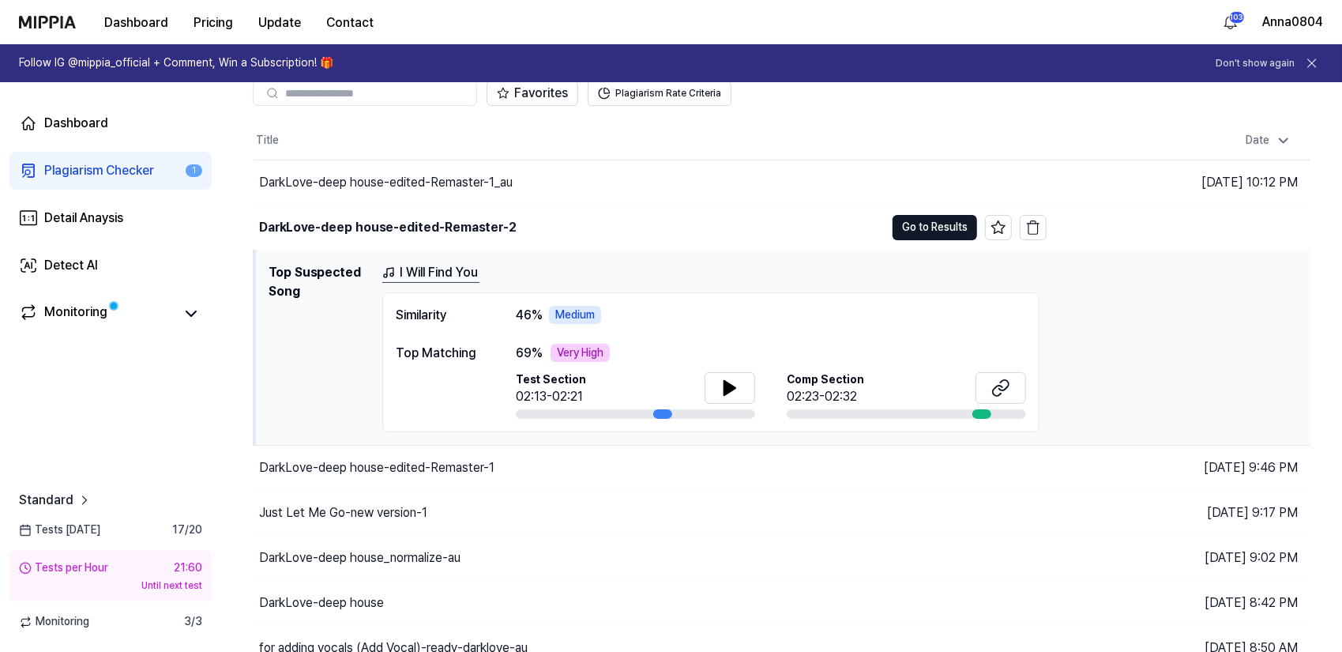
click at [117, 163] on div "Plagiarism Checker" at bounding box center [99, 170] width 110 height 19
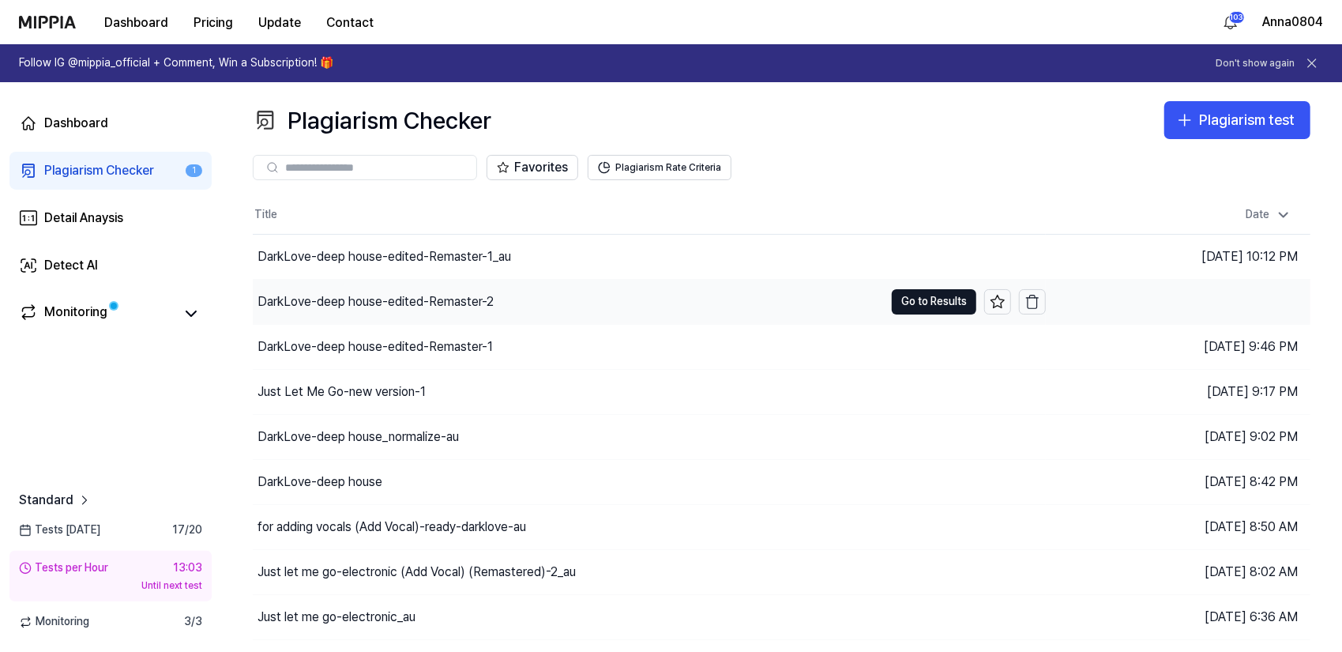
click at [497, 293] on div "DarkLove-deep house-edited-Remaster-2" at bounding box center [568, 302] width 631 height 44
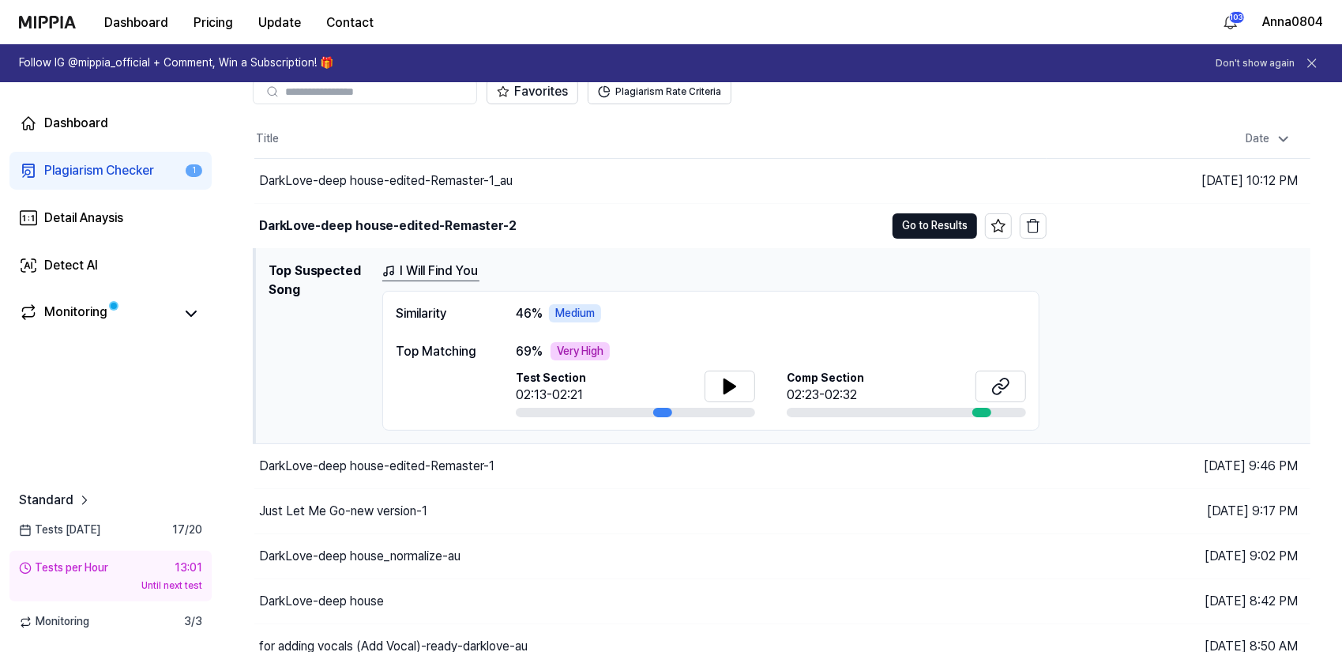
scroll to position [79, 0]
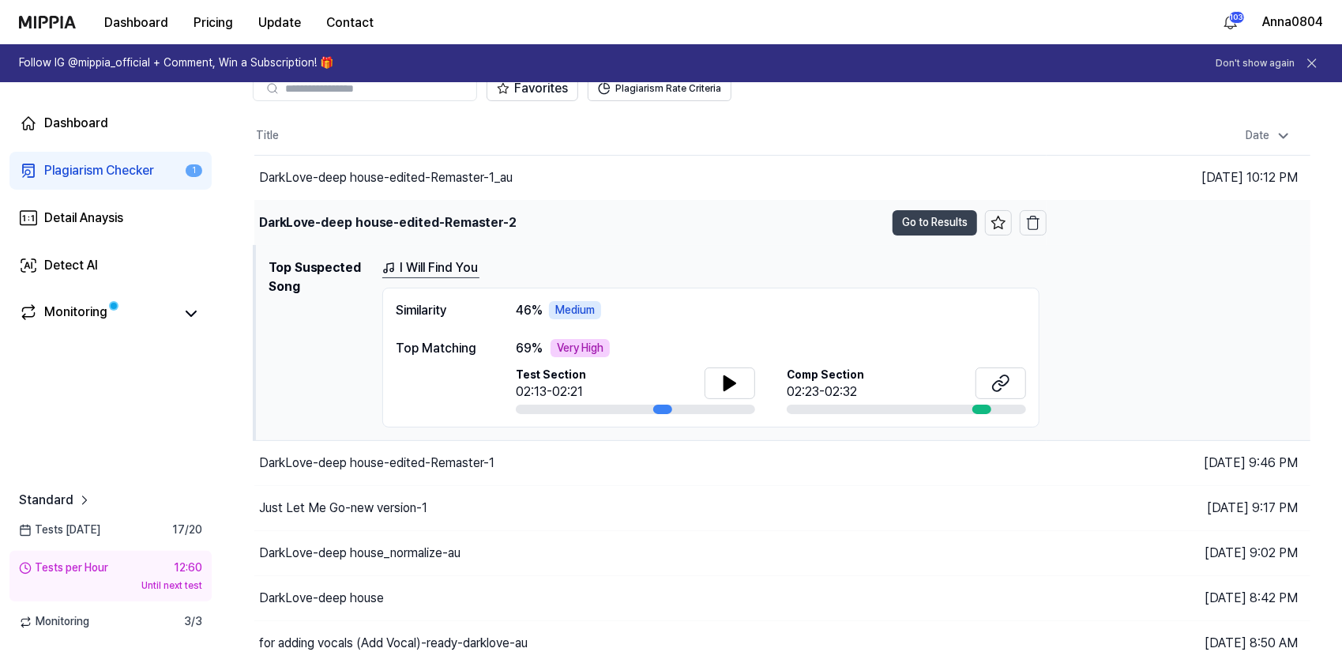
click at [900, 215] on button "Go to Results" at bounding box center [935, 222] width 85 height 25
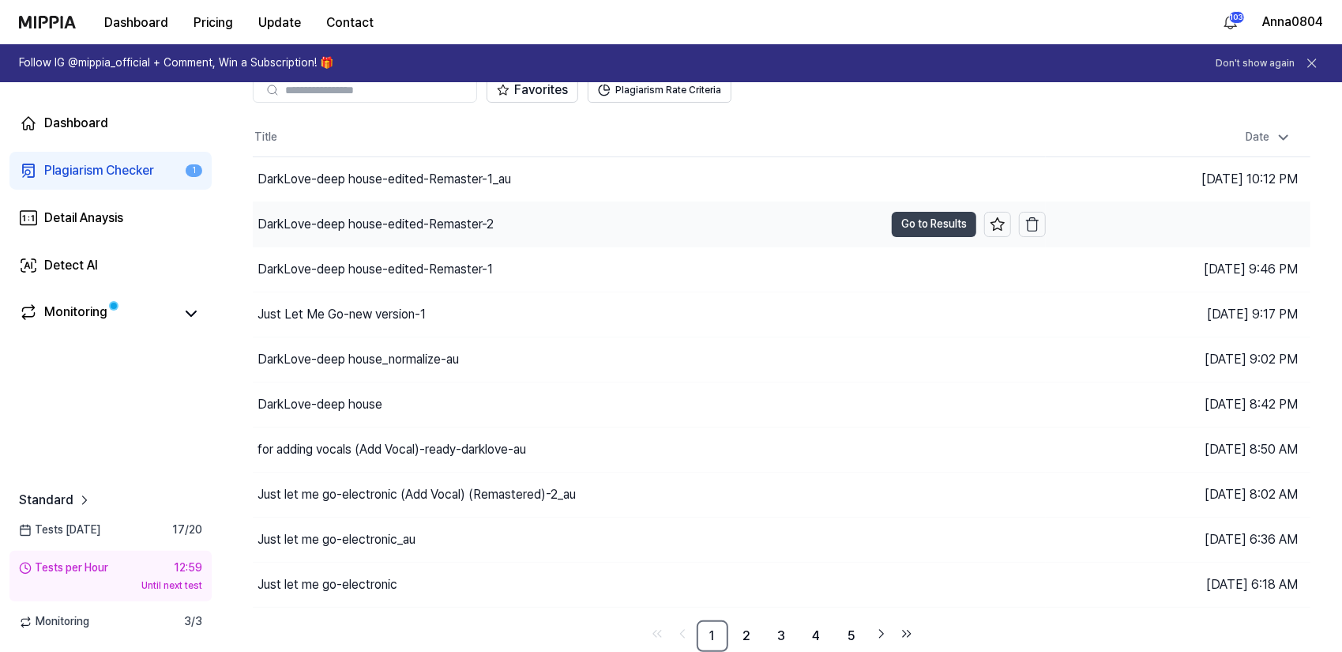
scroll to position [74, 0]
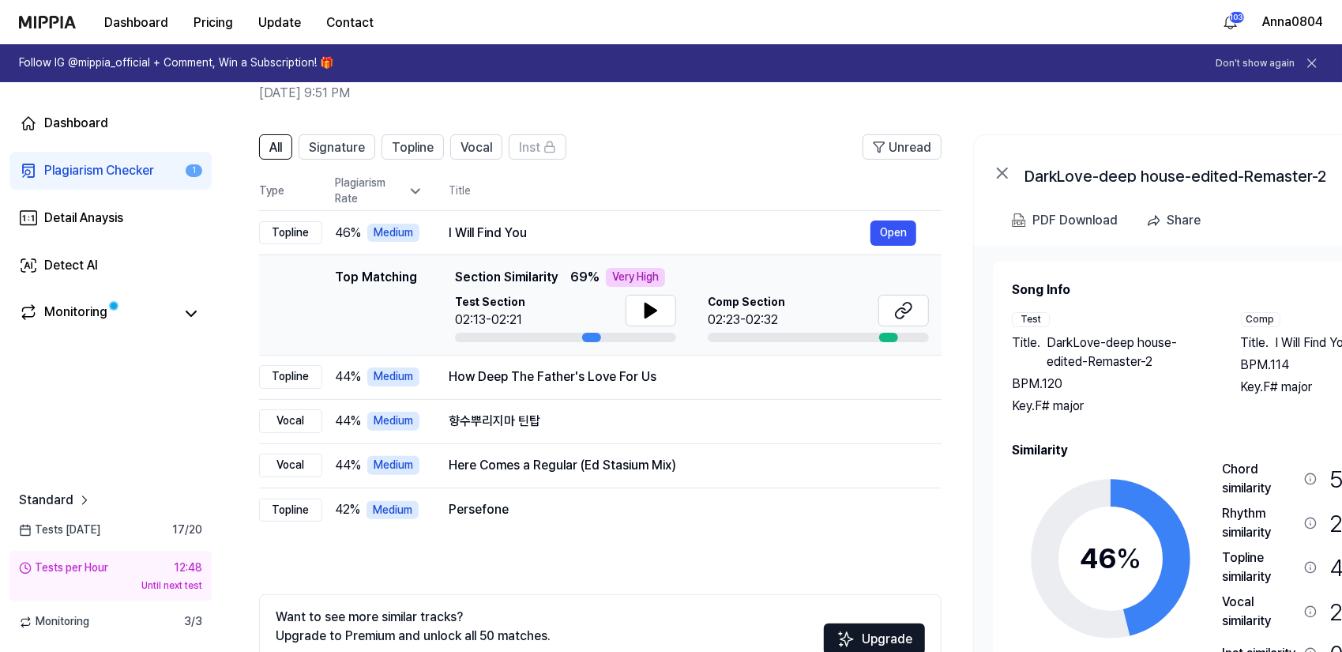
drag, startPoint x: 1156, startPoint y: 413, endPoint x: 1177, endPoint y: 418, distance: 21.1
click at [1177, 418] on div "Song Info Test Title . DarkLove-deep house-edited-Remaster-2 BPM. 120 Key. F# m…" at bounding box center [1225, 506] width 426 height 453
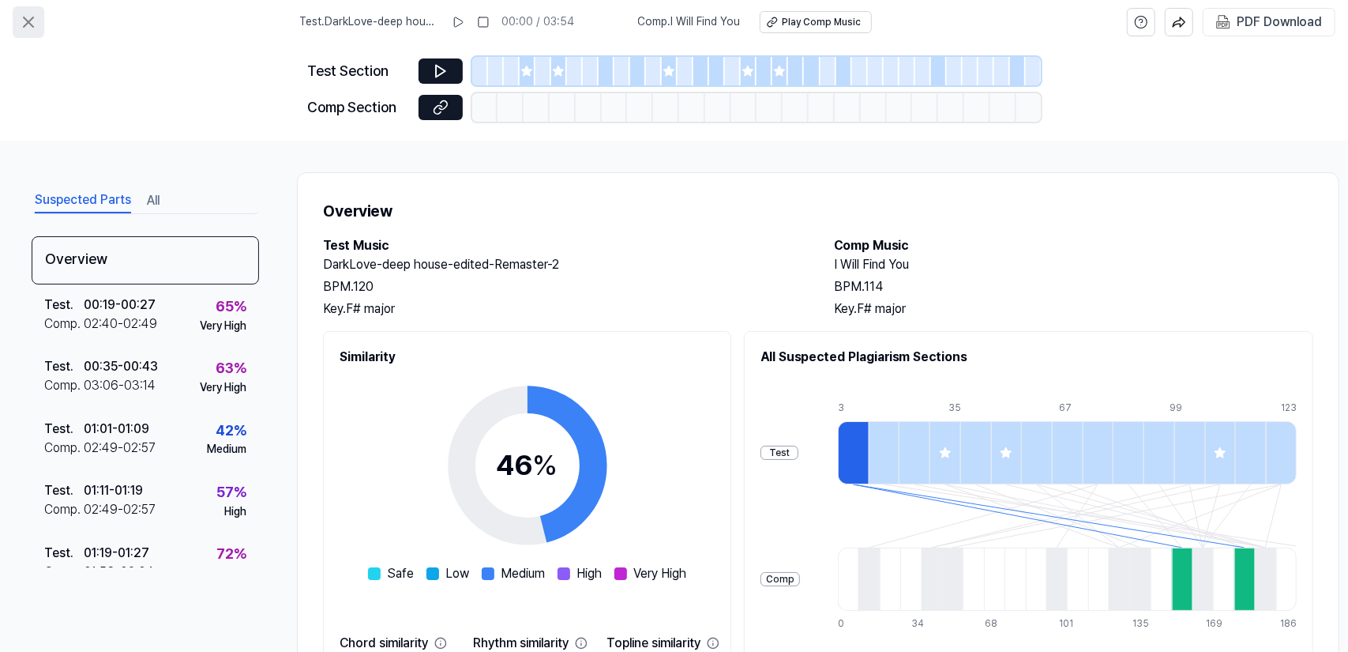
click at [24, 23] on icon at bounding box center [28, 22] width 19 height 19
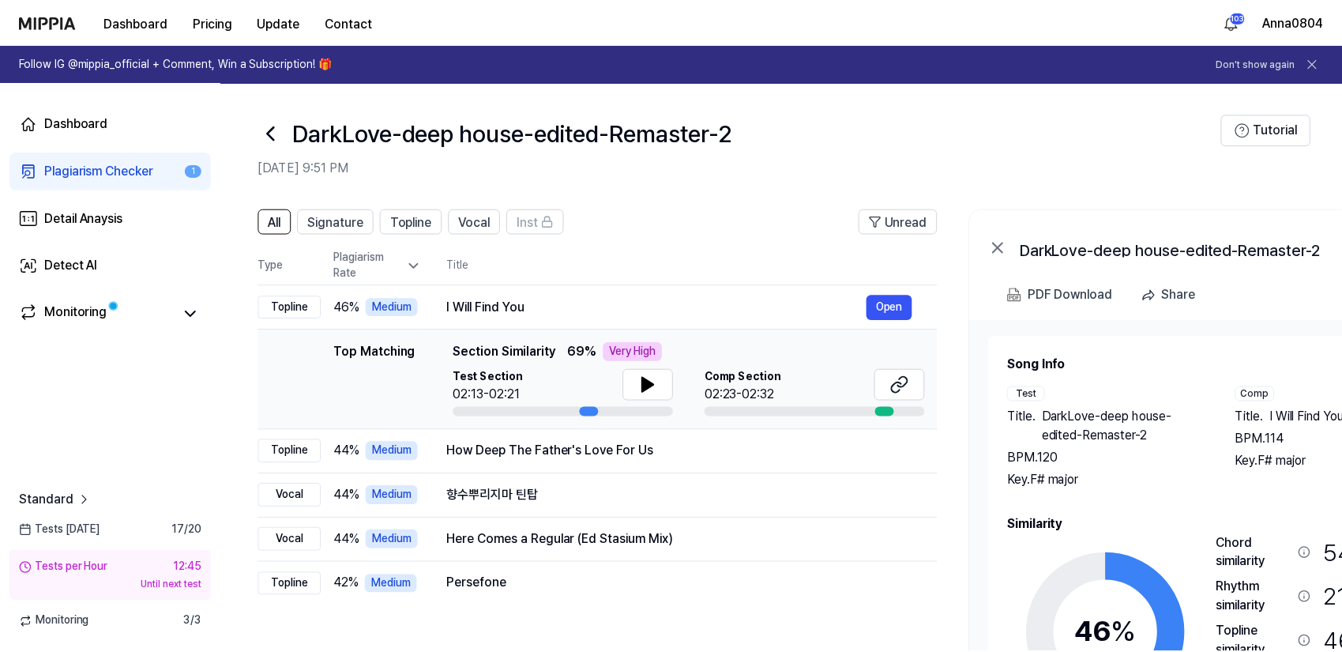
scroll to position [74, 0]
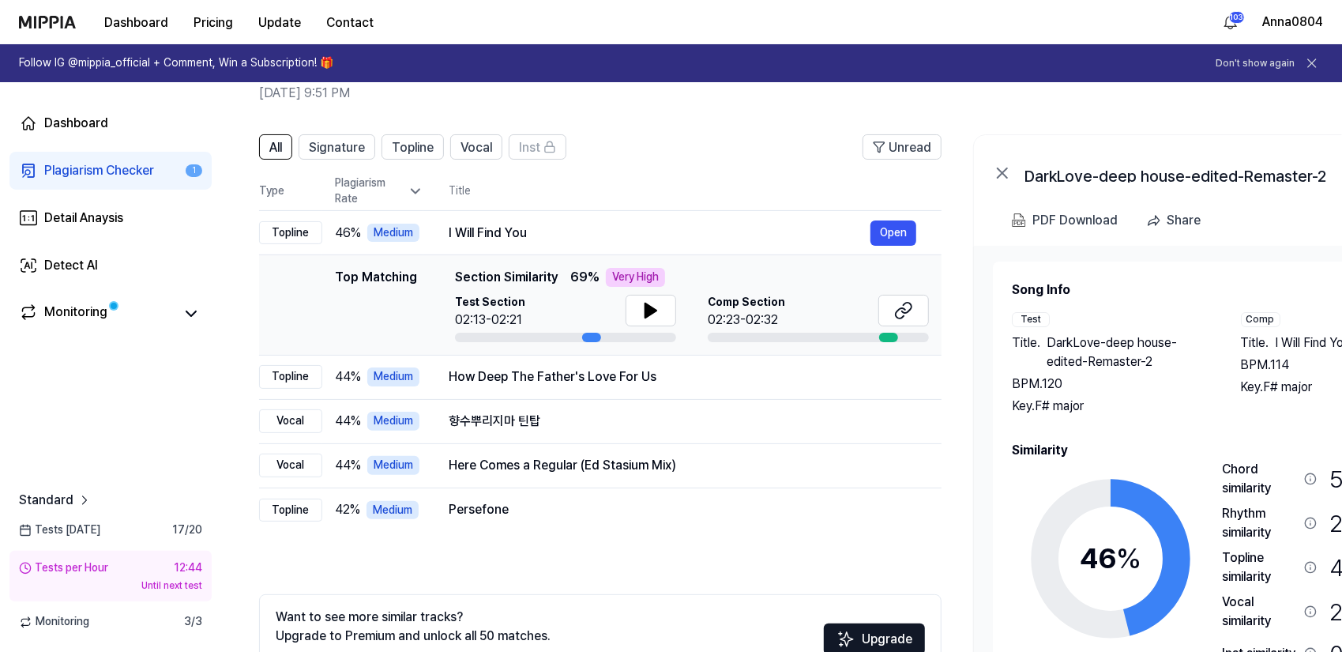
click at [93, 177] on div "Plagiarism Checker" at bounding box center [99, 170] width 110 height 19
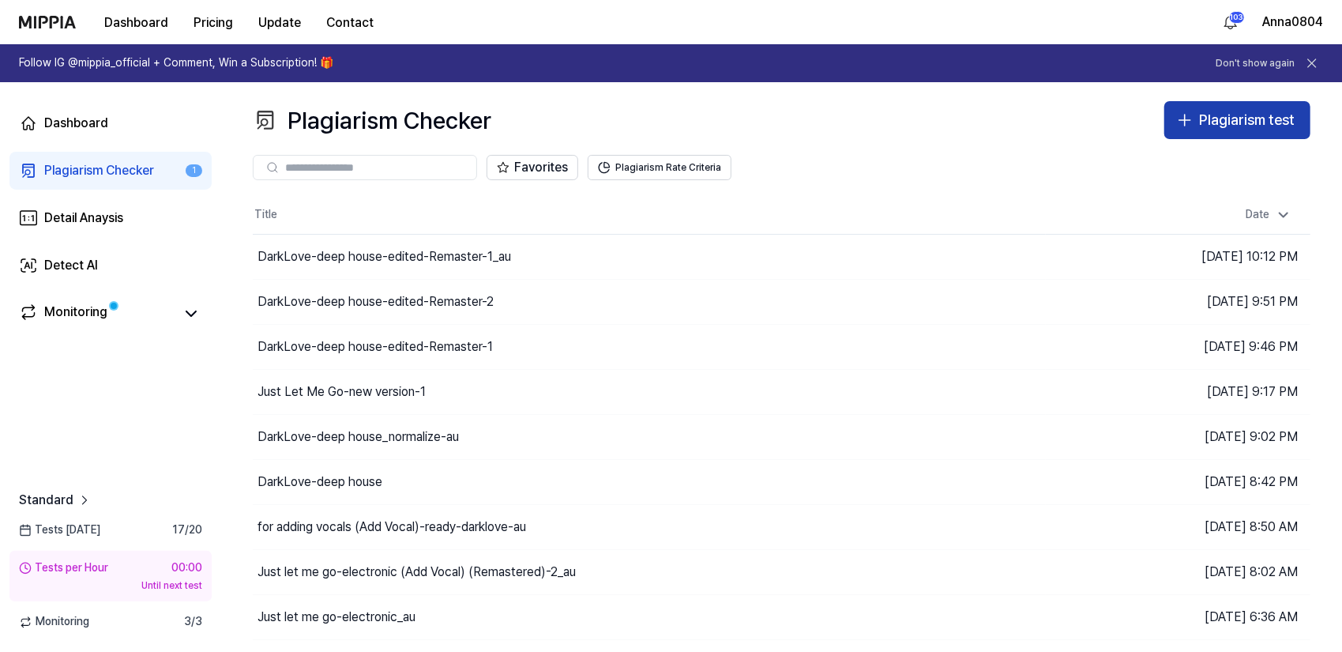
click at [1263, 111] on div "Plagiarism test" at bounding box center [1247, 120] width 96 height 23
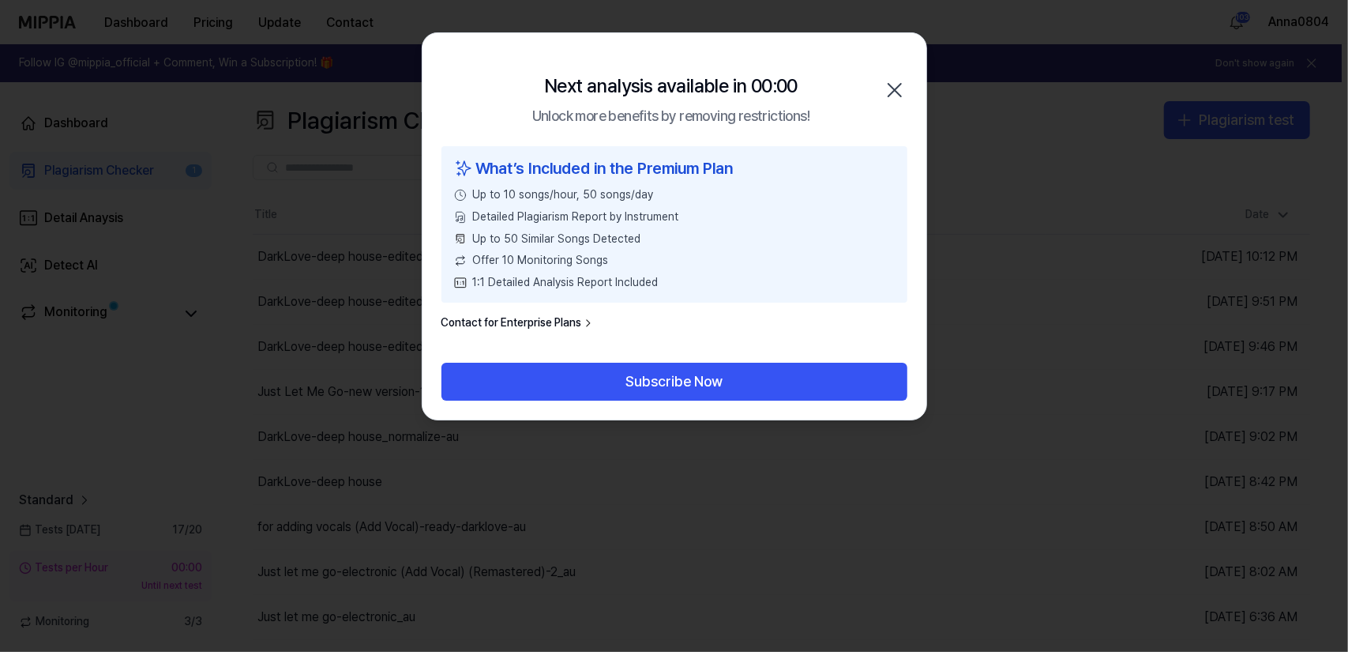
click at [896, 77] on icon "button" at bounding box center [894, 89] width 25 height 25
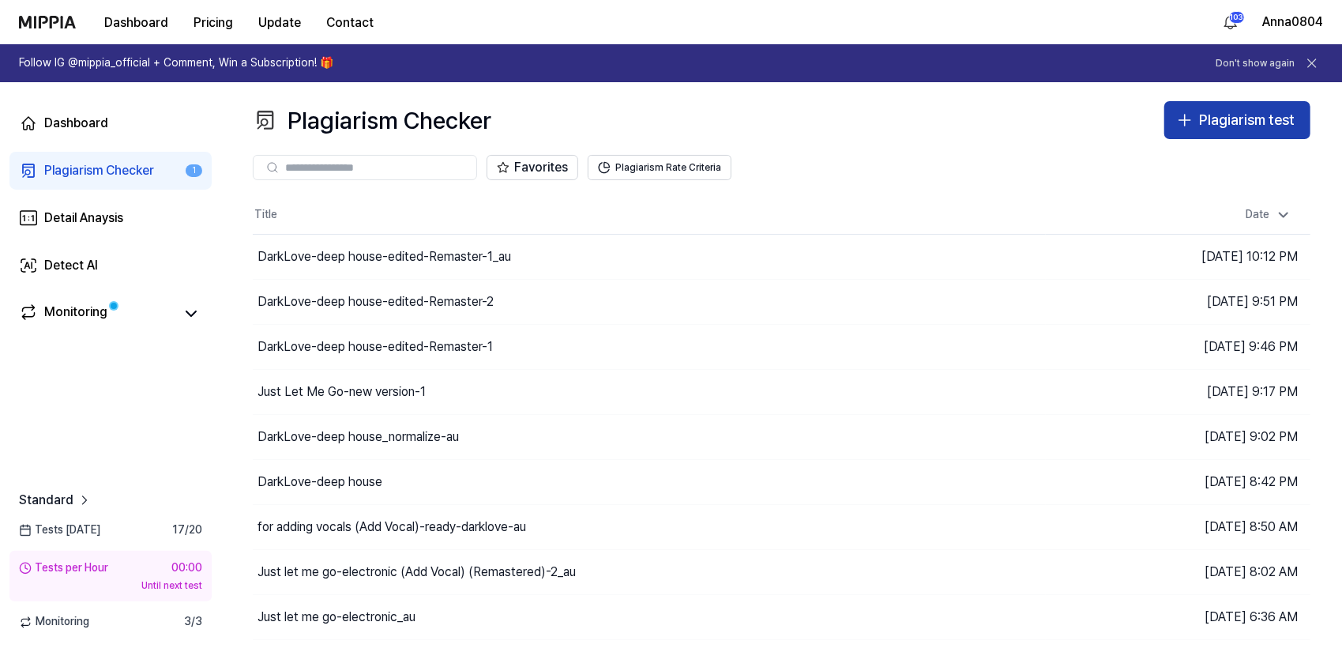
click at [1230, 118] on div "Plagiarism test" at bounding box center [1247, 120] width 96 height 23
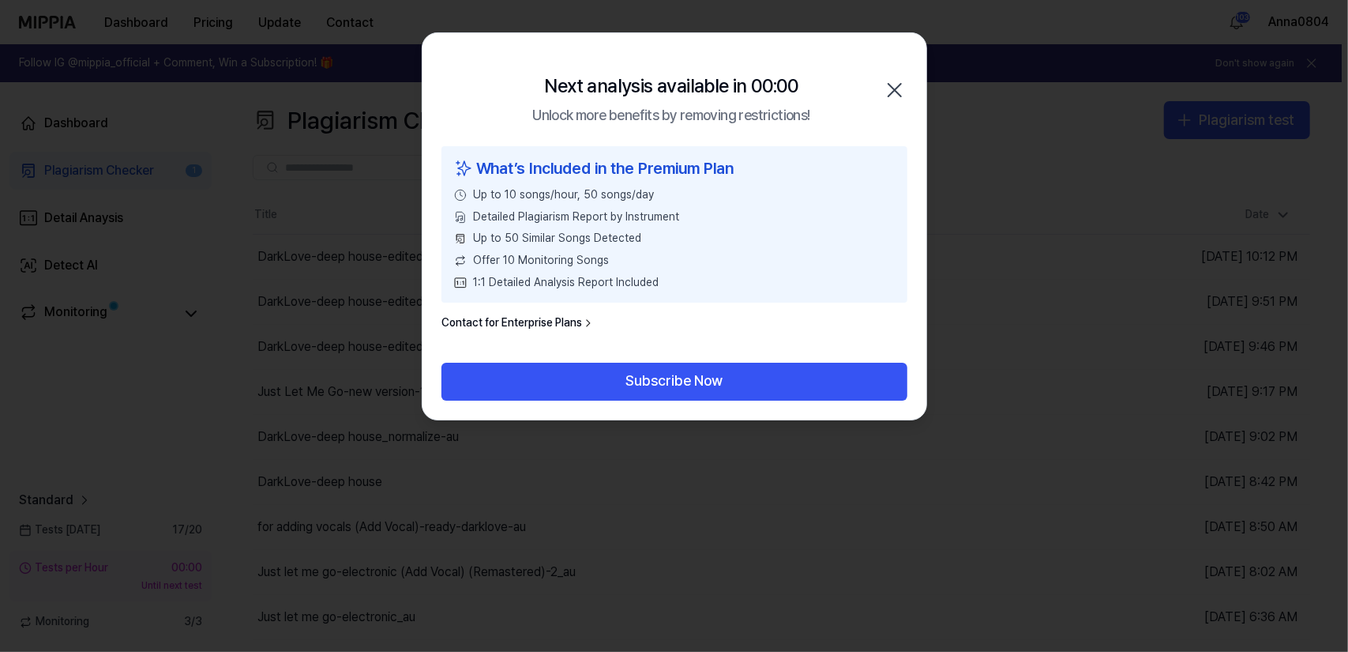
click at [899, 92] on icon "button" at bounding box center [894, 89] width 25 height 25
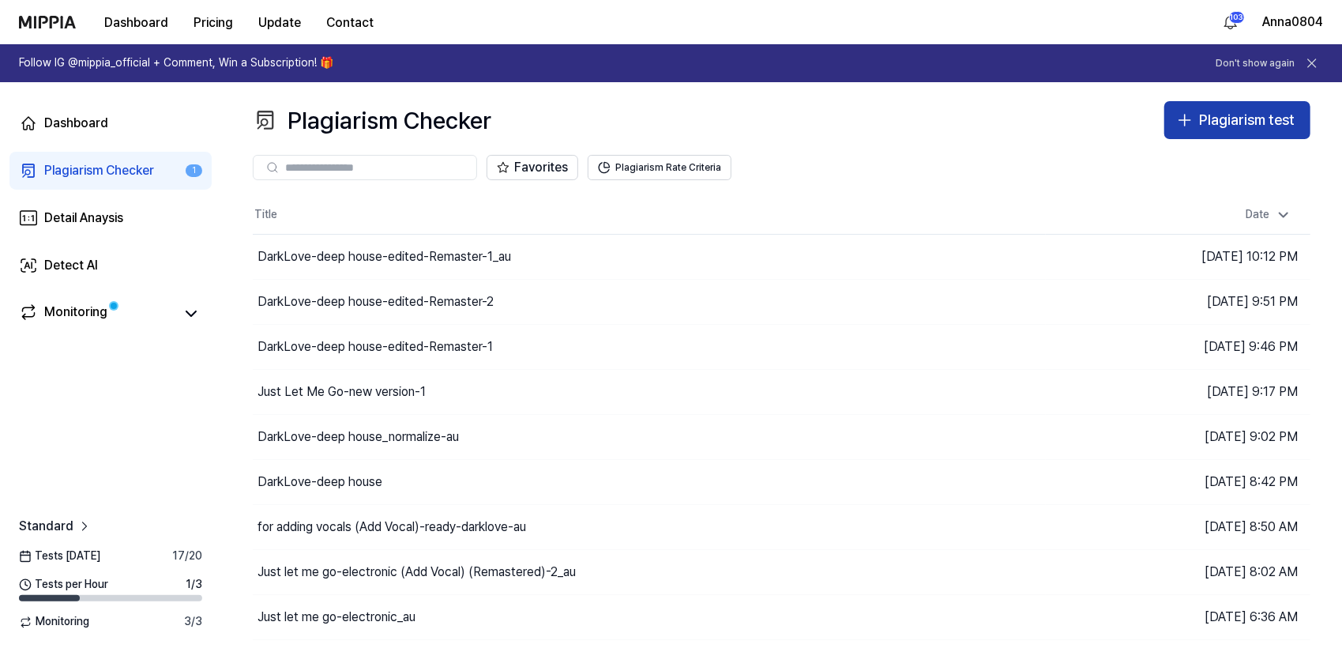
click at [1231, 124] on div "Plagiarism test" at bounding box center [1247, 120] width 96 height 23
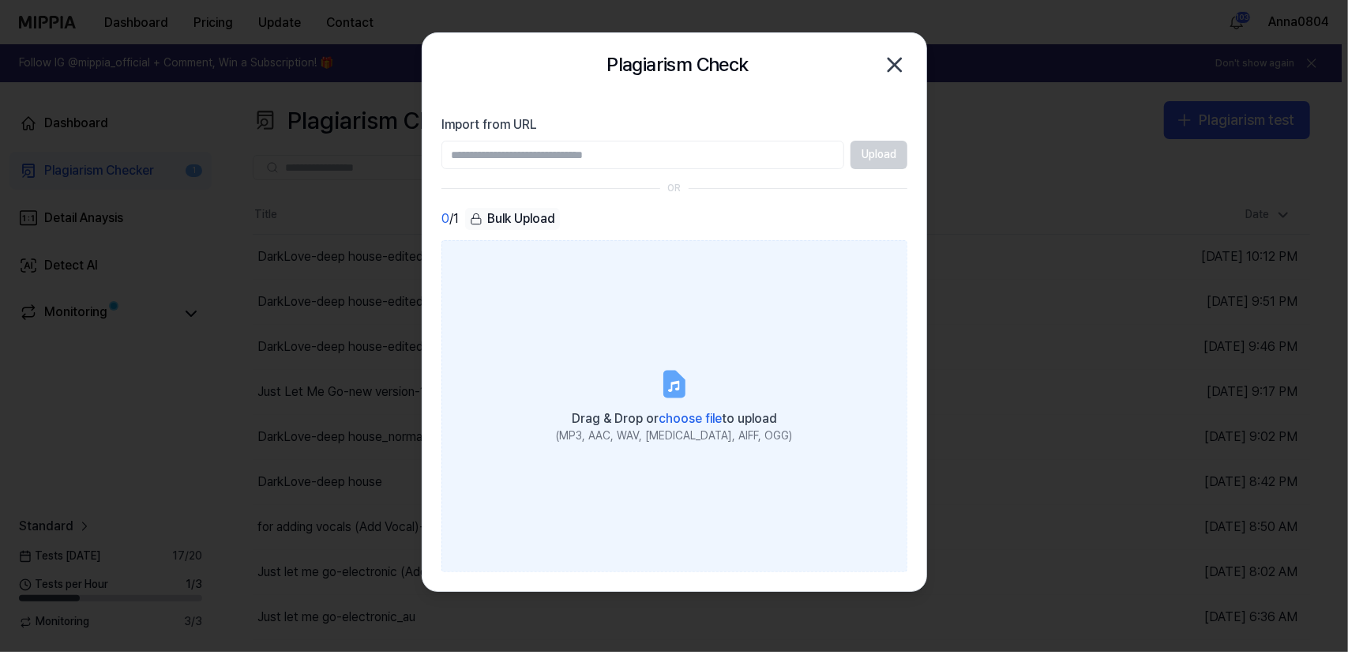
click at [689, 309] on label "Drag & Drop or choose file to upload (MP3, AAC, WAV, [MEDICAL_DATA], AIFF, OGG)" at bounding box center [675, 406] width 466 height 332
click at [0, 0] on input "Drag & Drop or choose file to upload (MP3, AAC, WAV, [MEDICAL_DATA], AIFF, OGG)" at bounding box center [0, 0] width 0 height 0
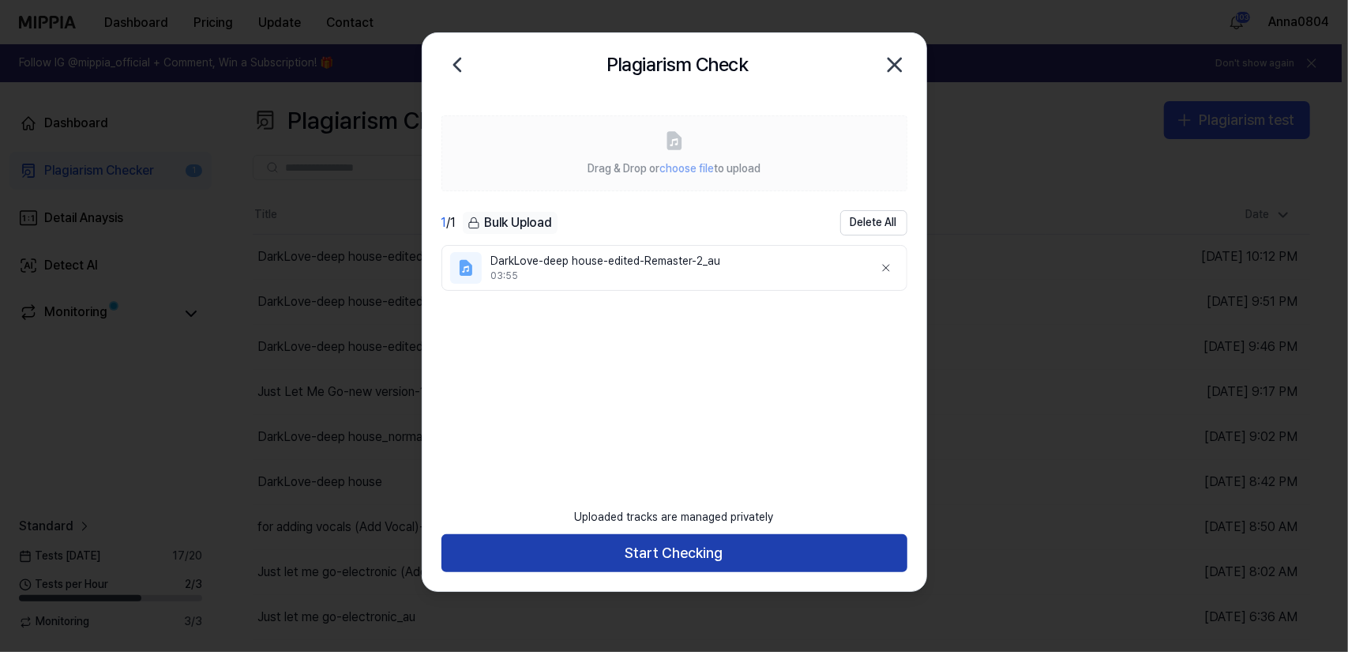
click at [708, 554] on button "Start Checking" at bounding box center [675, 553] width 466 height 38
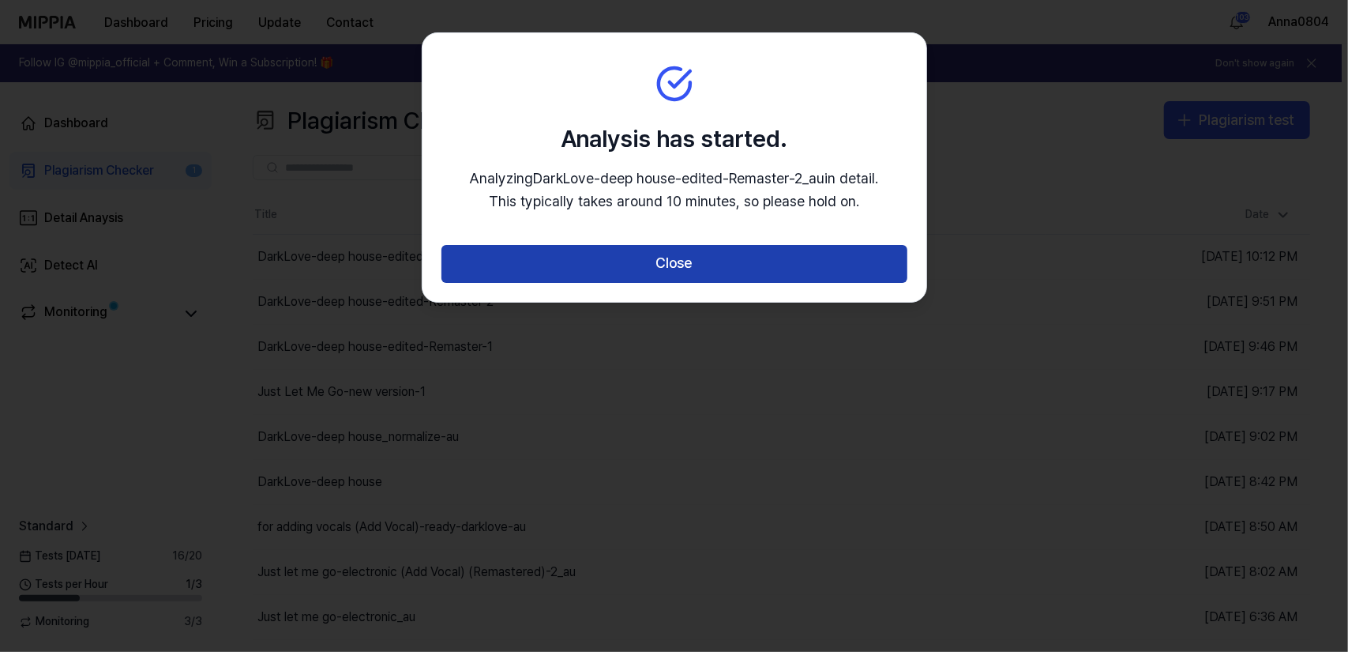
click at [689, 268] on button "Close" at bounding box center [675, 264] width 466 height 38
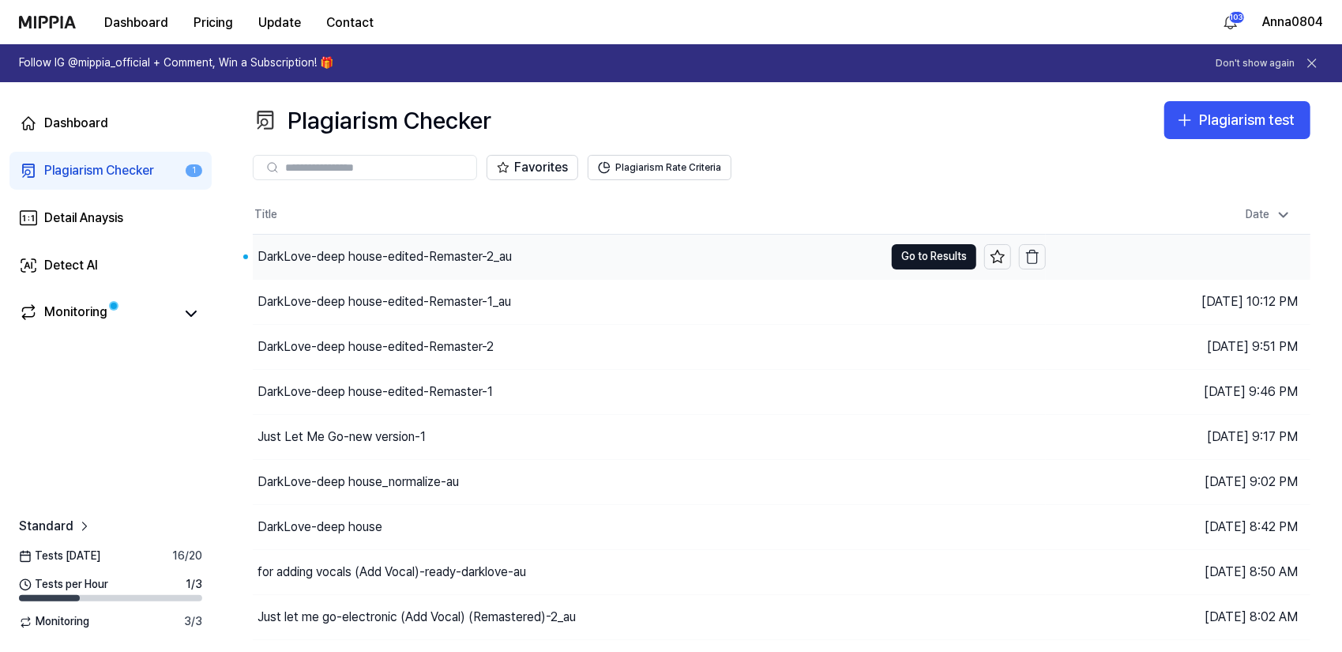
click at [501, 249] on div "DarkLove-deep house-edited-Remaster-2_au" at bounding box center [384, 256] width 254 height 19
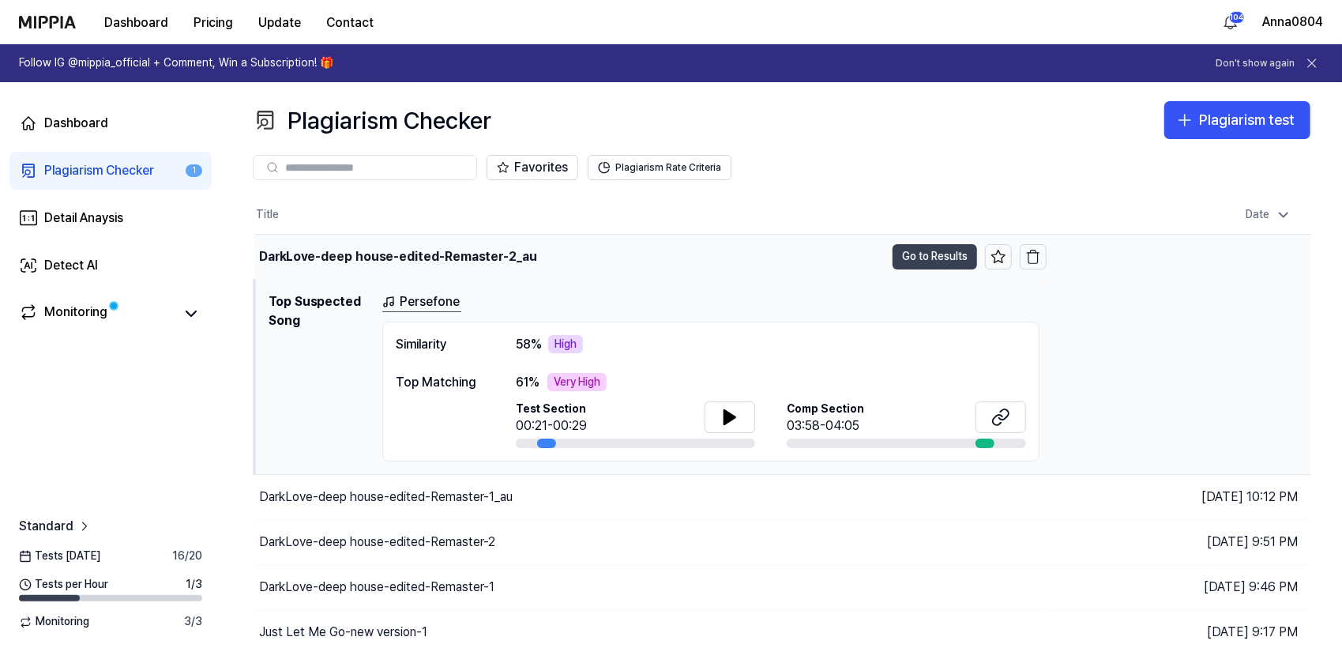
click at [934, 258] on button "Go to Results" at bounding box center [935, 256] width 85 height 25
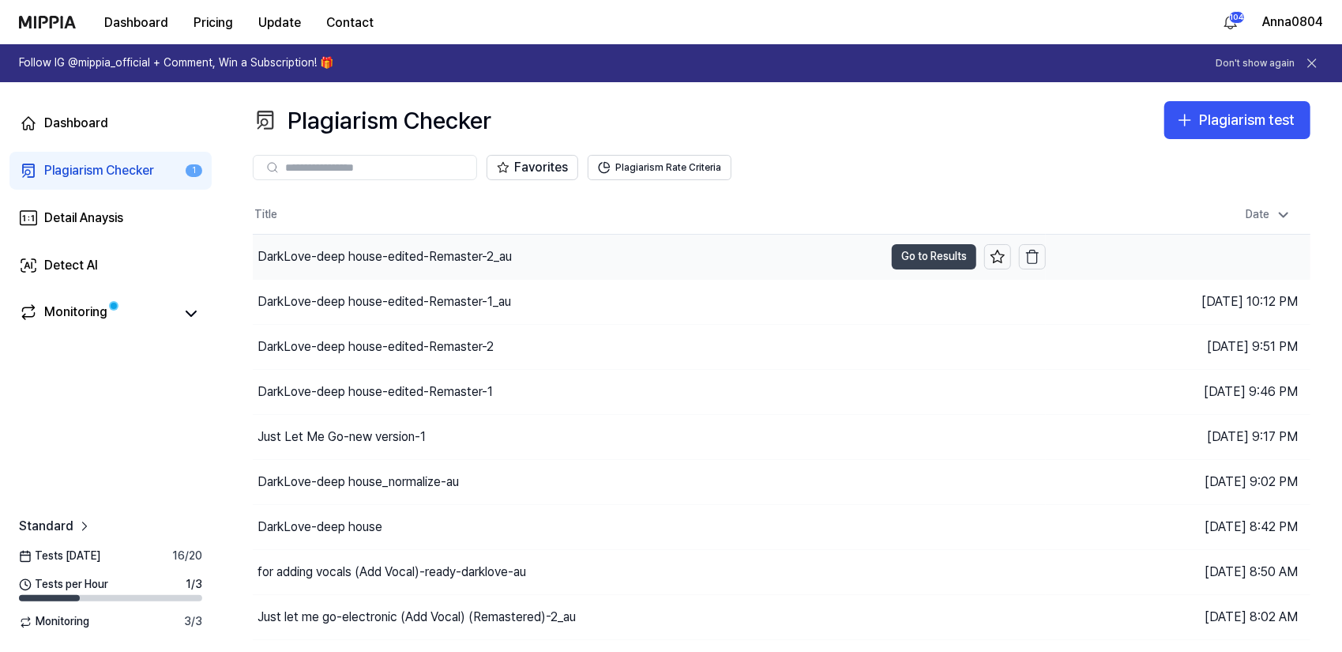
click at [949, 252] on button "Go to Results" at bounding box center [934, 256] width 85 height 25
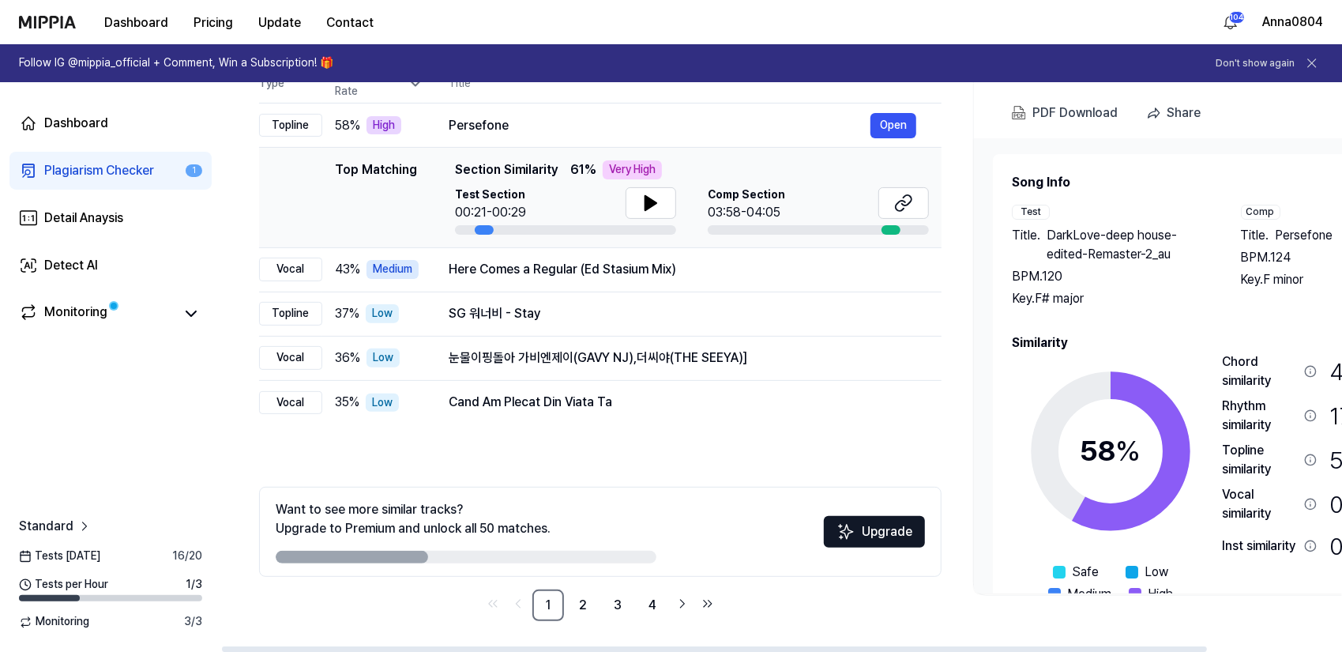
drag, startPoint x: 1155, startPoint y: 363, endPoint x: 1182, endPoint y: 381, distance: 32.4
click at [1182, 381] on icon at bounding box center [1110, 450] width 197 height 197
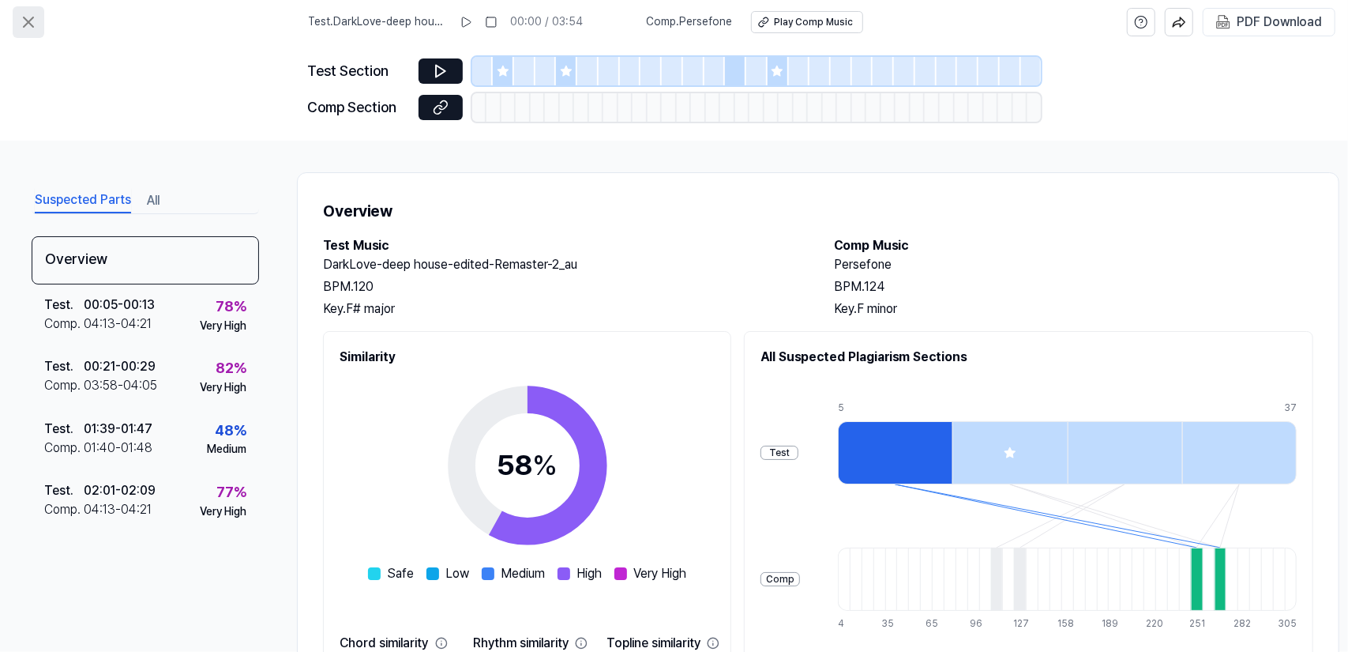
click at [31, 21] on icon at bounding box center [28, 22] width 19 height 19
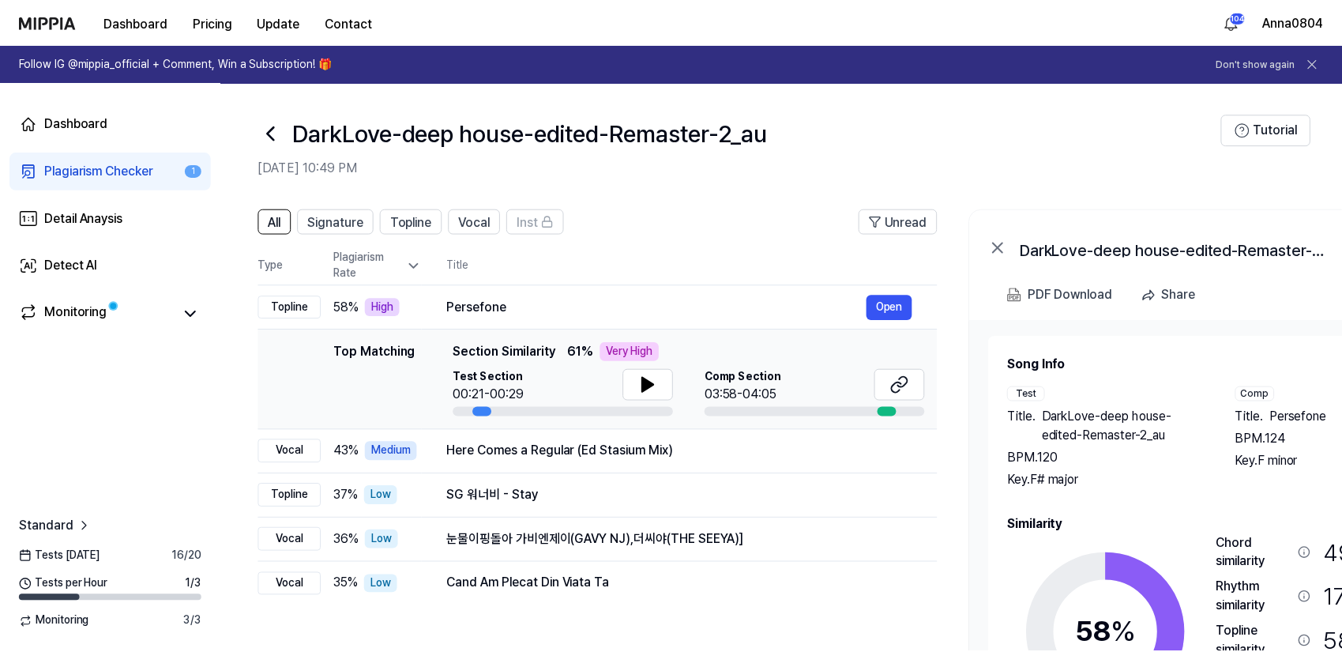
scroll to position [182, 0]
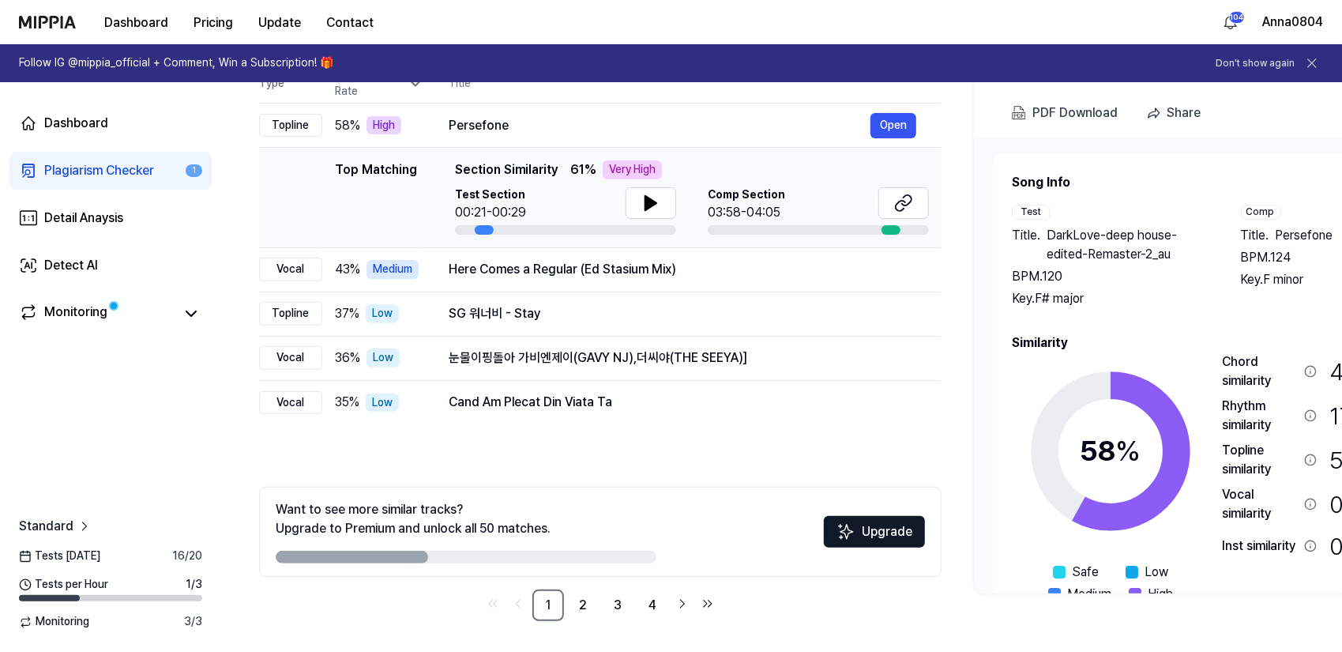
click at [100, 168] on div "Plagiarism Checker" at bounding box center [99, 170] width 110 height 19
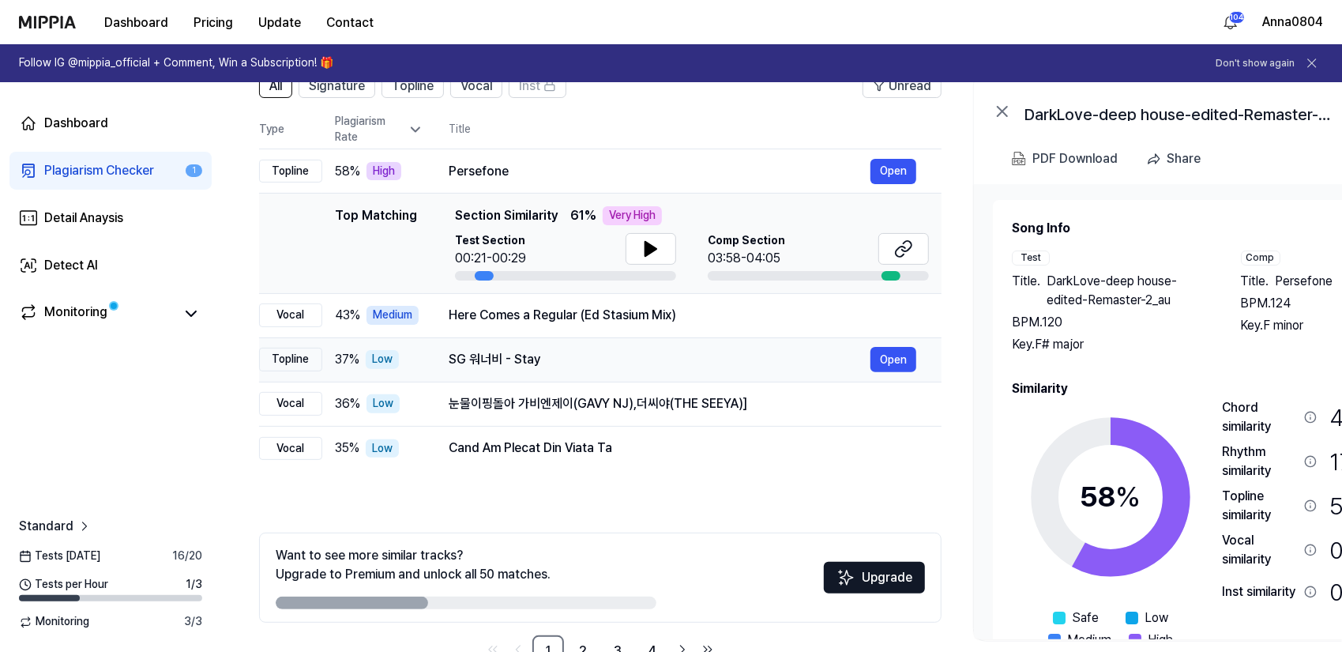
scroll to position [0, 0]
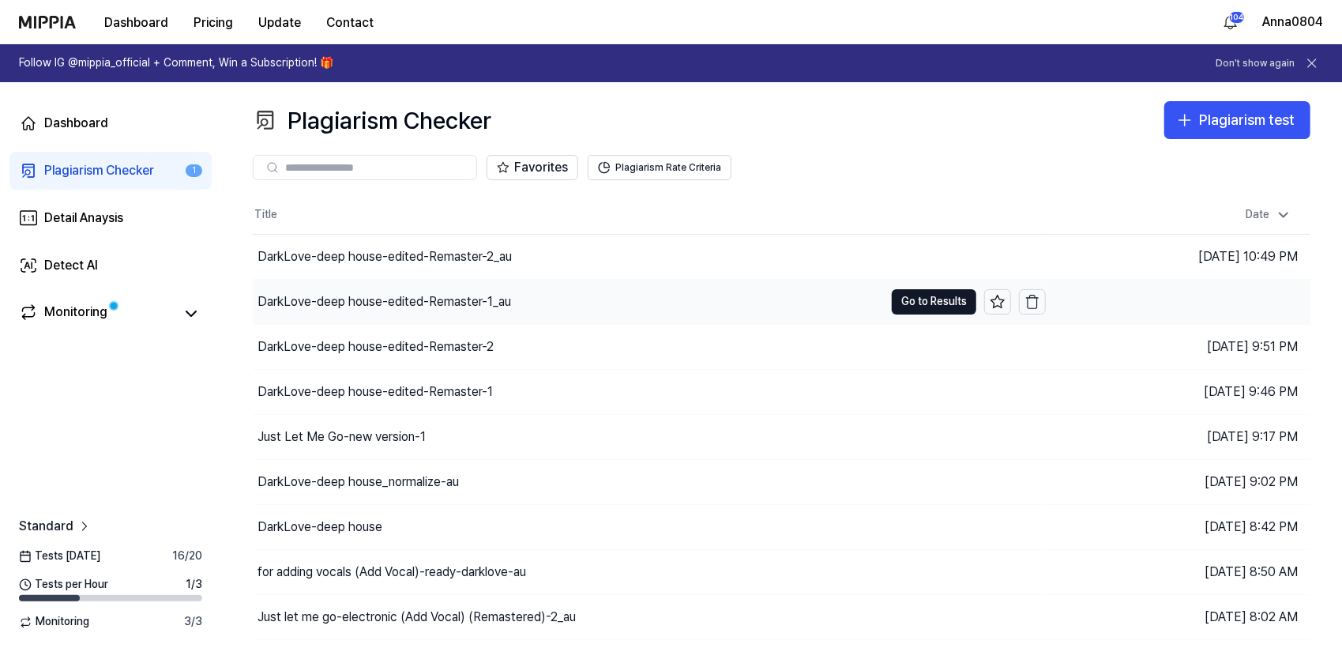
click at [368, 310] on div "DarkLove-deep house-edited-Remaster-1_au" at bounding box center [568, 302] width 631 height 44
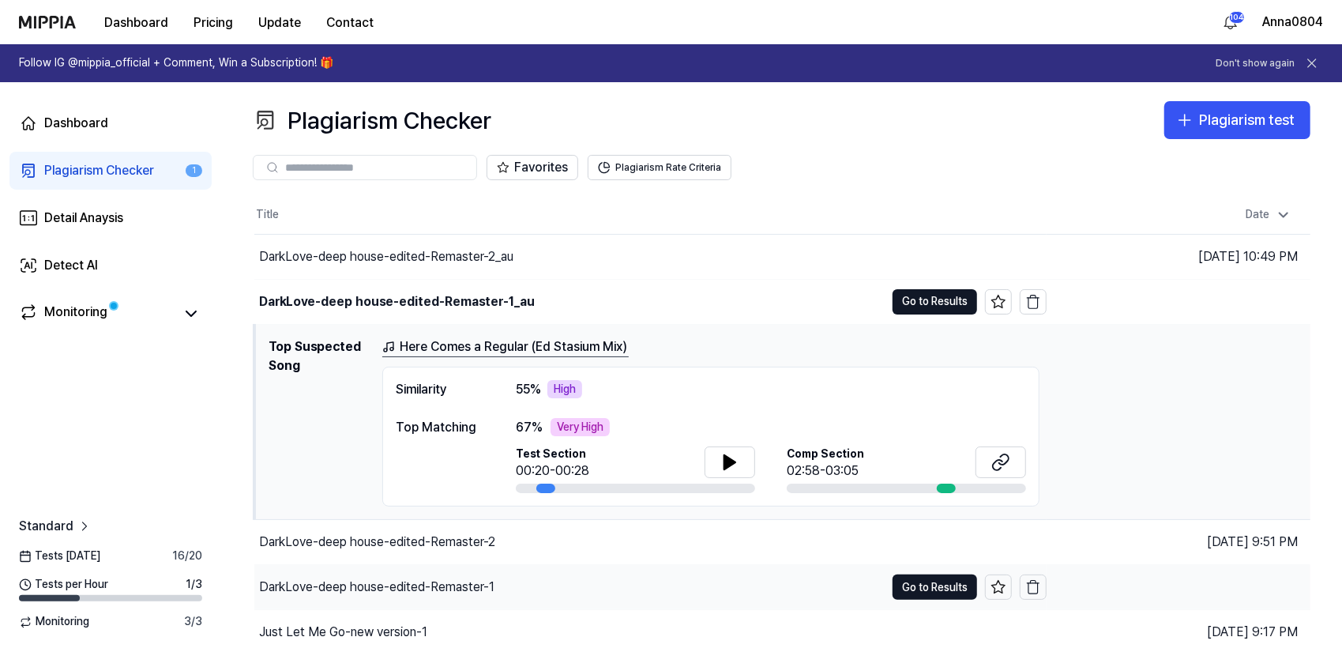
click at [423, 593] on div "DarkLove-deep house-edited-Remaster-1" at bounding box center [376, 586] width 235 height 19
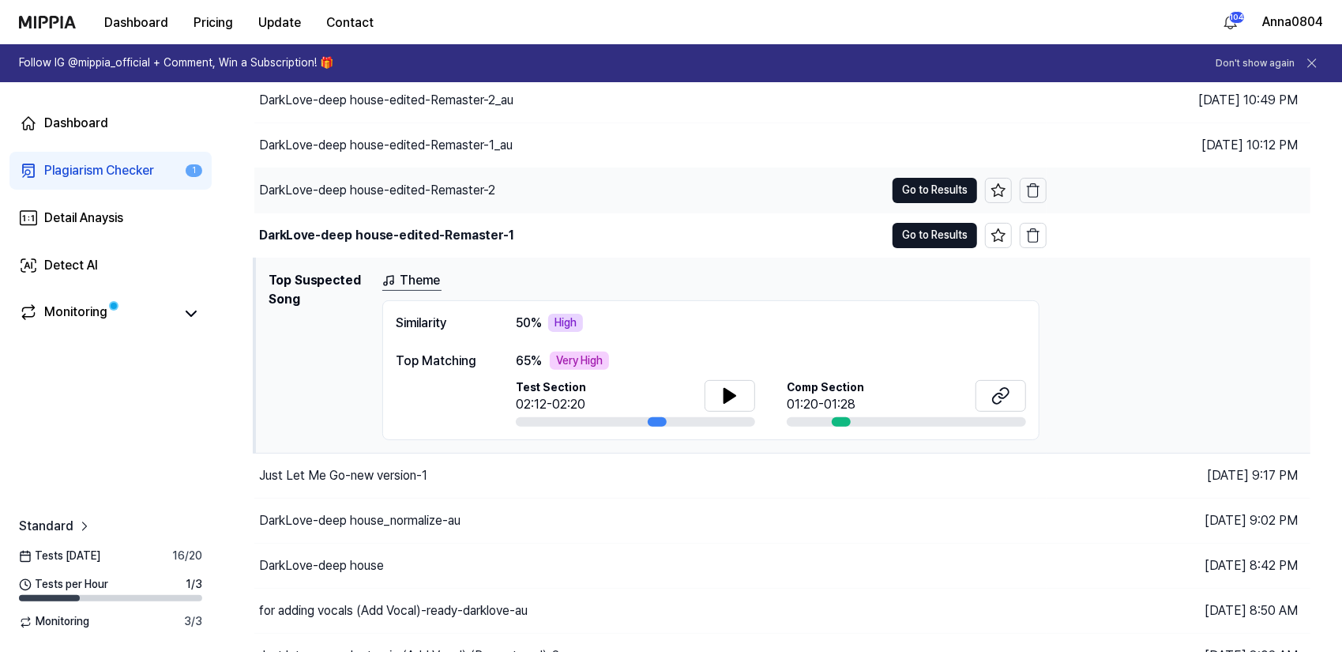
scroll to position [158, 0]
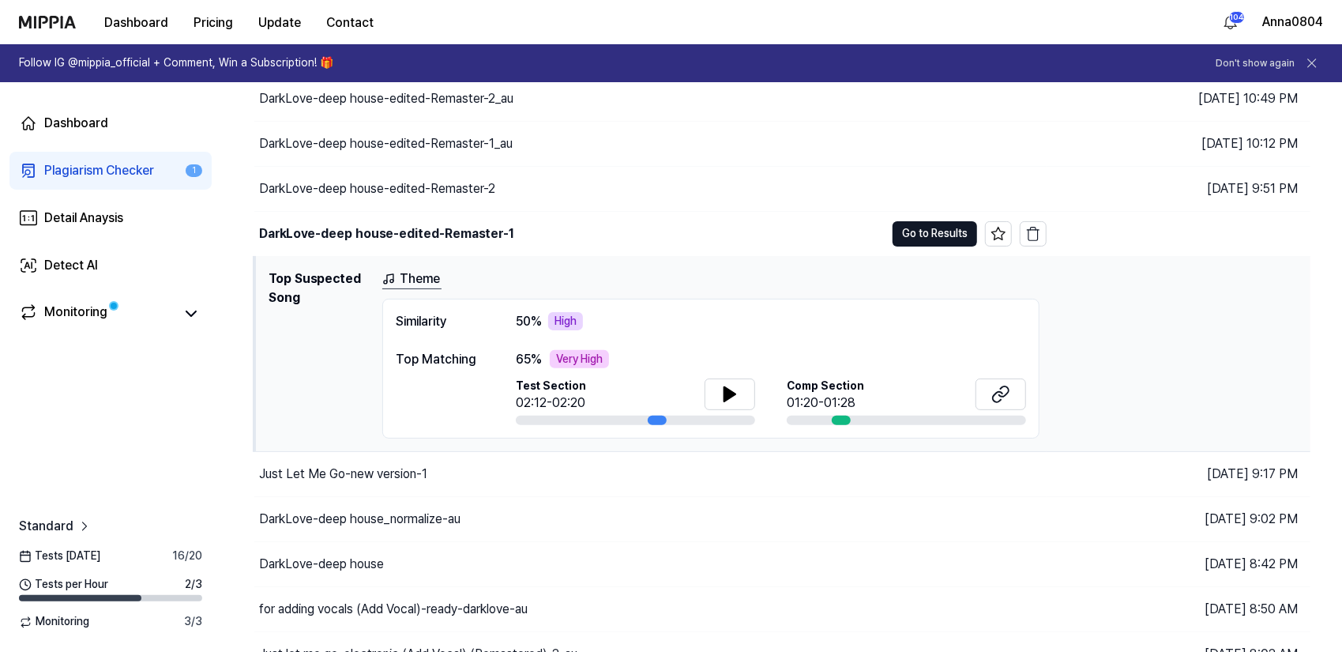
click at [1311, 60] on icon at bounding box center [1312, 63] width 16 height 16
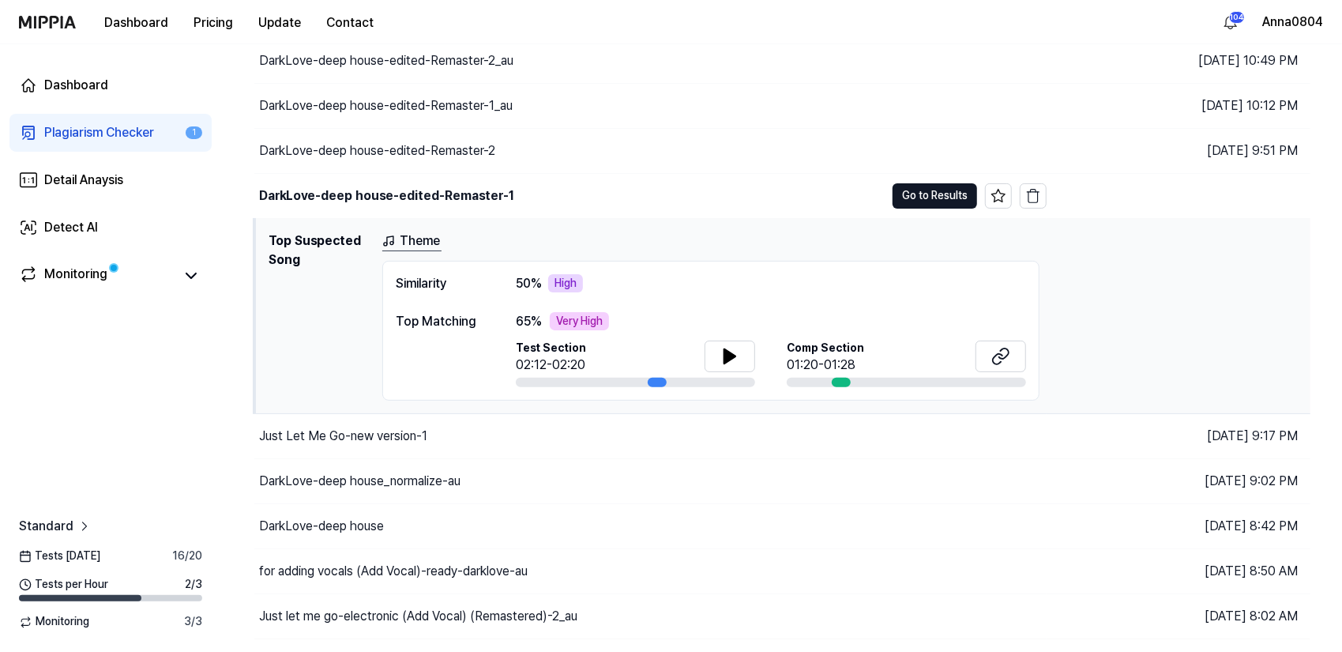
scroll to position [120, 0]
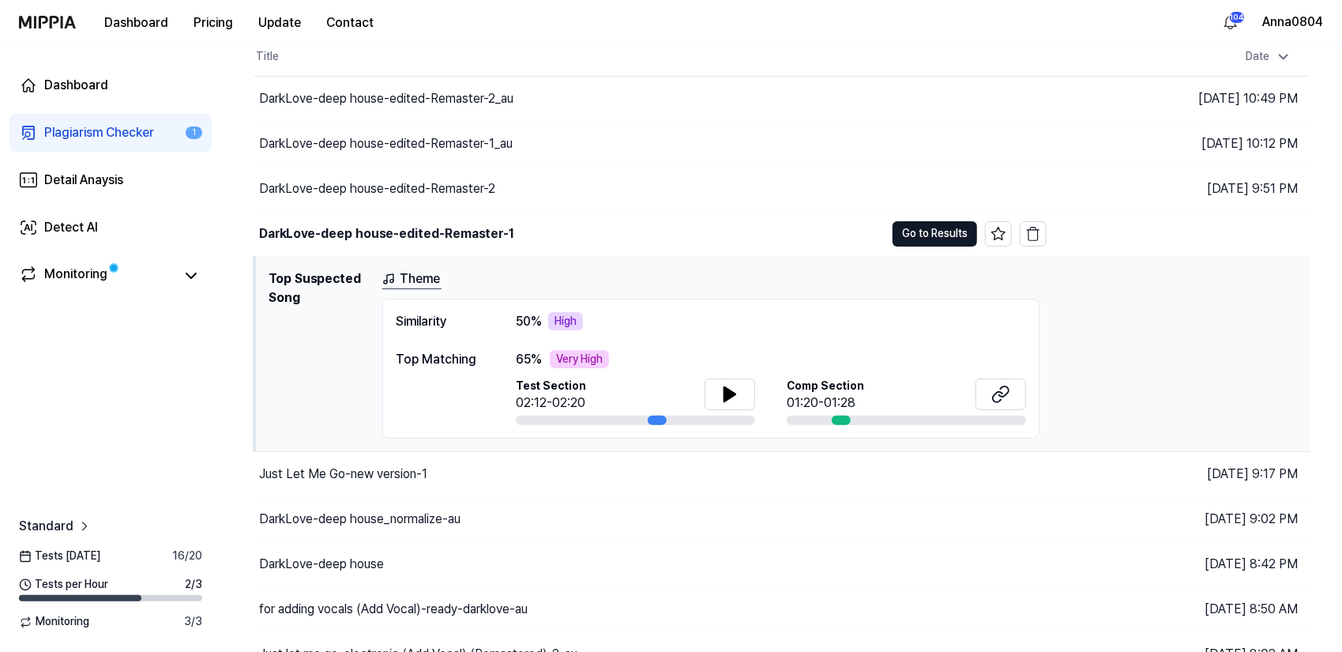
click at [90, 147] on link "Plagiarism Checker 1" at bounding box center [110, 133] width 202 height 38
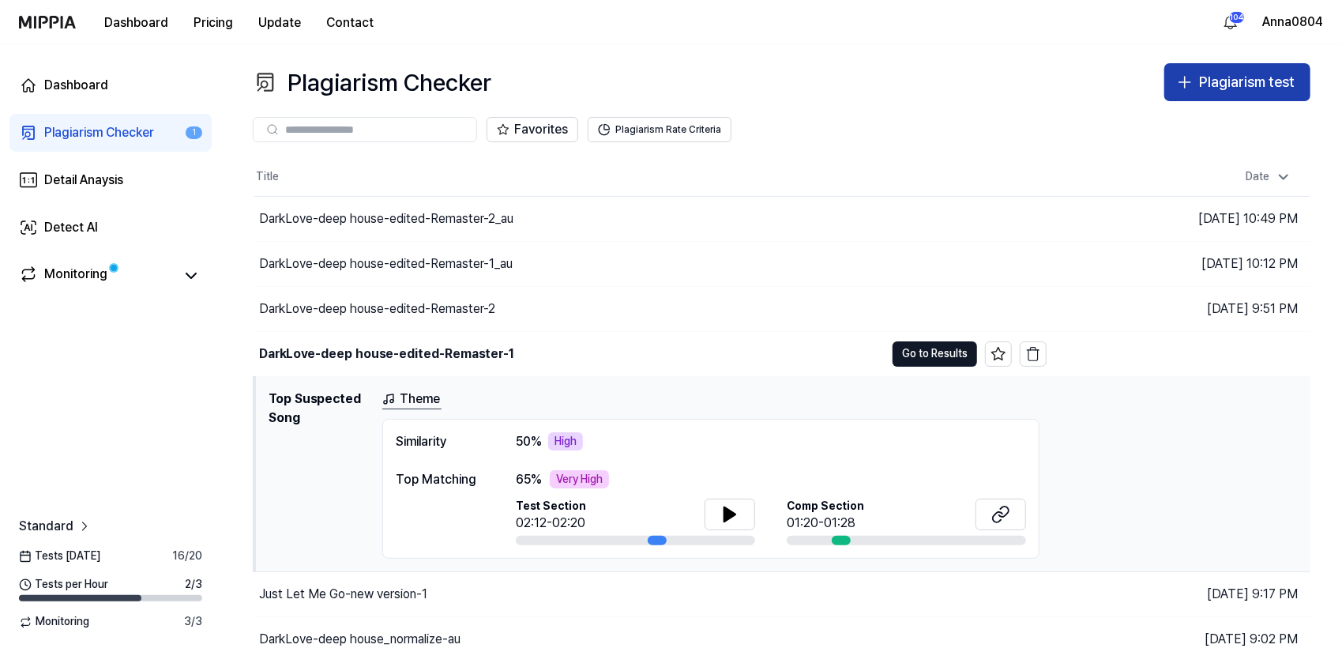
click at [1216, 77] on div "Plagiarism test" at bounding box center [1247, 82] width 96 height 23
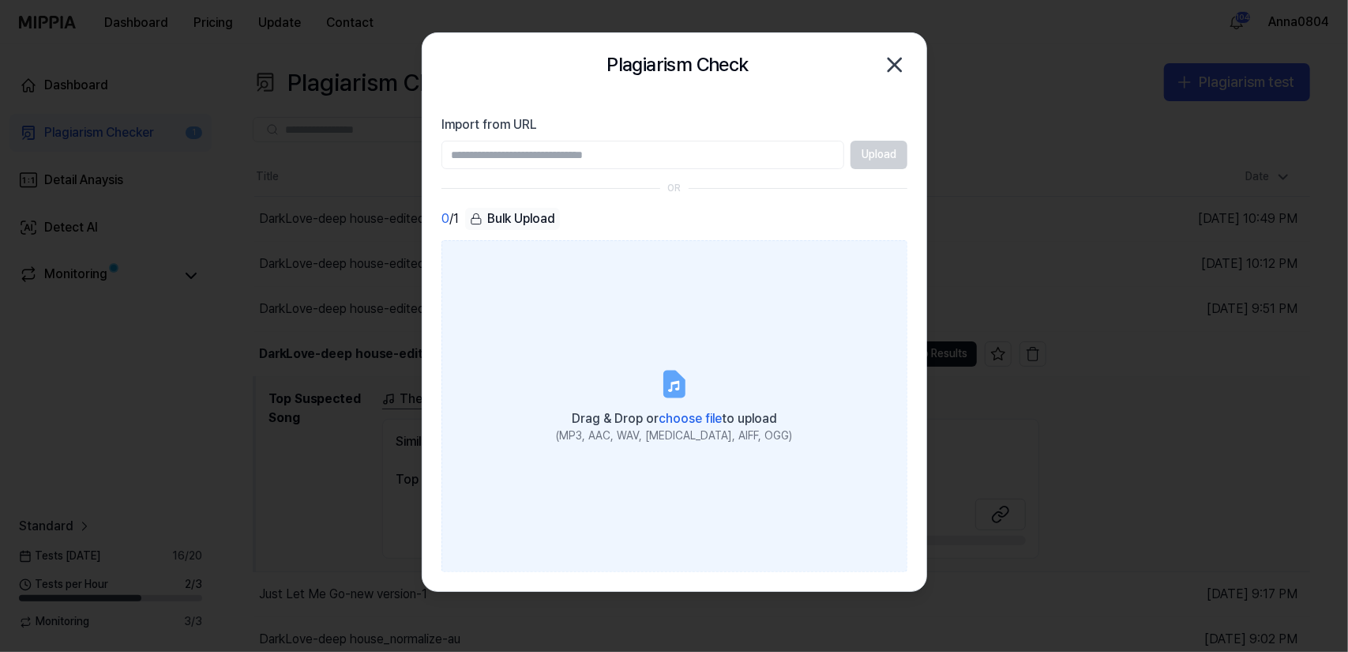
click at [677, 321] on label "Drag & Drop or choose file to upload (MP3, AAC, WAV, FLAC, AIFF, OGG)" at bounding box center [675, 406] width 466 height 332
click at [0, 0] on input "Drag & Drop or choose file to upload (MP3, AAC, WAV, FLAC, AIFF, OGG)" at bounding box center [0, 0] width 0 height 0
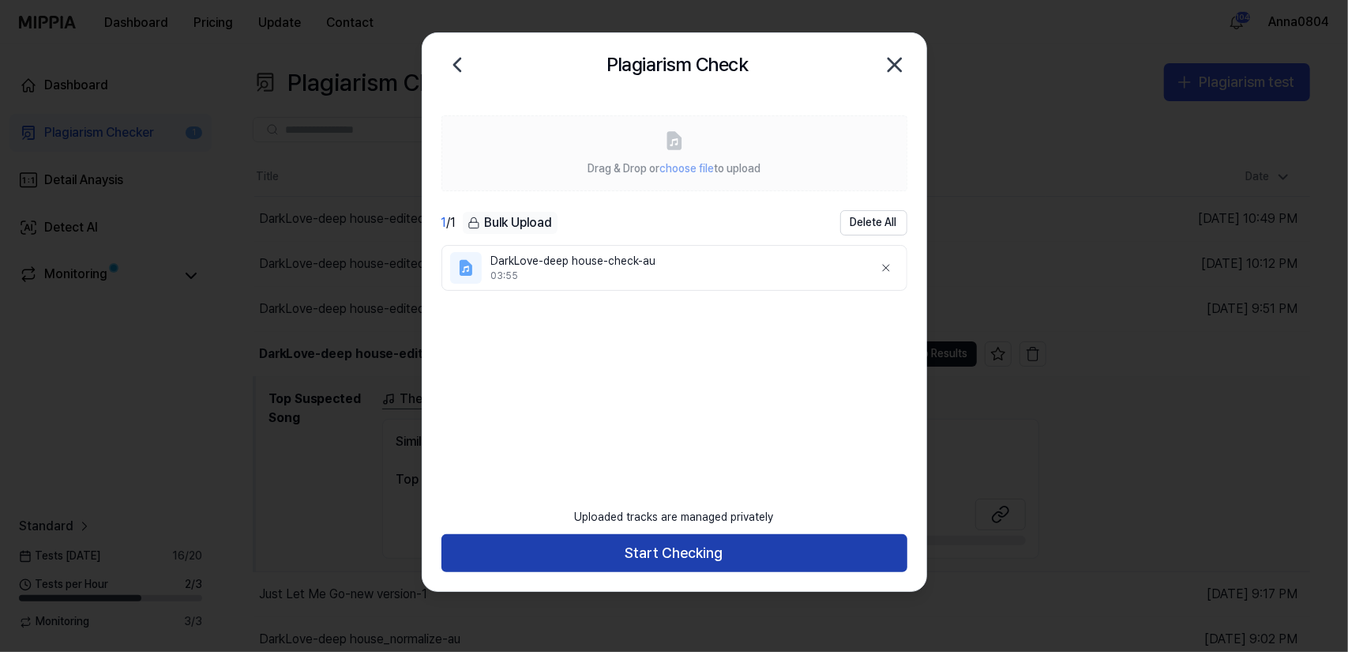
click at [667, 553] on button "Start Checking" at bounding box center [675, 553] width 466 height 38
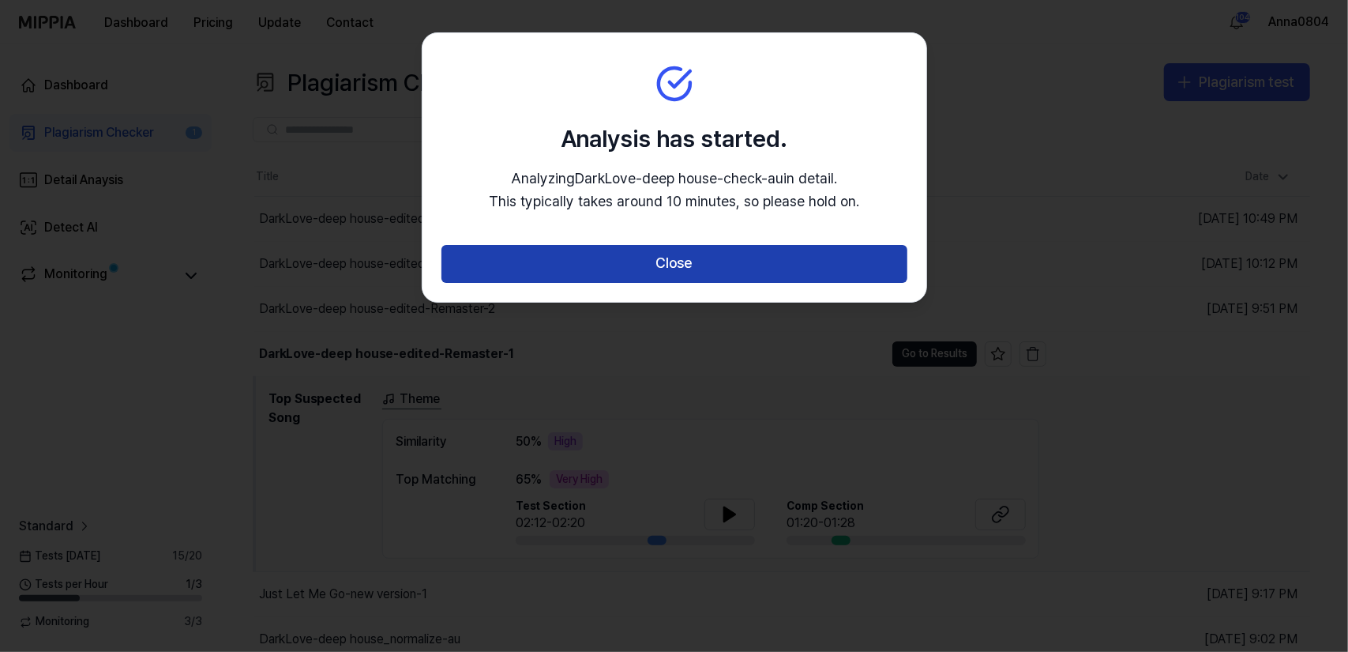
click at [697, 272] on button "Close" at bounding box center [675, 264] width 466 height 38
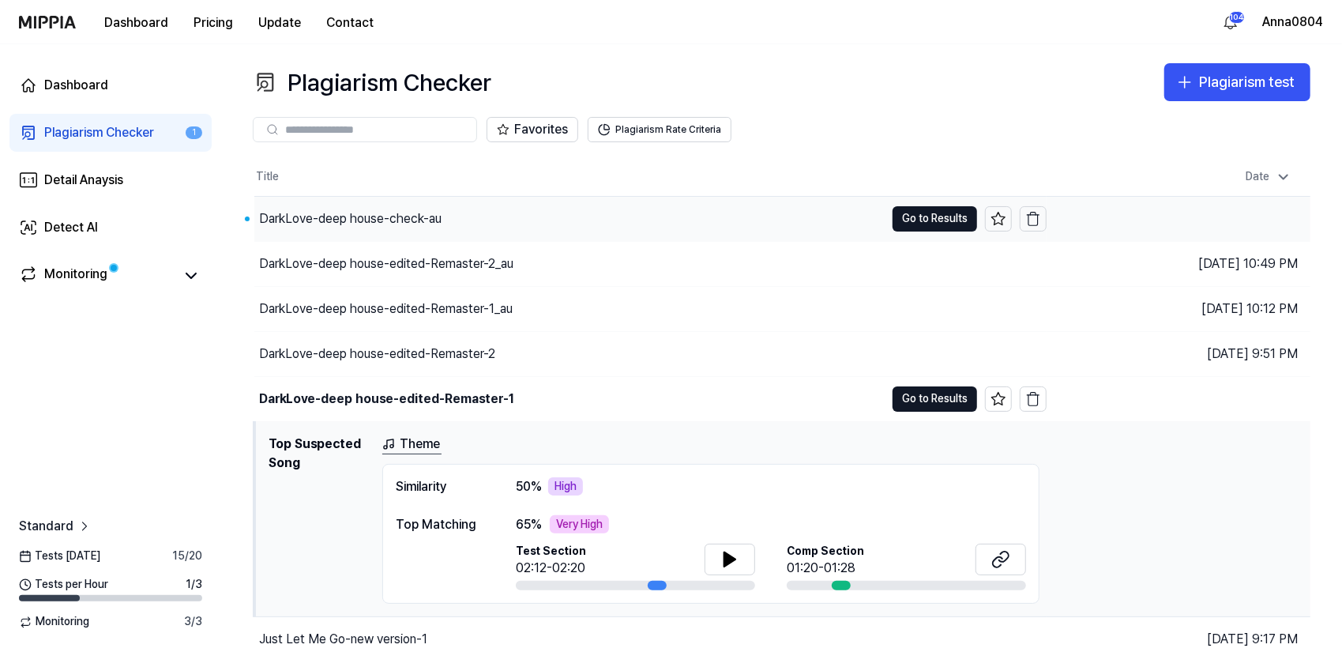
click at [417, 217] on div "DarkLove-deep house-check-au" at bounding box center [350, 218] width 182 height 19
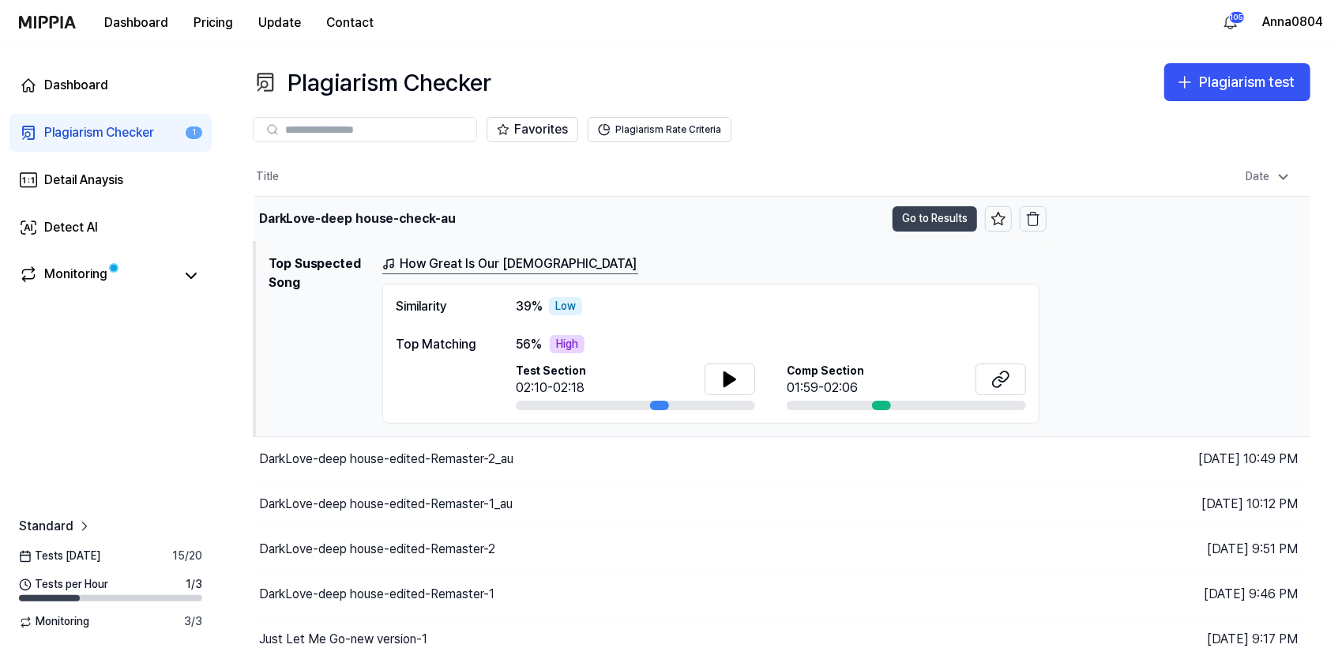
click at [915, 216] on button "Go to Results" at bounding box center [935, 218] width 85 height 25
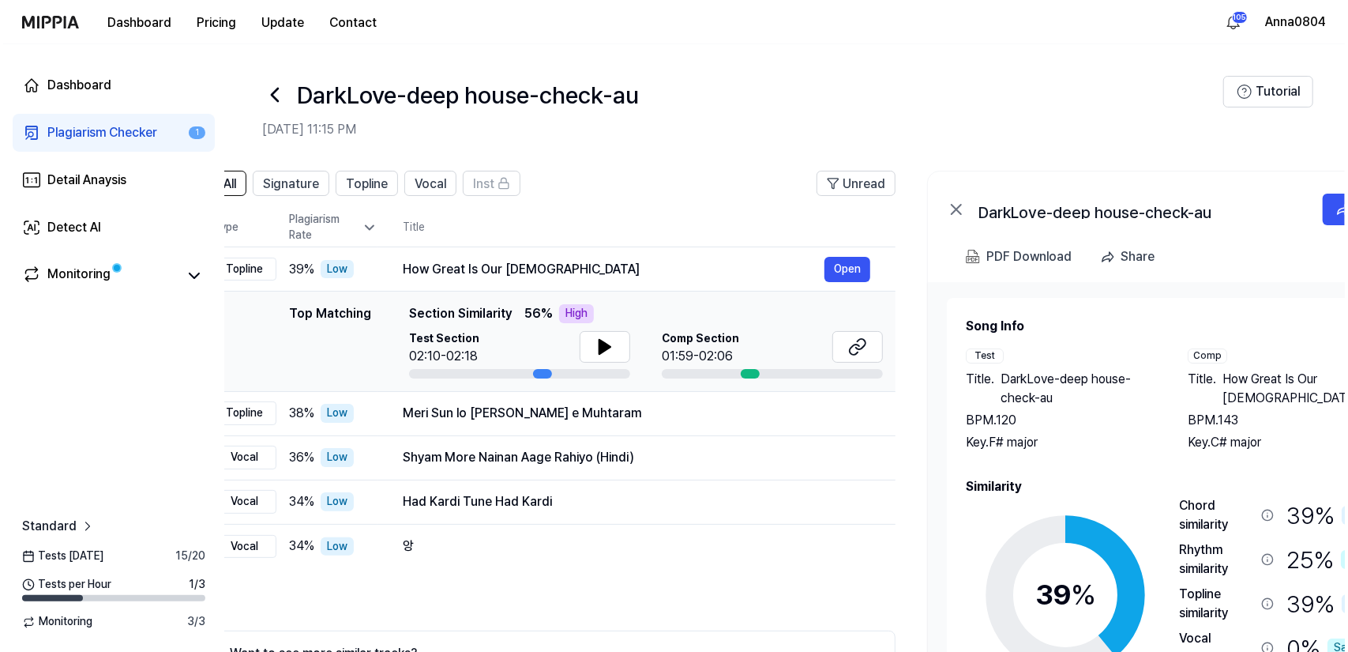
scroll to position [0, 45]
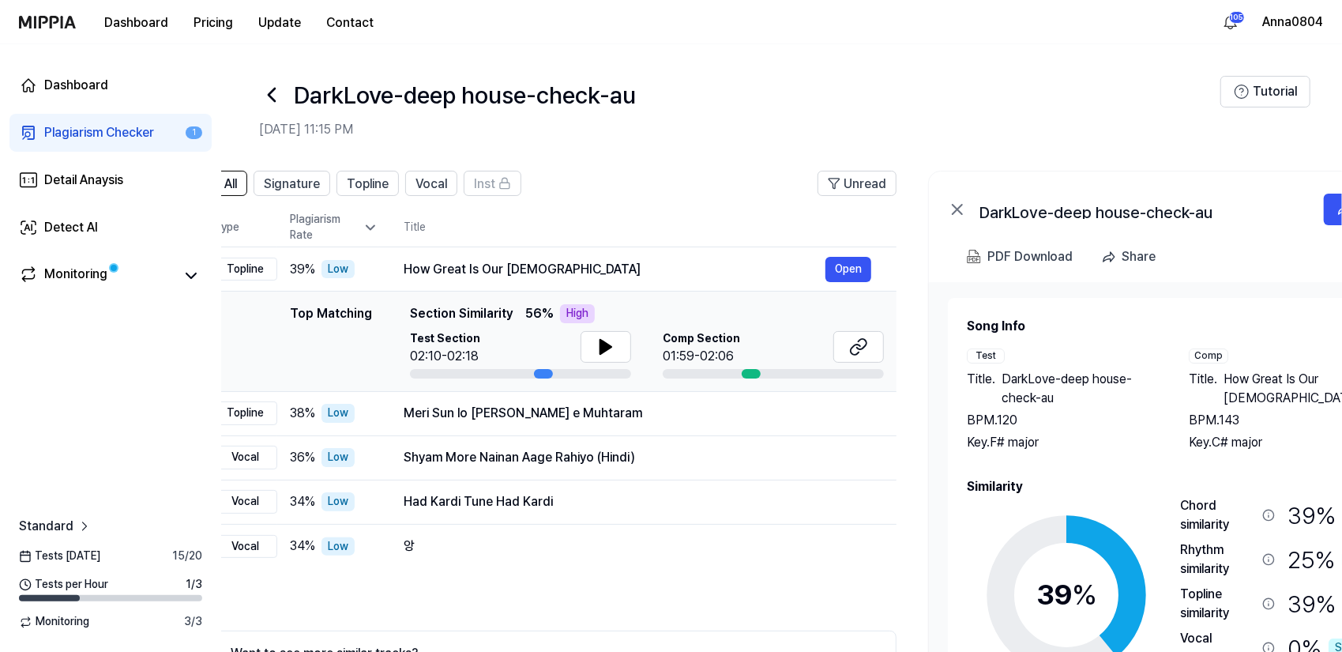
drag, startPoint x: 1094, startPoint y: 407, endPoint x: 1134, endPoint y: 397, distance: 41.4
click at [1134, 397] on div "Title . DarkLove-deep house-check-au BPM. 120 Key. F# major" at bounding box center [1062, 411] width 190 height 82
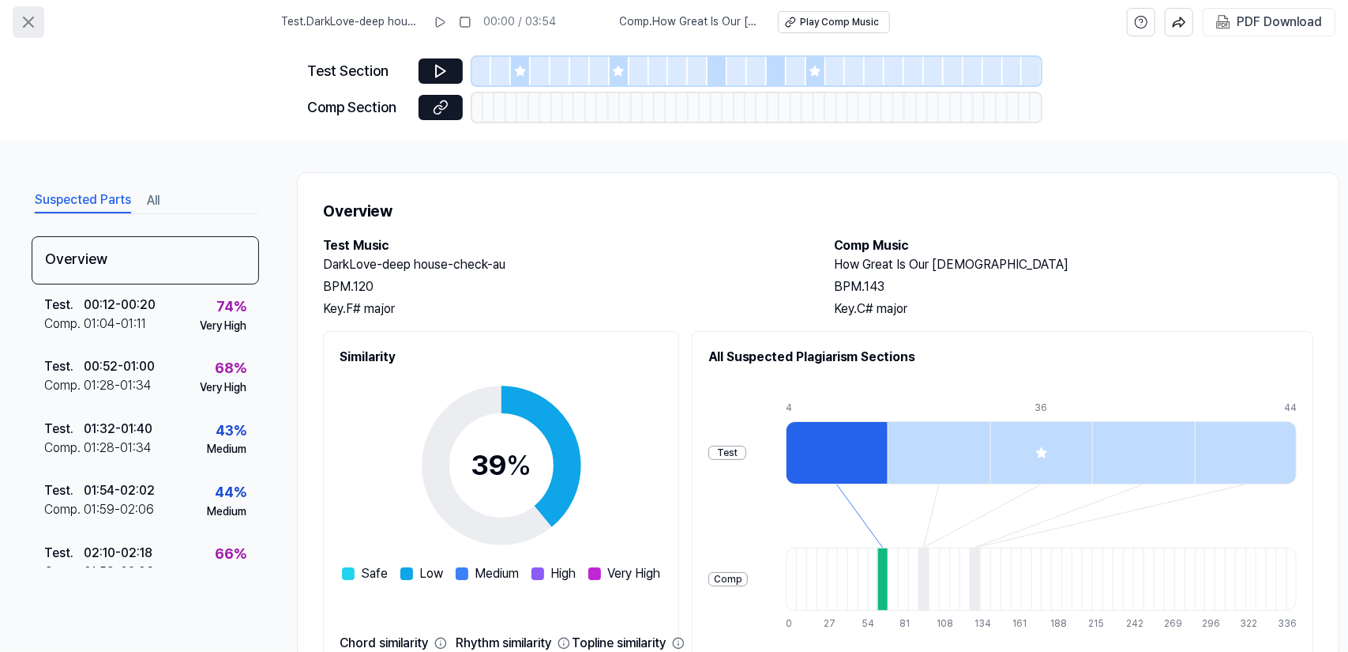
click at [31, 17] on icon at bounding box center [28, 22] width 19 height 19
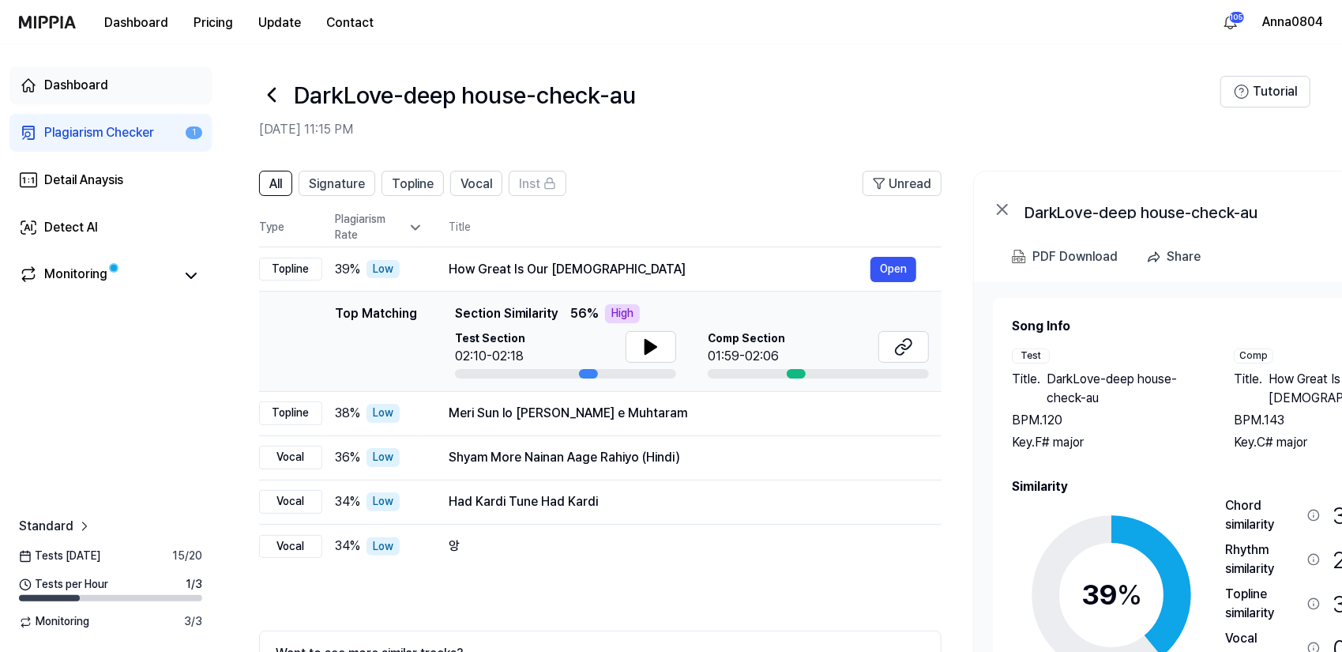
click at [64, 81] on div "Dashboard" at bounding box center [76, 85] width 64 height 19
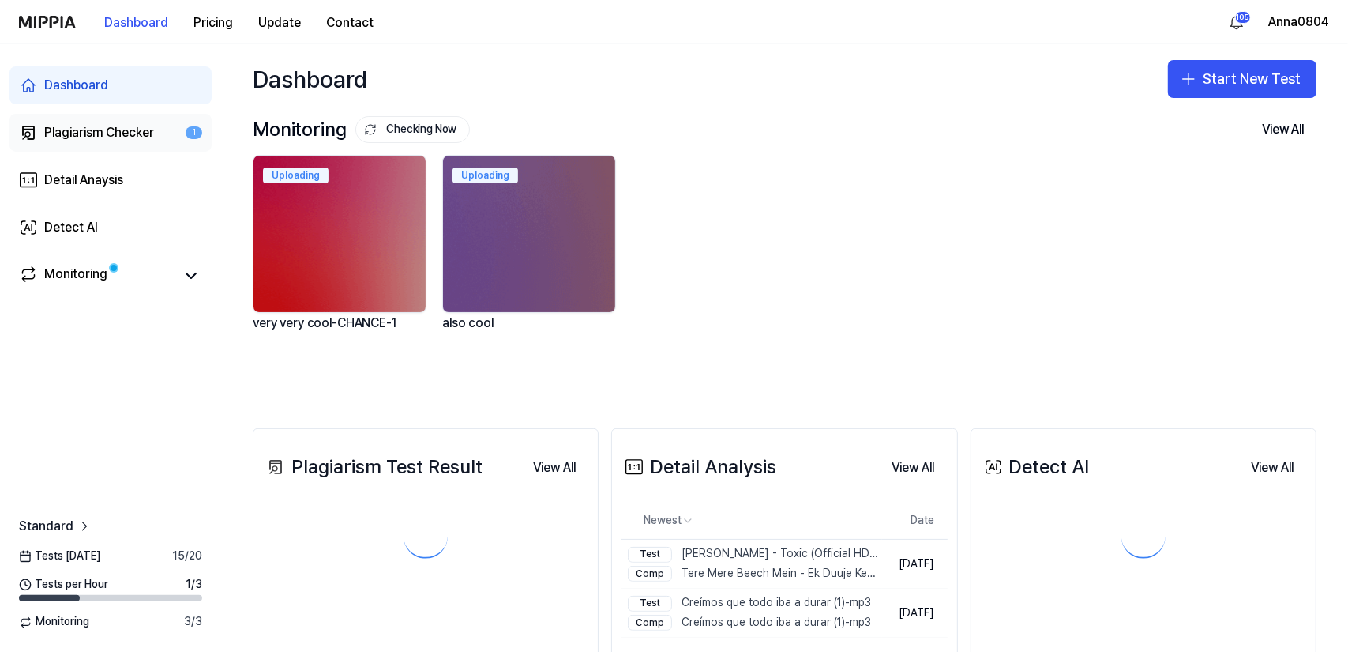
click at [70, 126] on div "Plagiarism Checker" at bounding box center [99, 132] width 110 height 19
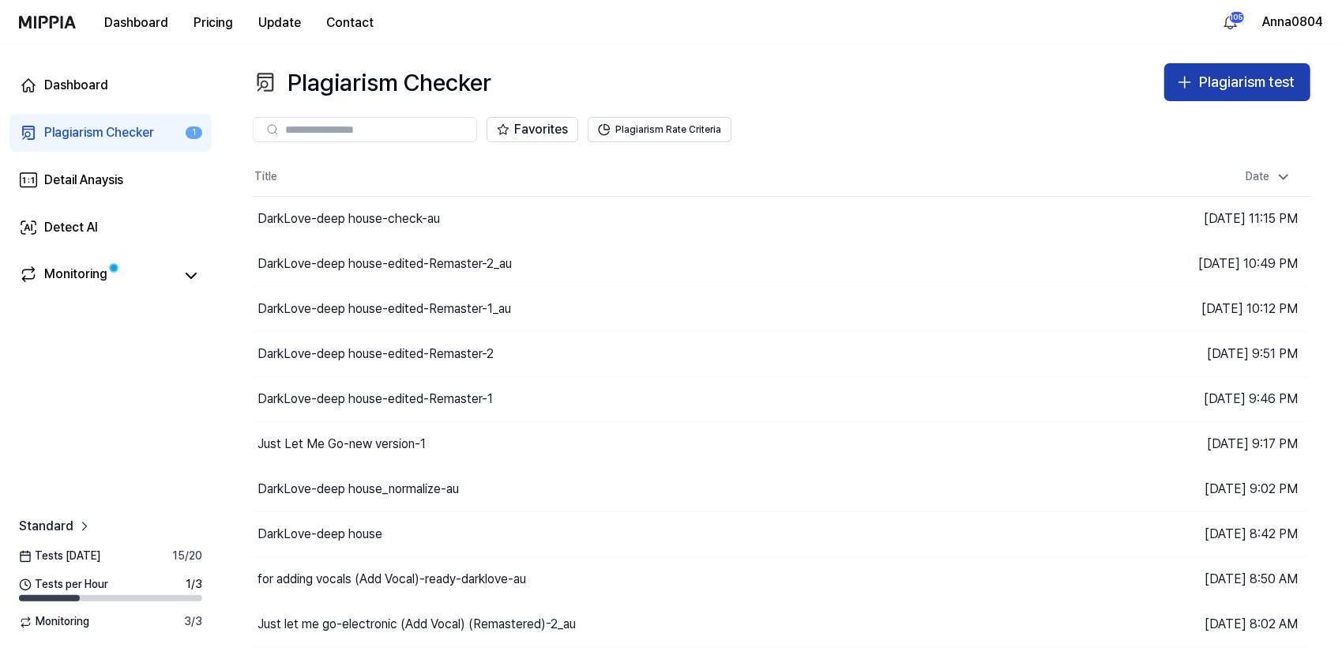
click at [1208, 78] on div "Plagiarism test" at bounding box center [1247, 82] width 96 height 23
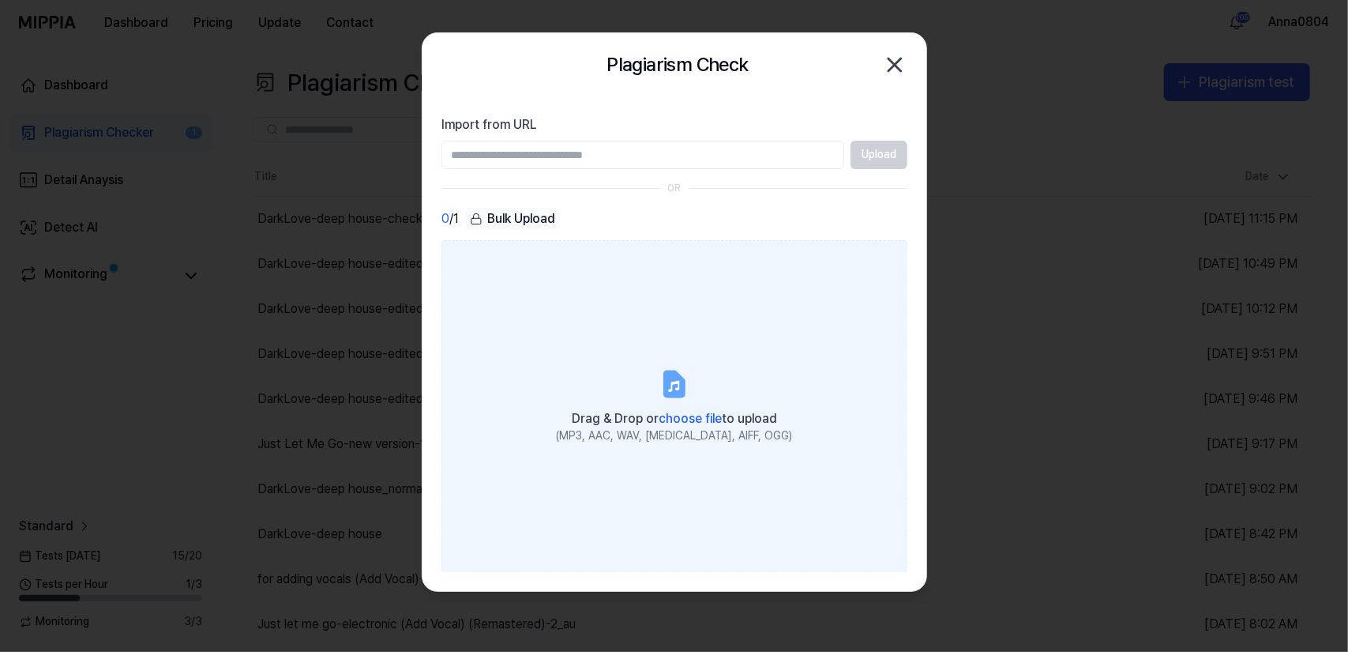
click at [589, 282] on label "Drag & Drop or choose file to upload (MP3, AAC, WAV, FLAC, AIFF, OGG)" at bounding box center [675, 406] width 466 height 332
click at [0, 0] on input "Drag & Drop or choose file to upload (MP3, AAC, WAV, FLAC, AIFF, OGG)" at bounding box center [0, 0] width 0 height 0
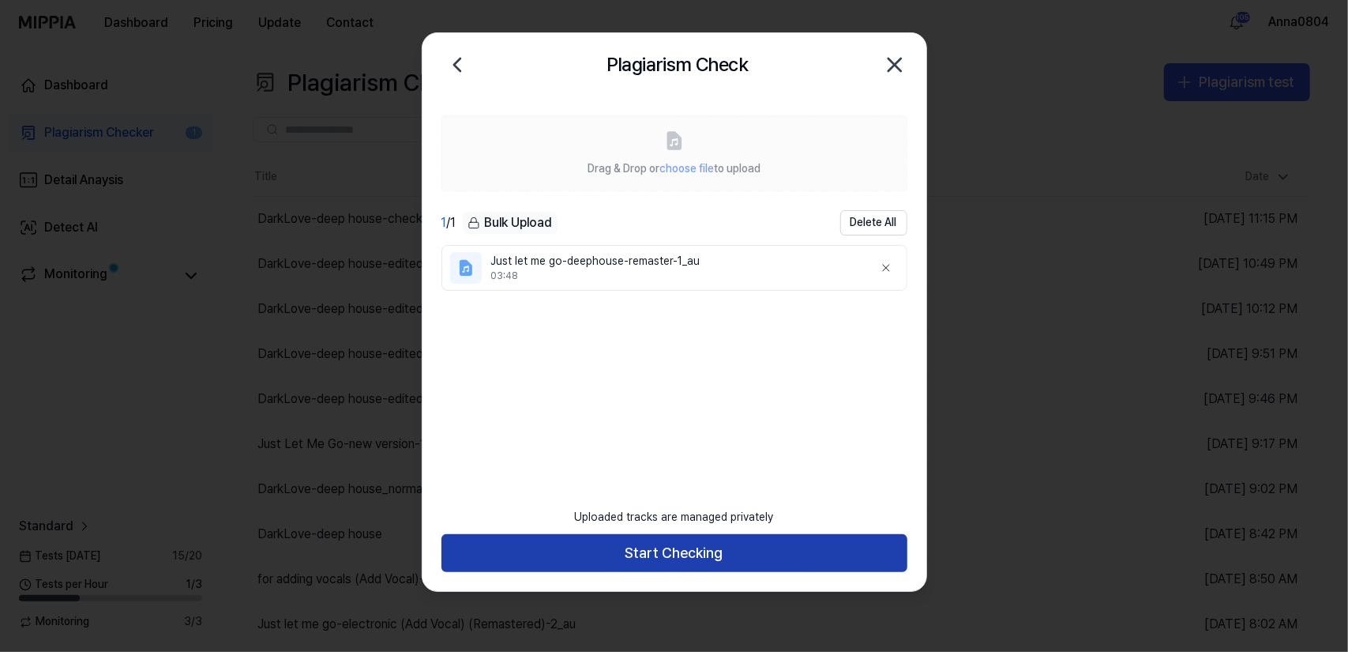
click at [662, 547] on button "Start Checking" at bounding box center [675, 553] width 466 height 38
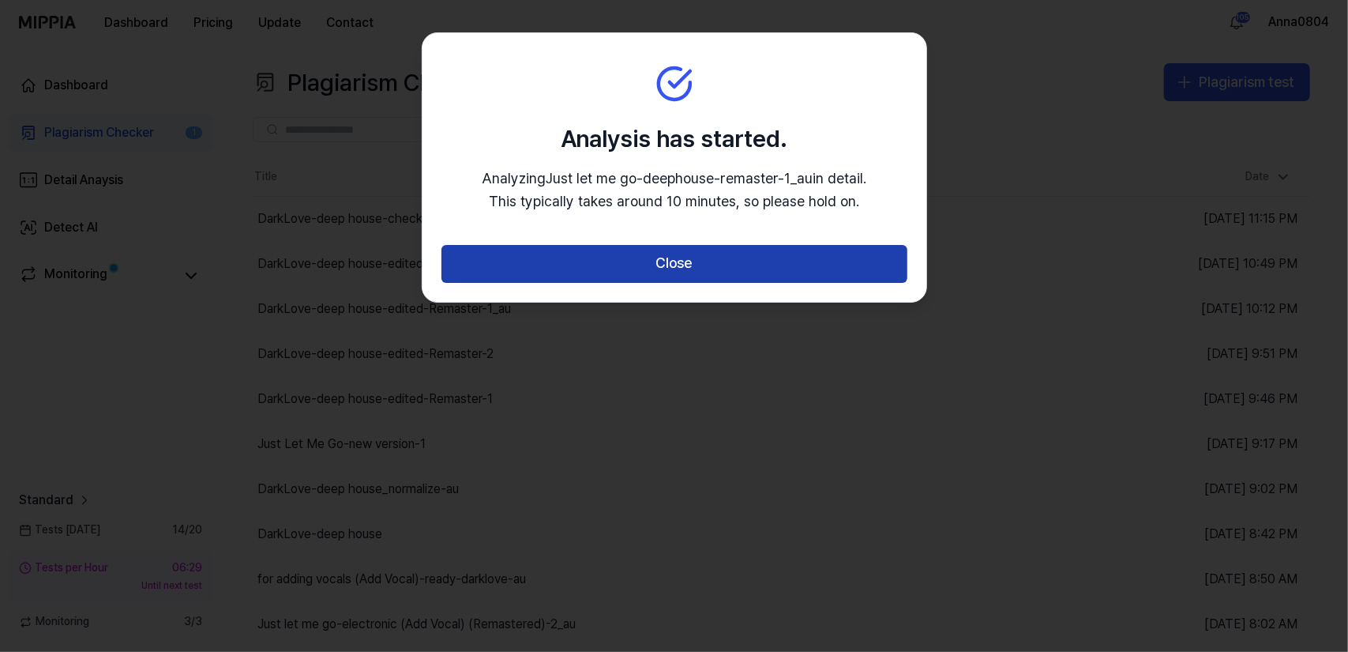
click at [633, 261] on button "Close" at bounding box center [675, 264] width 466 height 38
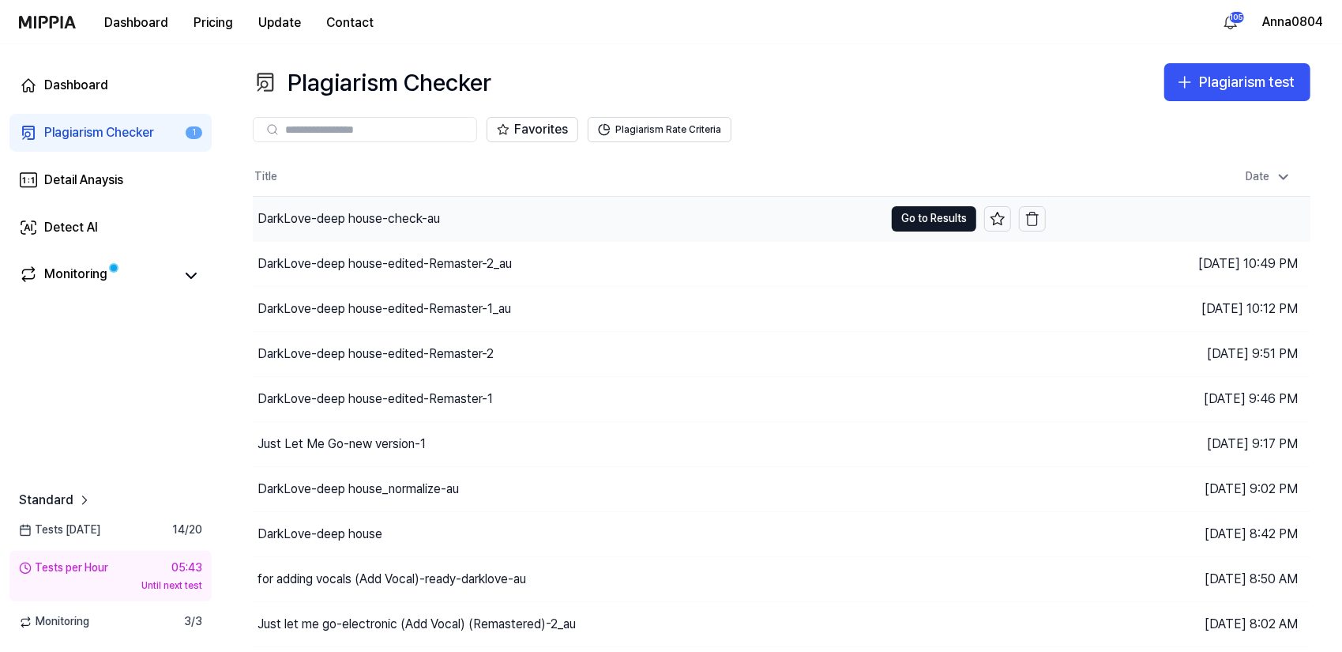
click at [479, 213] on div "DarkLove-deep house-check-au" at bounding box center [568, 219] width 631 height 44
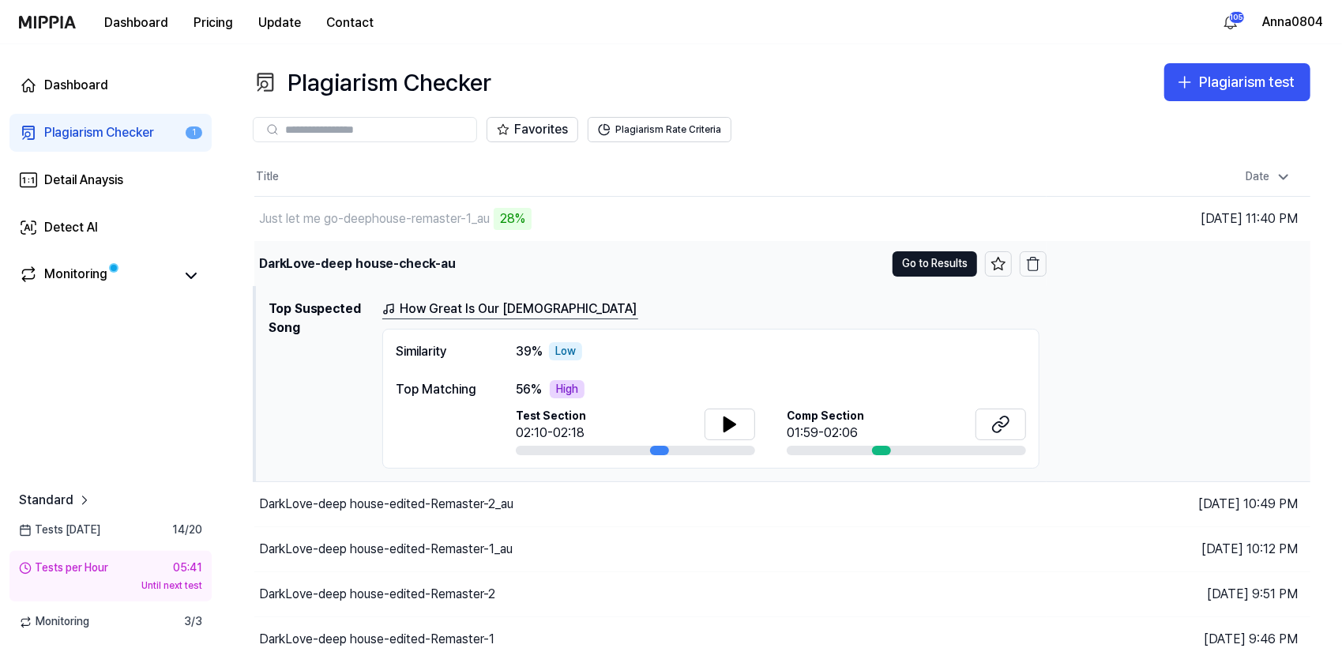
click at [409, 261] on div "DarkLove-deep house-check-au" at bounding box center [357, 263] width 197 height 19
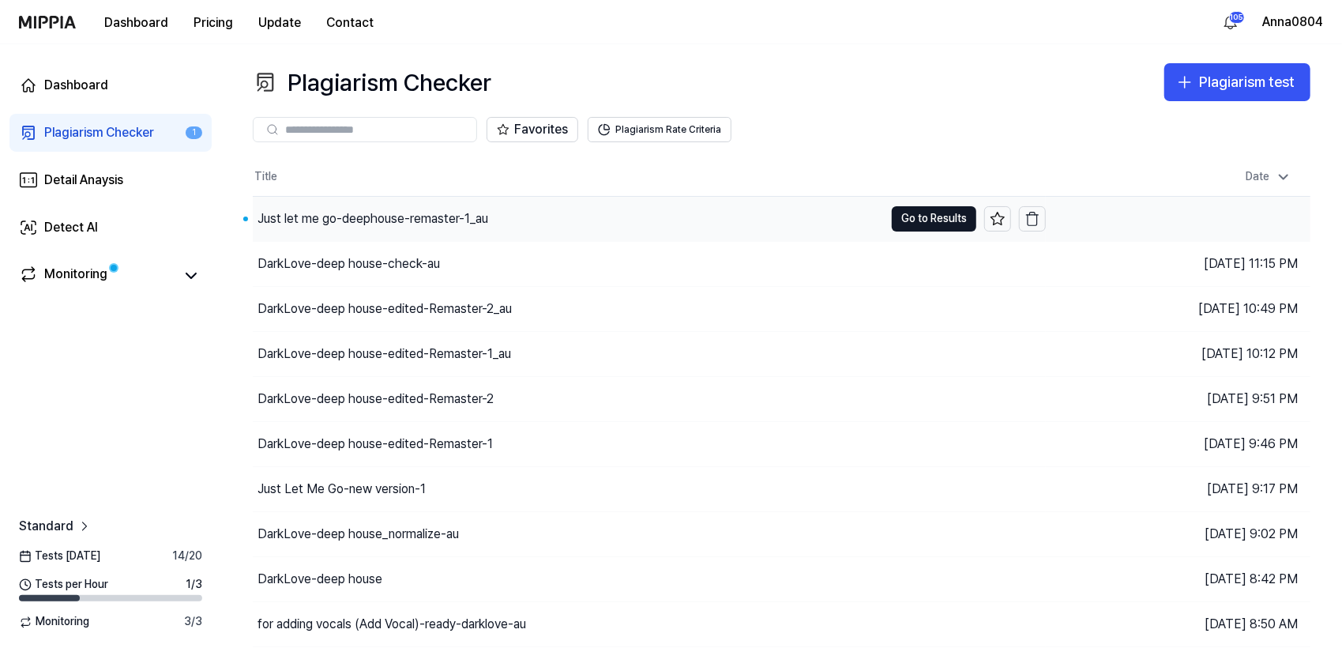
click at [459, 220] on div "Just let me go-deephouse-remaster-1_au" at bounding box center [372, 218] width 231 height 19
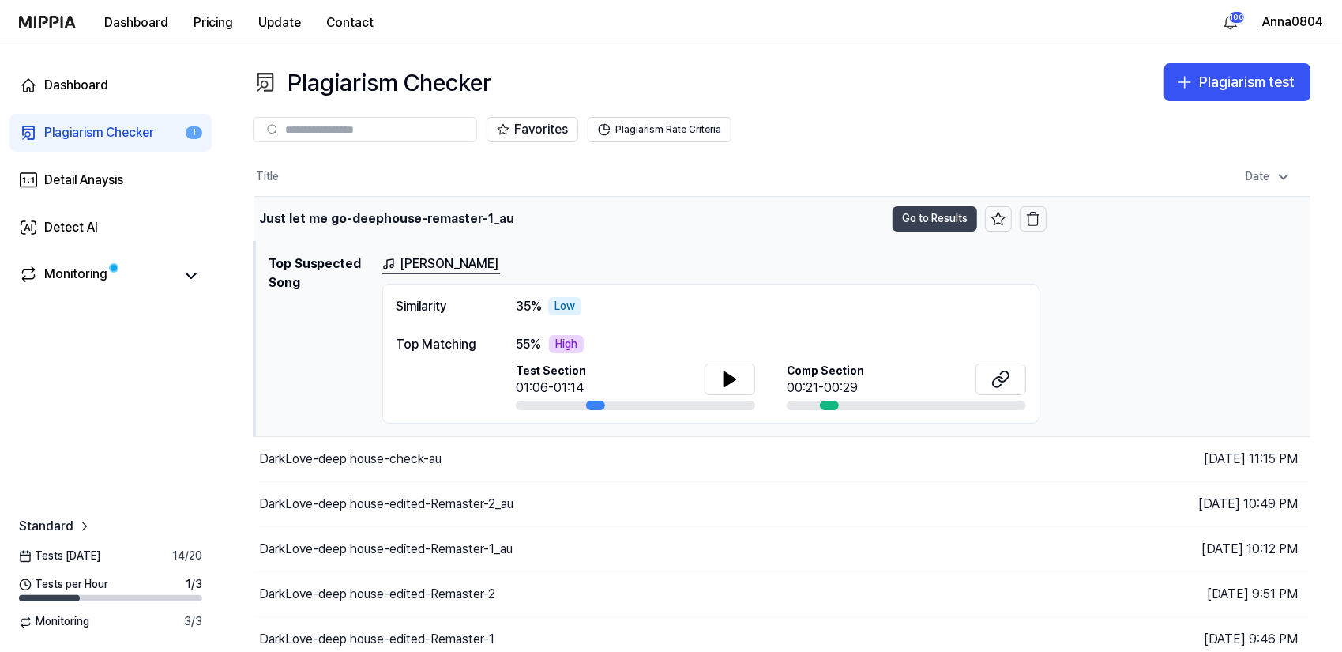
click at [923, 214] on button "Go to Results" at bounding box center [935, 218] width 85 height 25
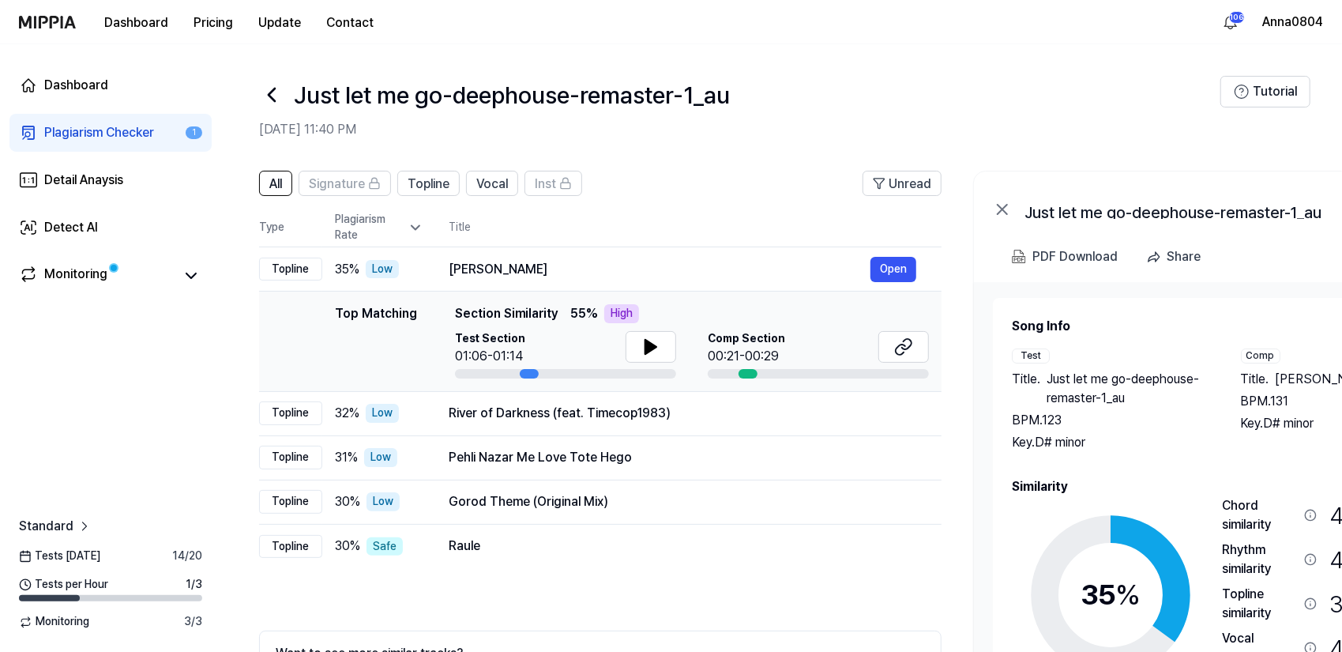
drag, startPoint x: 1144, startPoint y: 416, endPoint x: 1252, endPoint y: 411, distance: 108.4
click at [1252, 411] on div "Test Title . Just let me go-deephouse-remaster-1_au BPM. 123 Key. D# minor Comp…" at bounding box center [1225, 399] width 426 height 103
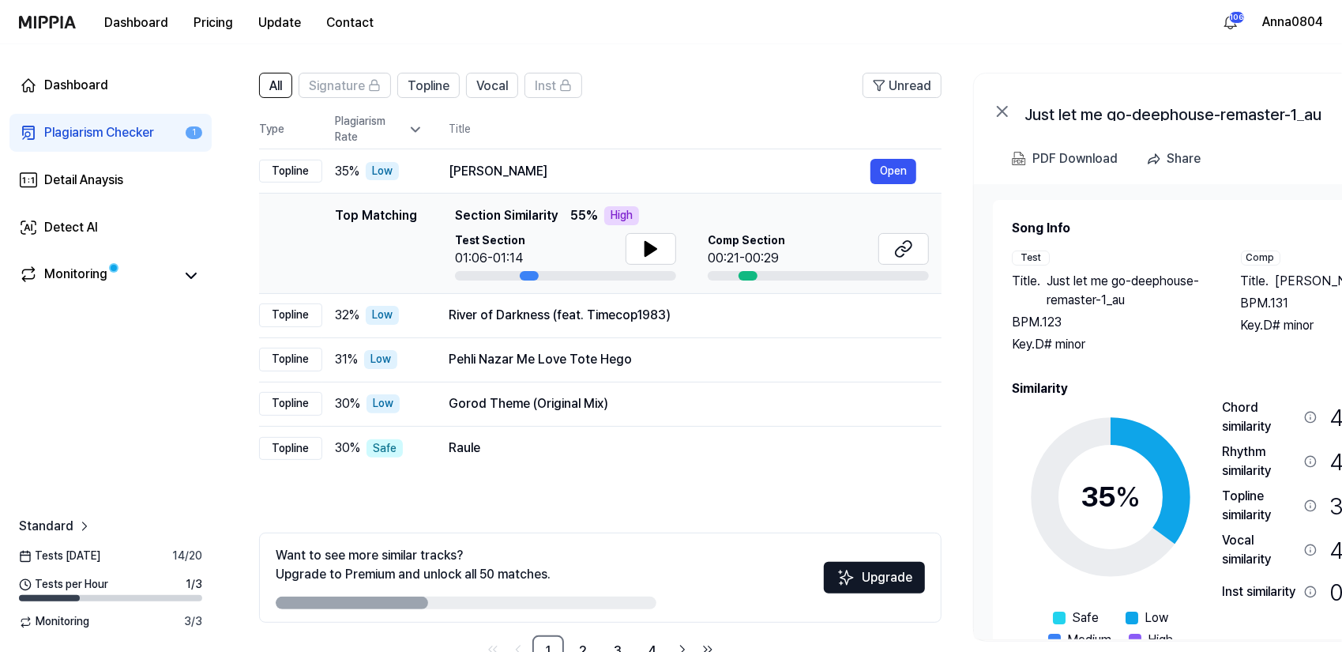
scroll to position [144, 0]
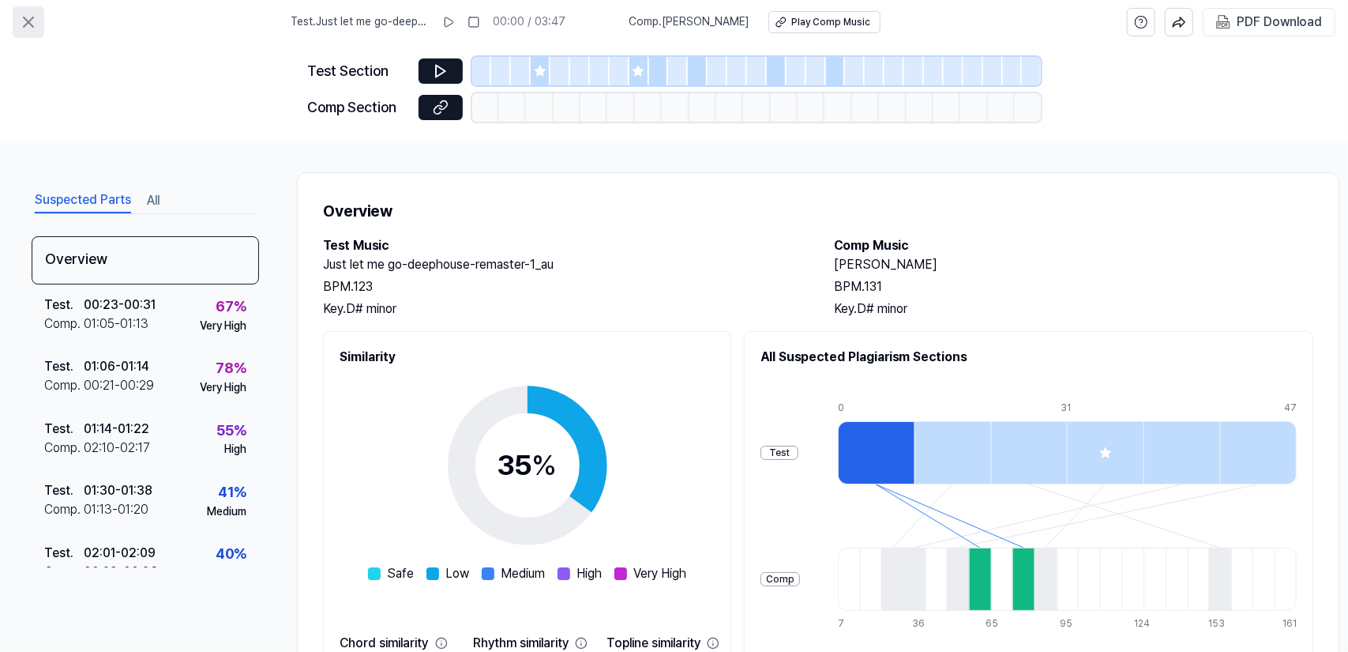
click at [28, 28] on icon at bounding box center [28, 22] width 19 height 19
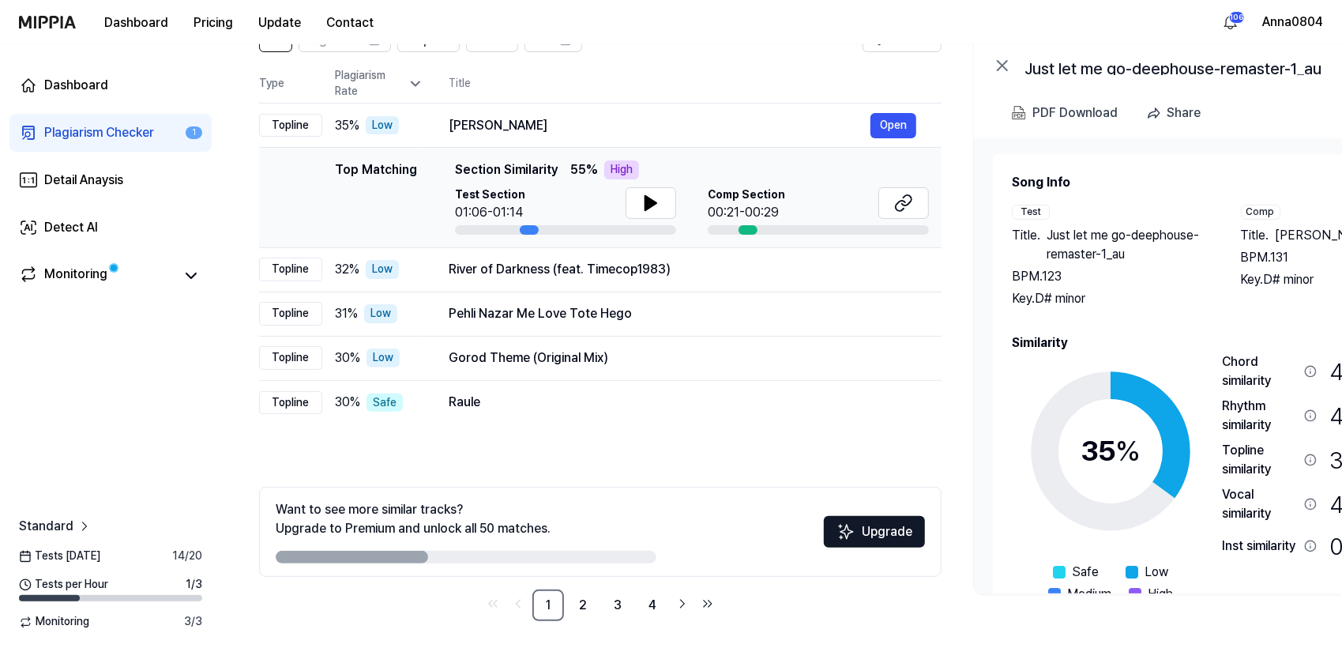
click at [99, 129] on div "Plagiarism Checker" at bounding box center [99, 132] width 110 height 19
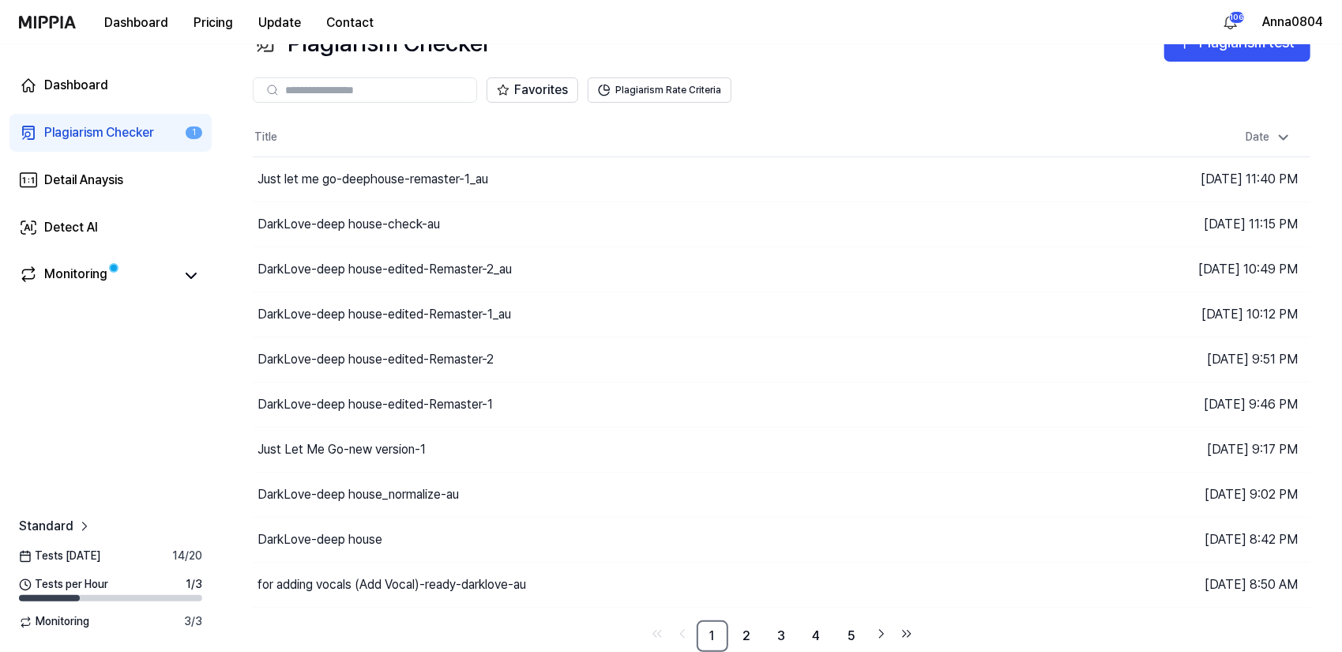
scroll to position [36, 0]
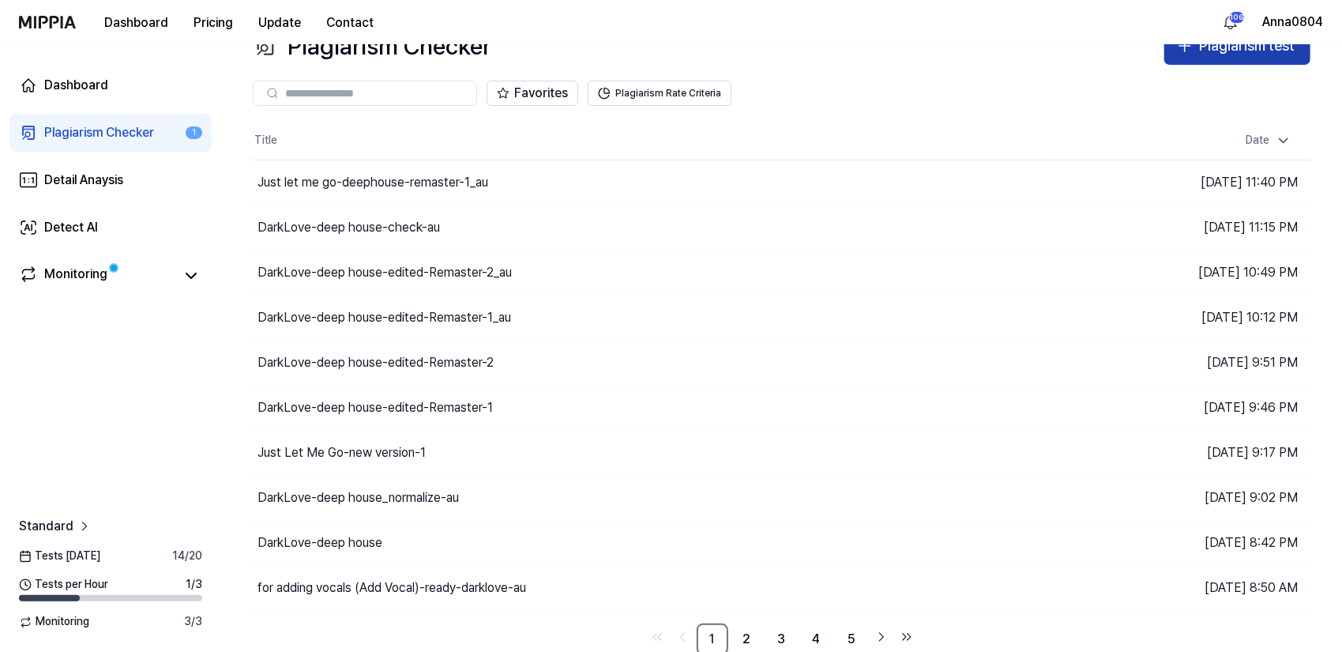
click at [1201, 56] on div "Plagiarism test" at bounding box center [1247, 46] width 96 height 23
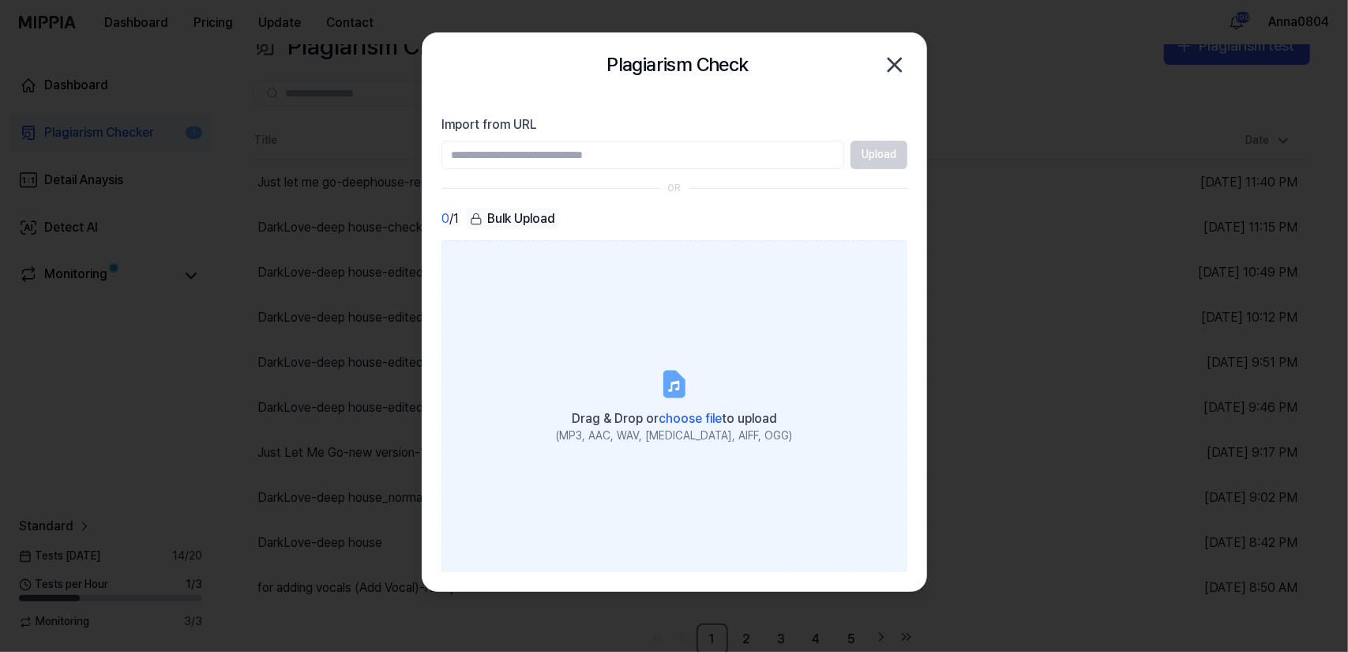
click at [716, 369] on label "Drag & Drop or choose file to upload (MP3, AAC, WAV, FLAC, AIFF, OGG)" at bounding box center [675, 406] width 466 height 332
click at [0, 0] on input "Drag & Drop or choose file to upload (MP3, AAC, WAV, FLAC, AIFF, OGG)" at bounding box center [0, 0] width 0 height 0
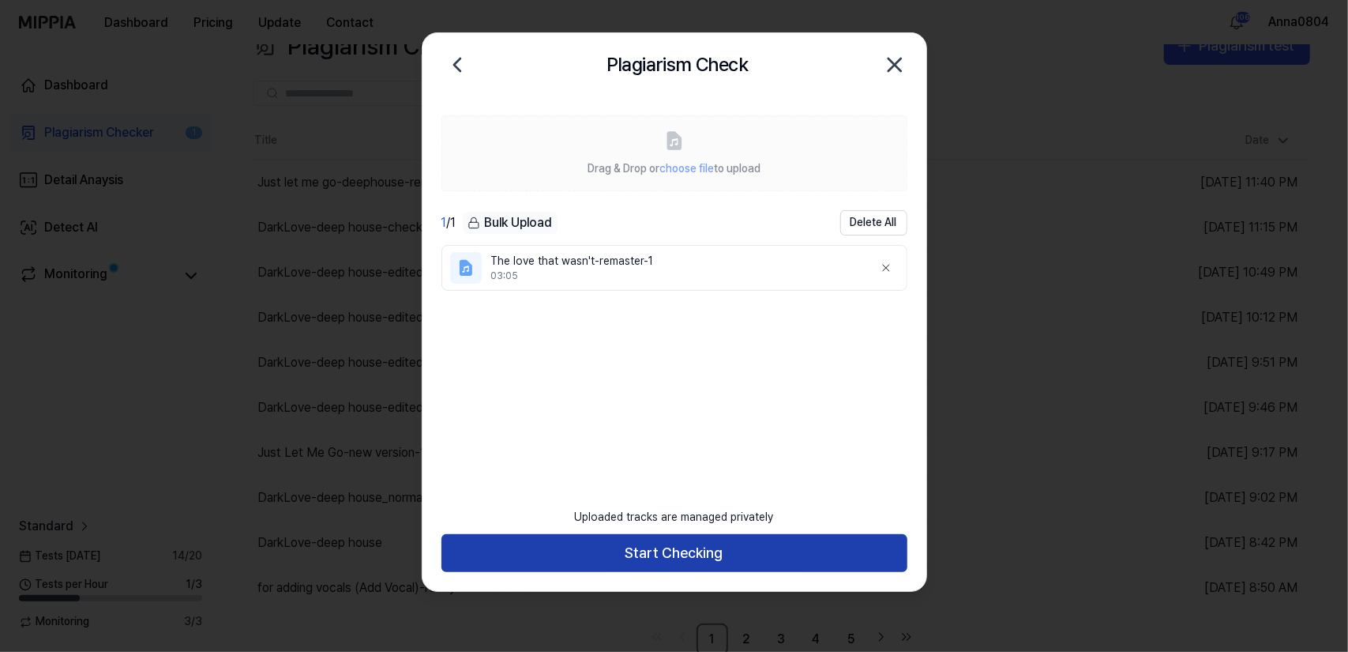
click at [685, 556] on button "Start Checking" at bounding box center [675, 553] width 466 height 38
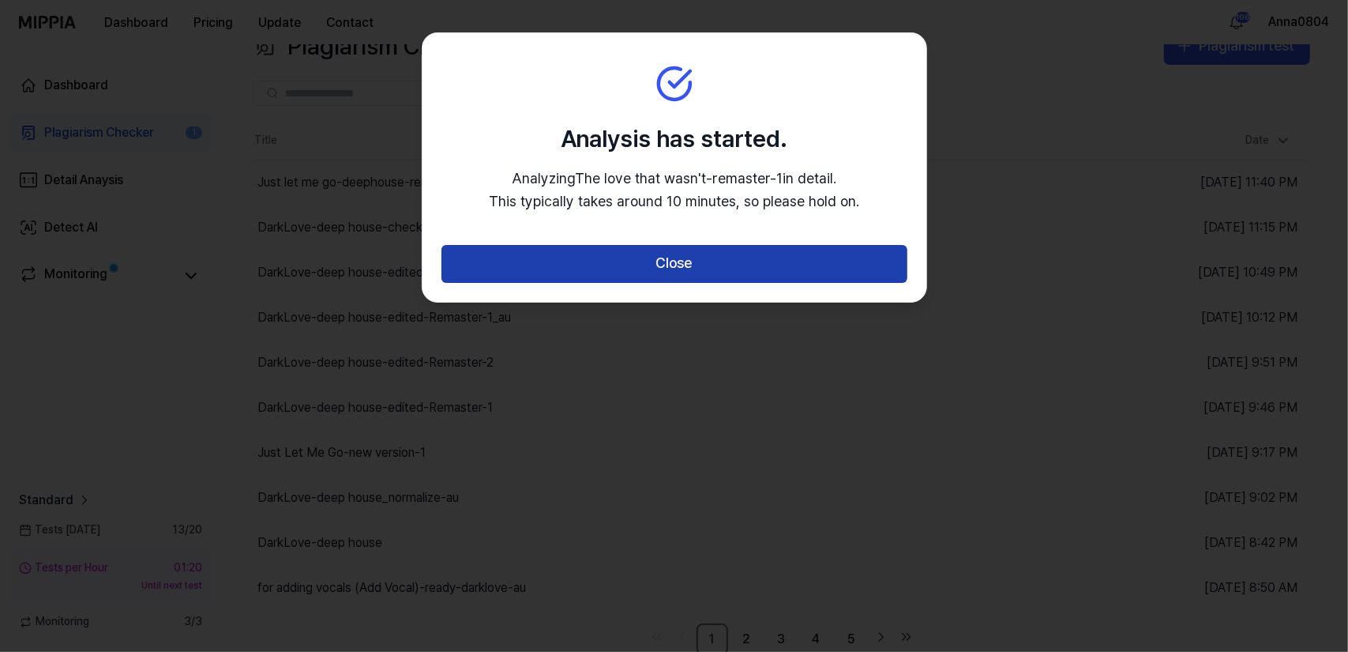
click at [708, 271] on button "Close" at bounding box center [675, 264] width 466 height 38
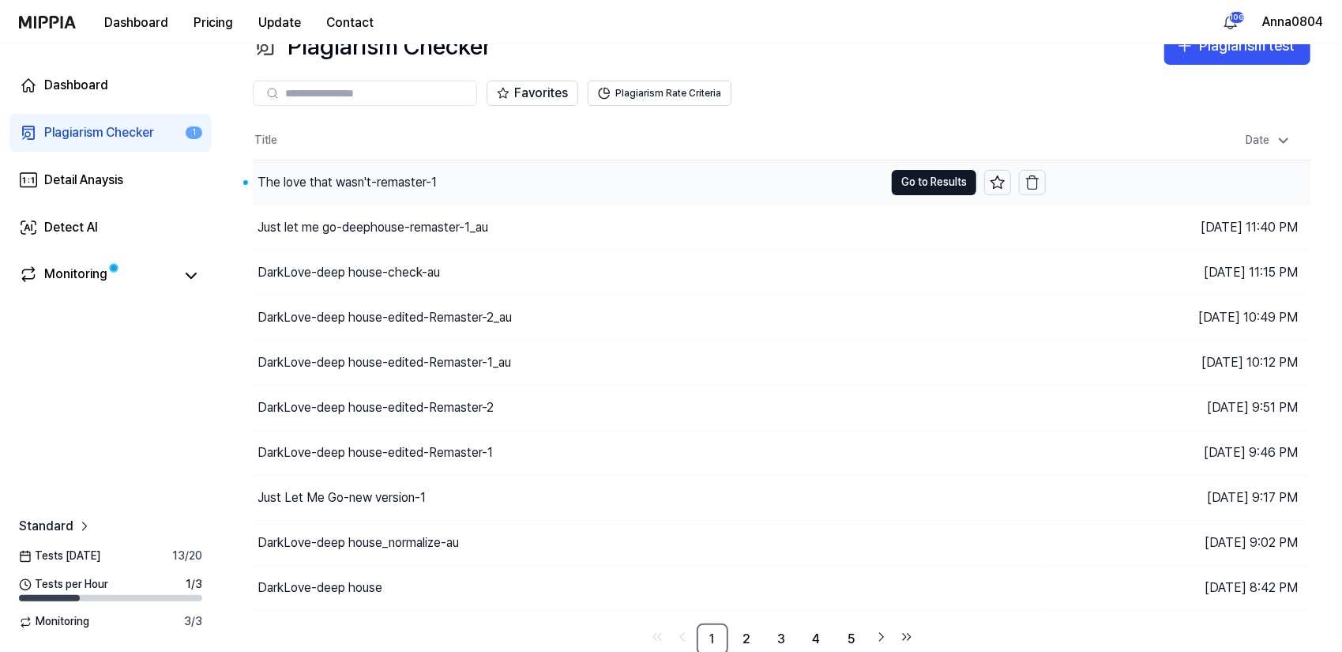
click at [407, 185] on div "The love that wasn't-remaster-1" at bounding box center [346, 182] width 179 height 19
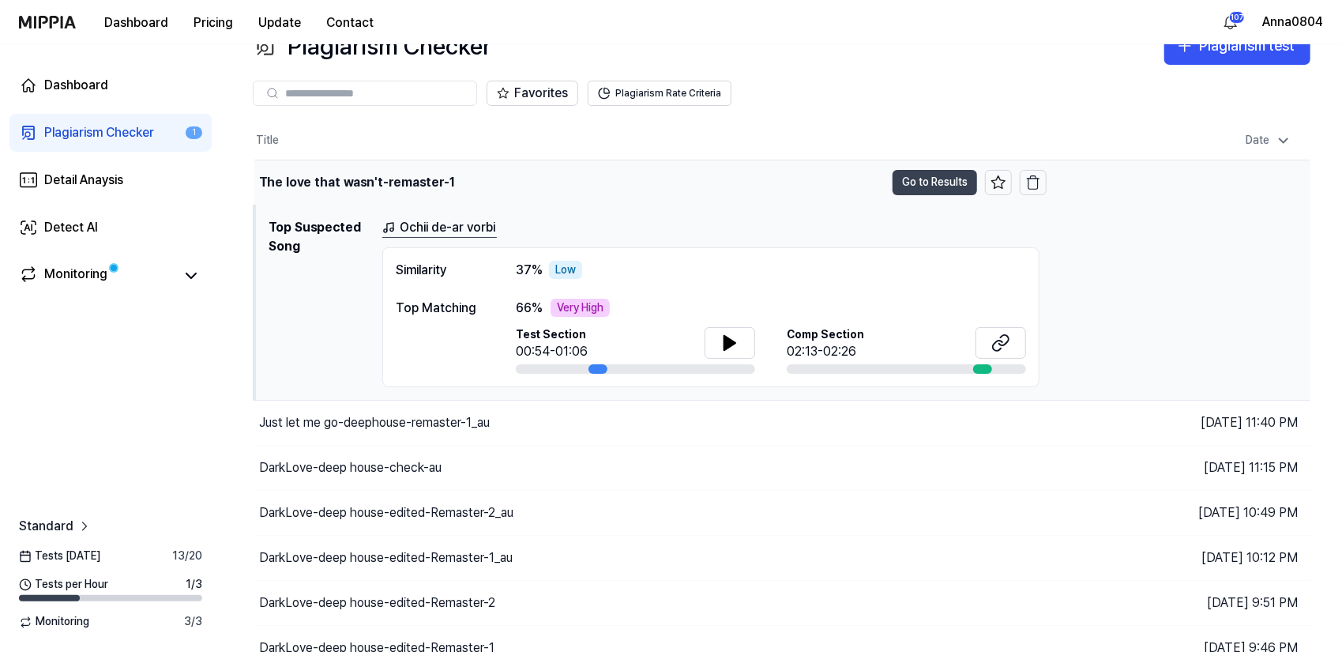
click at [953, 176] on button "Go to Results" at bounding box center [935, 182] width 85 height 25
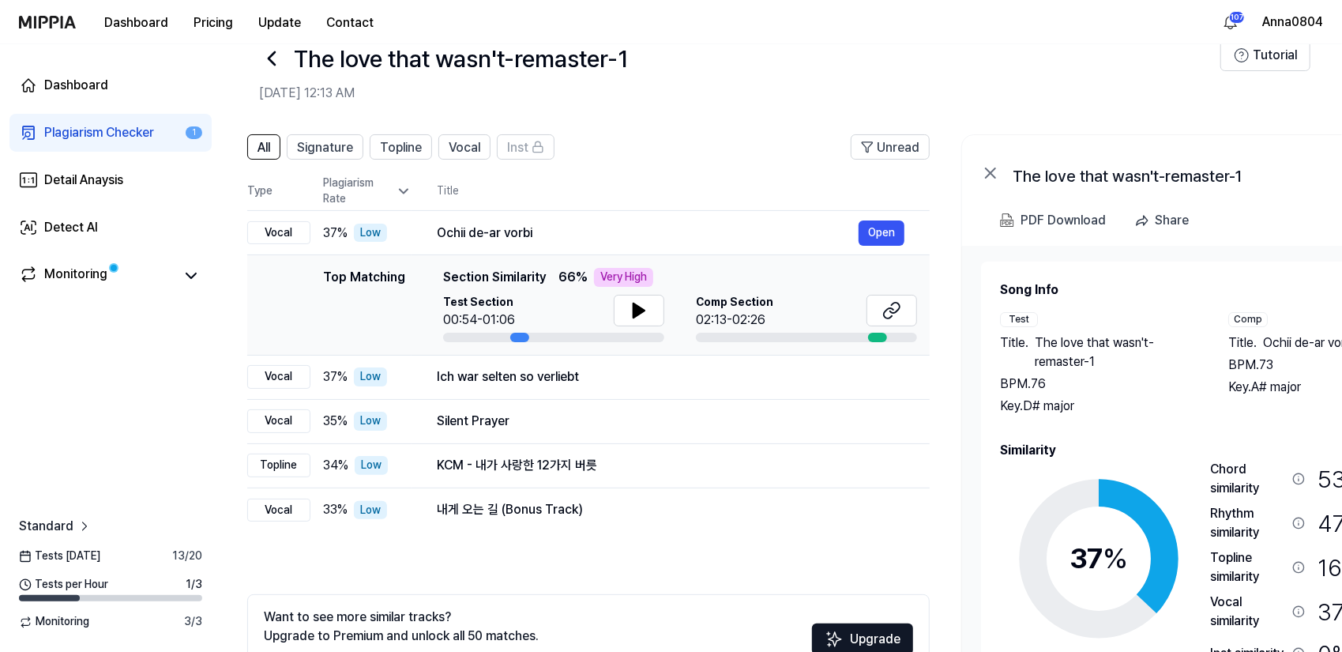
scroll to position [0, 9]
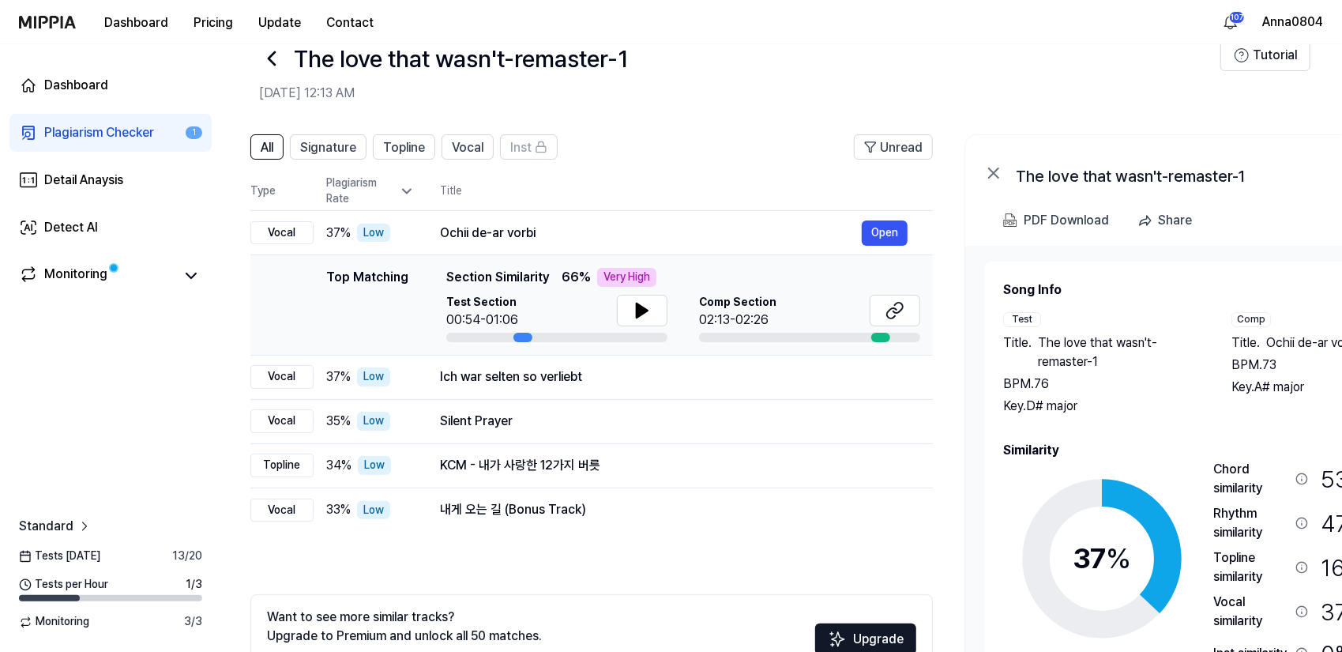
drag, startPoint x: 1093, startPoint y: 363, endPoint x: 1088, endPoint y: 355, distance: 8.5
click at [1088, 355] on span "The love that wasn't-remaster-1" at bounding box center [1119, 352] width 162 height 38
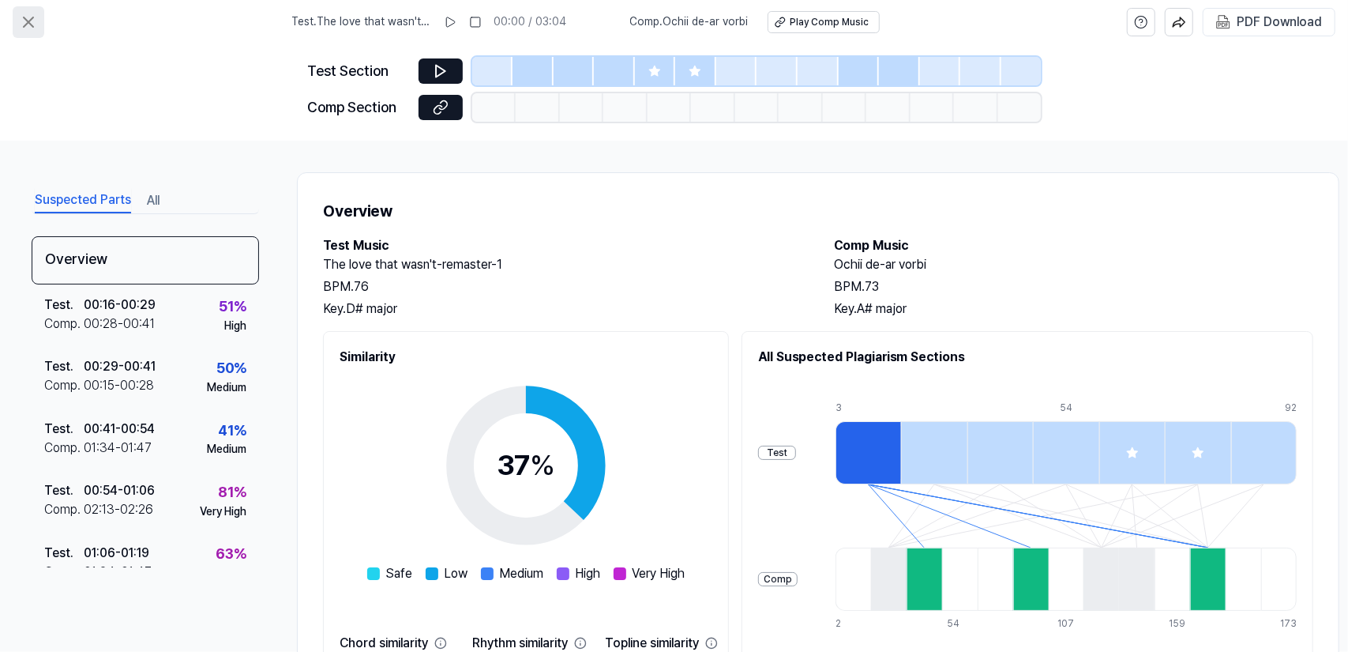
click at [32, 18] on icon at bounding box center [28, 21] width 9 height 9
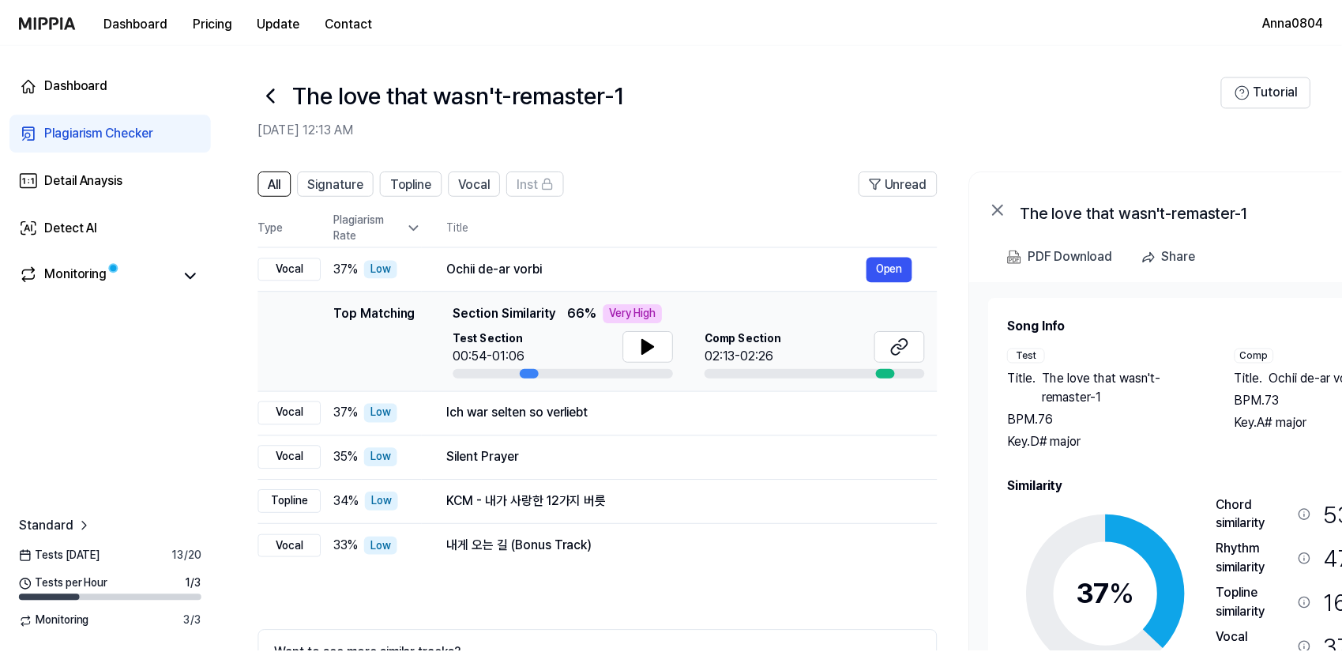
scroll to position [36, 0]
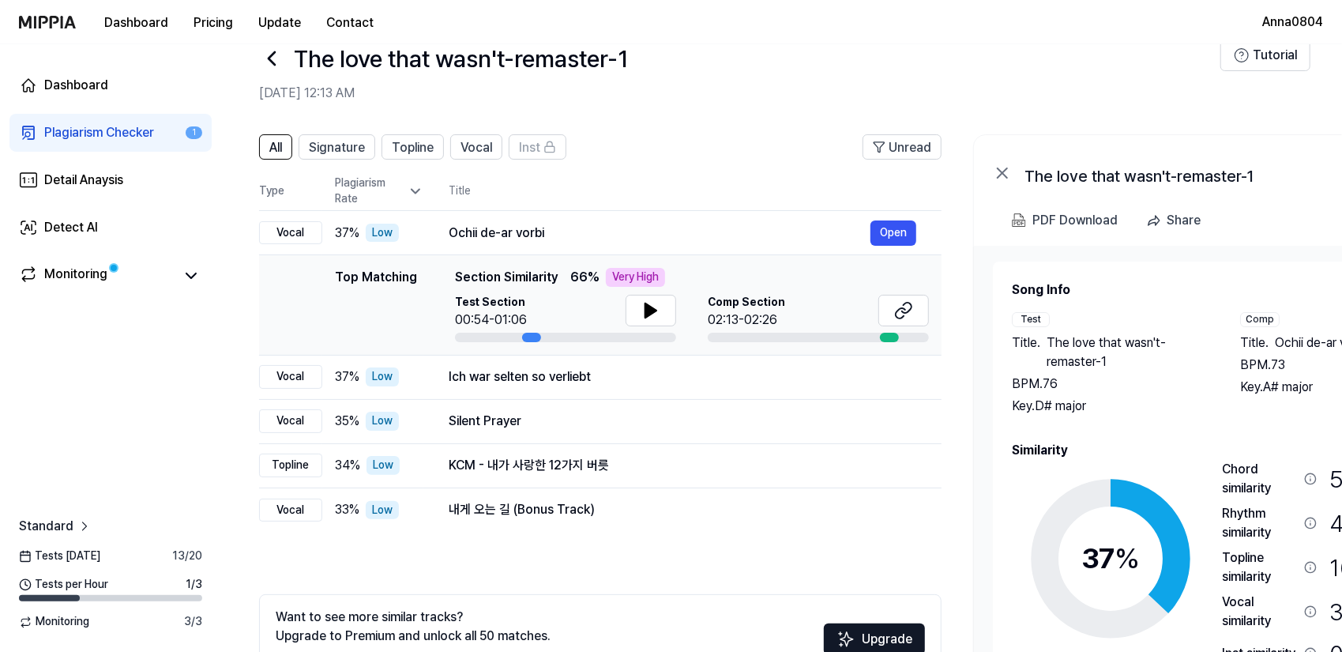
click at [81, 123] on div "Plagiarism Checker" at bounding box center [99, 132] width 110 height 19
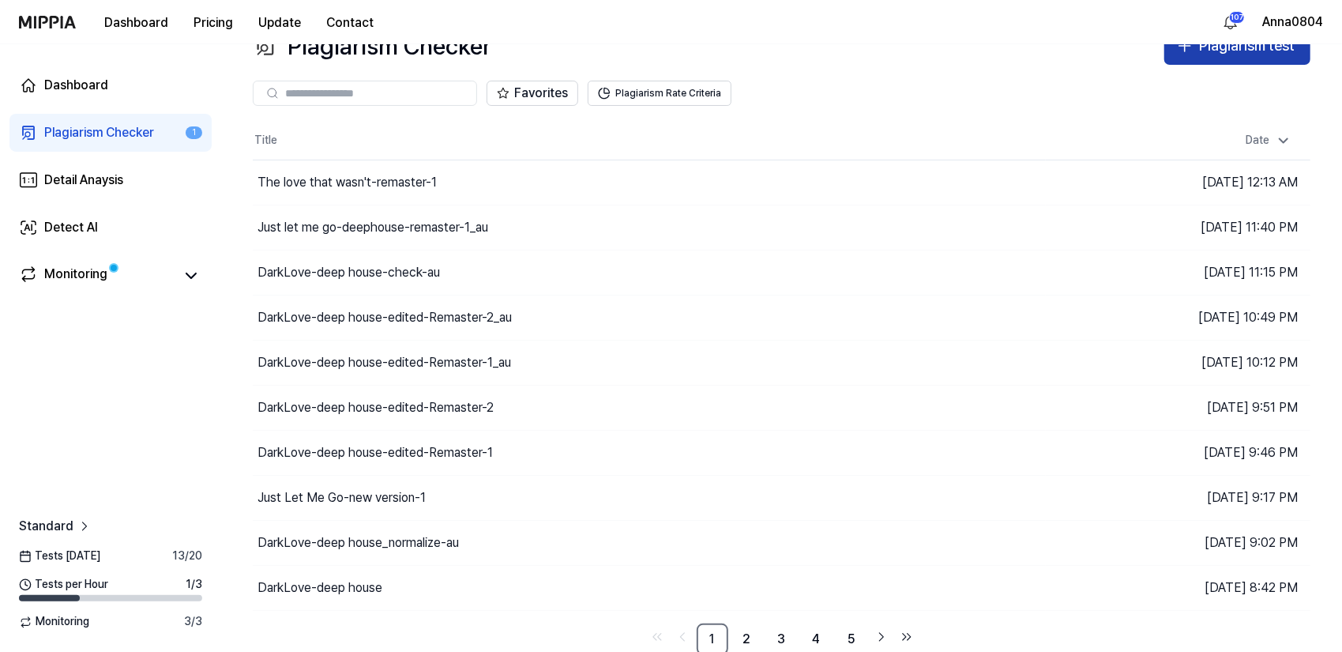
click at [1279, 53] on div "Plagiarism test" at bounding box center [1247, 46] width 96 height 23
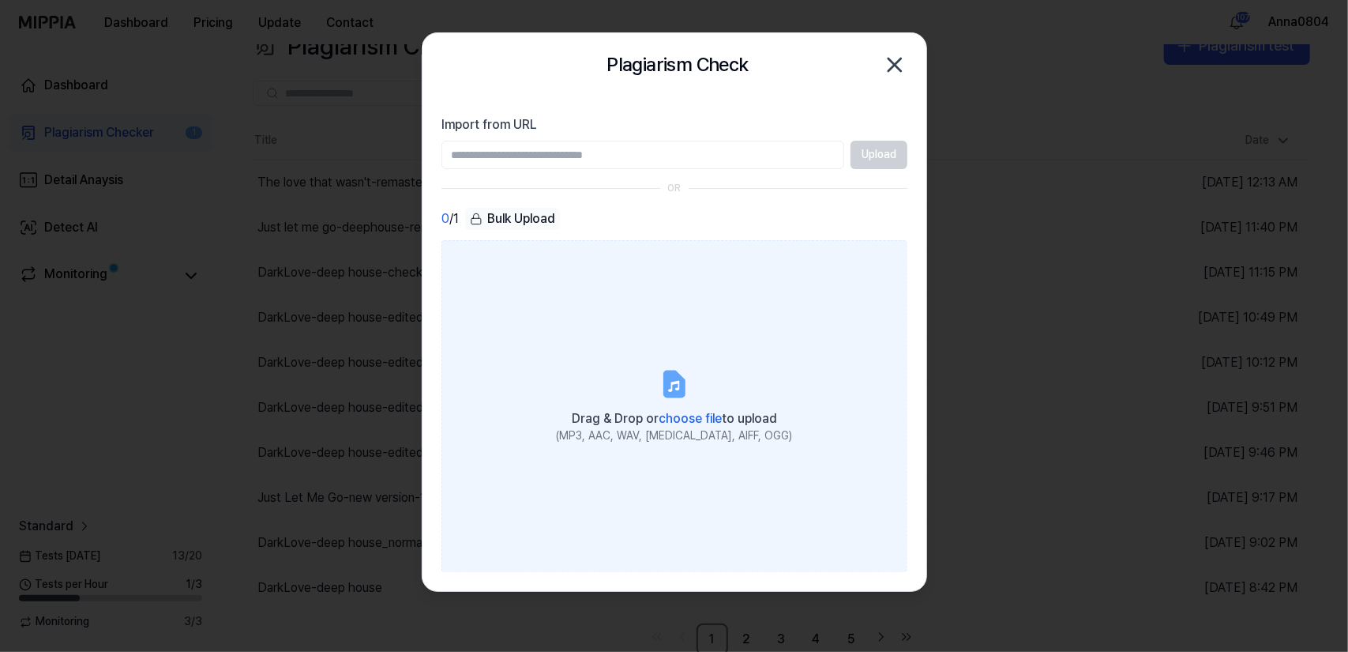
click at [666, 369] on icon at bounding box center [675, 384] width 32 height 32
click at [0, 0] on input "Drag & Drop or choose file to upload (MP3, AAC, WAV, FLAC, AIFF, OGG)" at bounding box center [0, 0] width 0 height 0
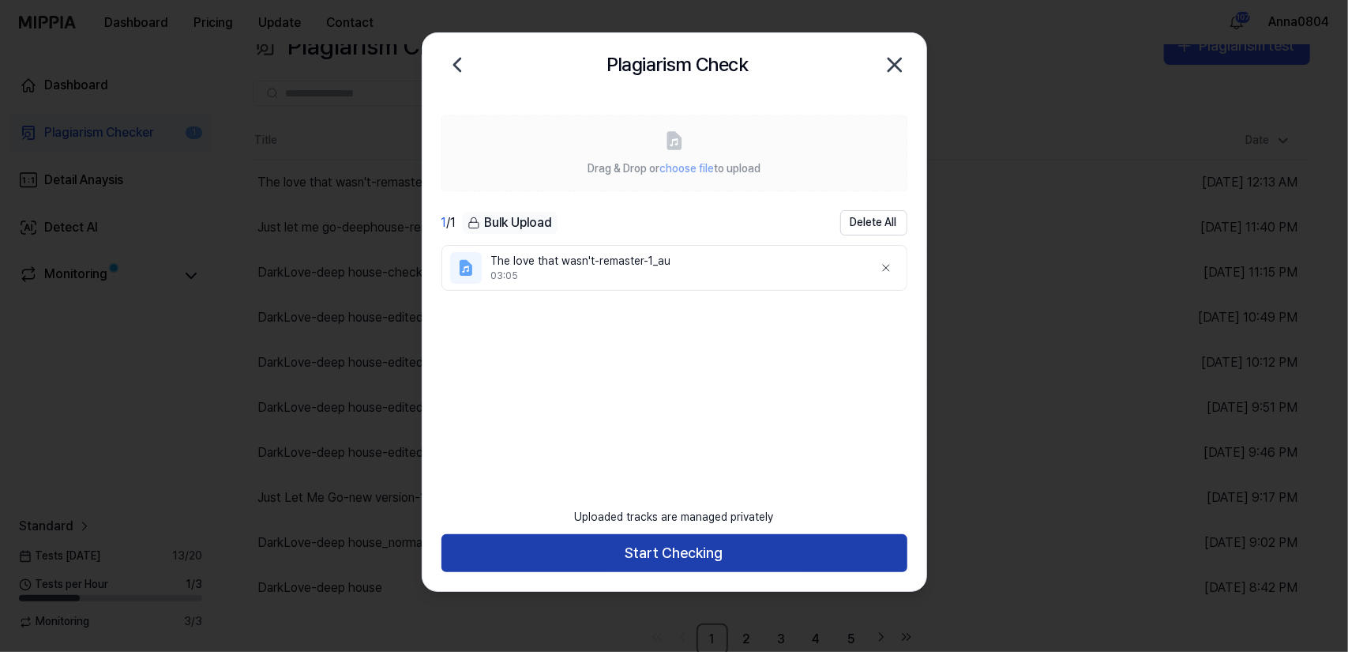
click at [682, 564] on button "Start Checking" at bounding box center [675, 553] width 466 height 38
click at [682, 559] on button "Start Checking" at bounding box center [675, 553] width 466 height 38
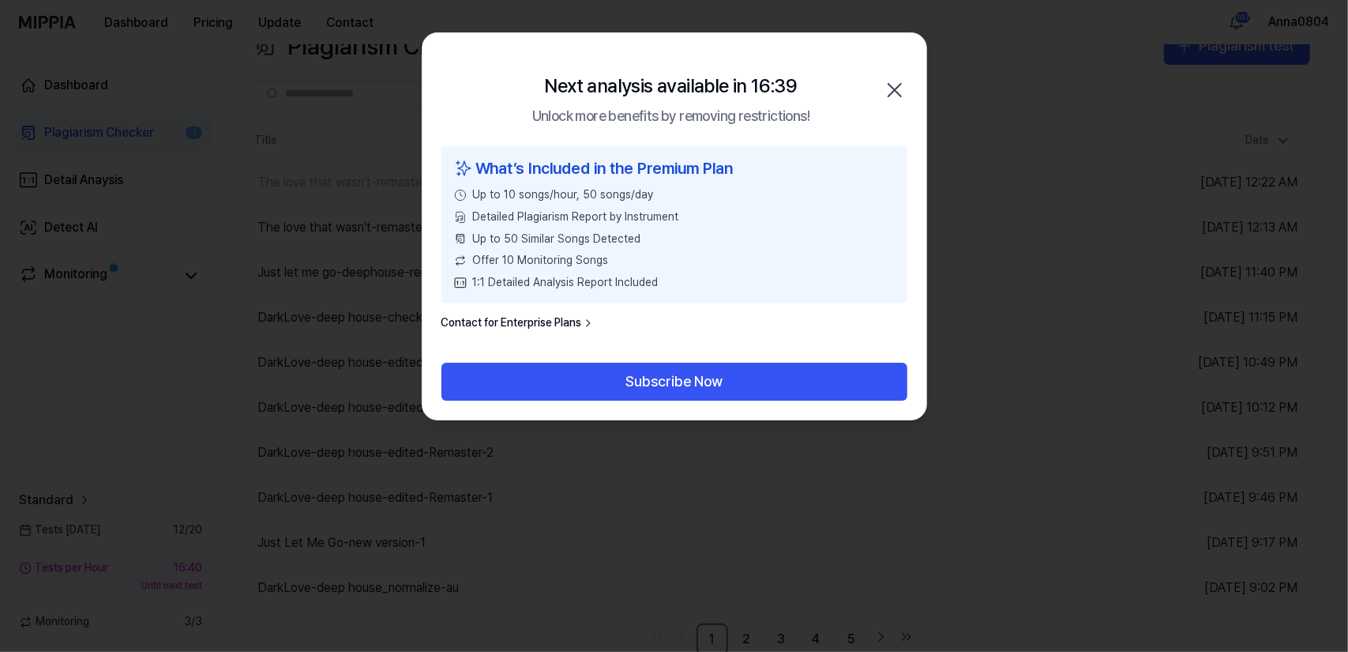
click at [894, 92] on icon "button" at bounding box center [894, 89] width 25 height 25
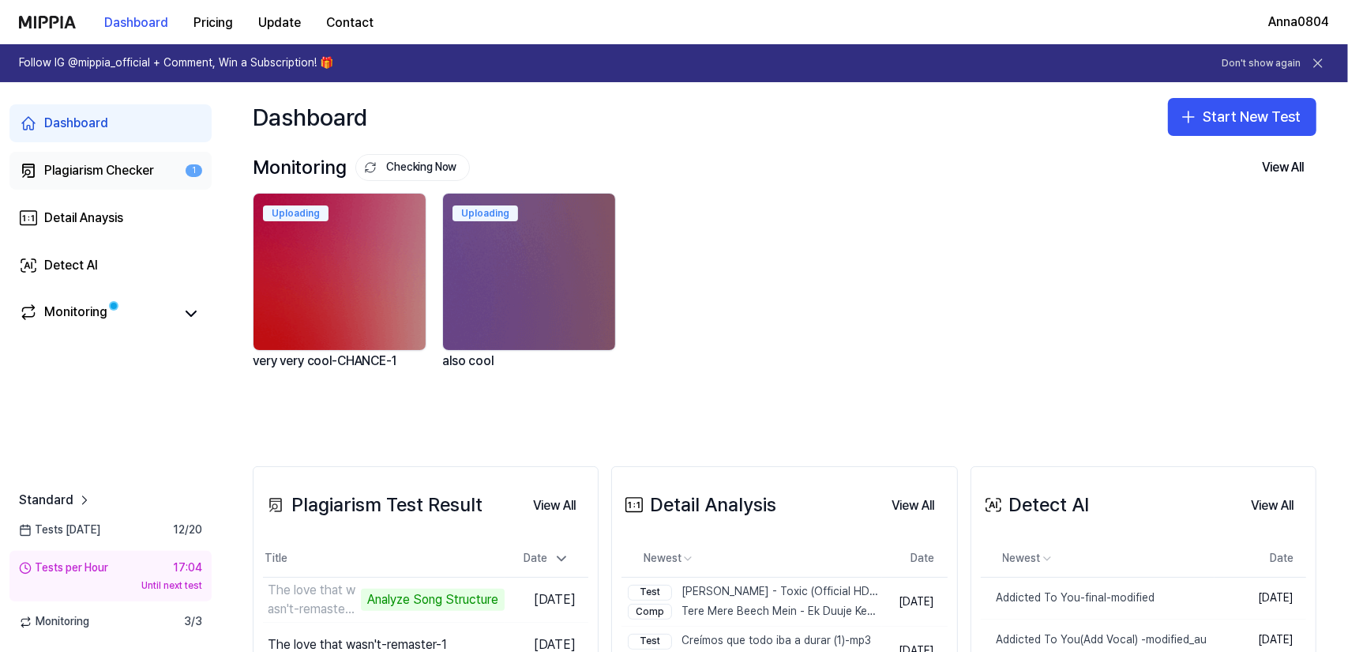
click at [81, 170] on div "Plagiarism Checker" at bounding box center [99, 170] width 110 height 19
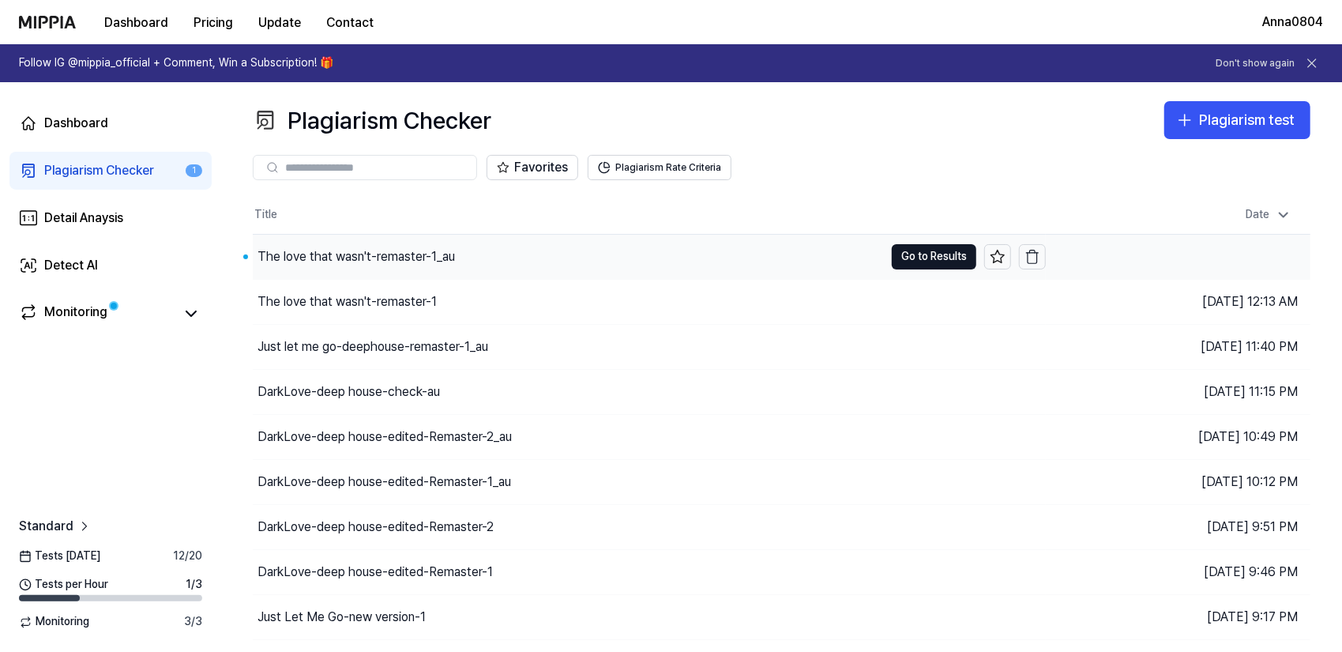
click at [354, 254] on div "The love that wasn't-remaster-1_au" at bounding box center [355, 256] width 197 height 19
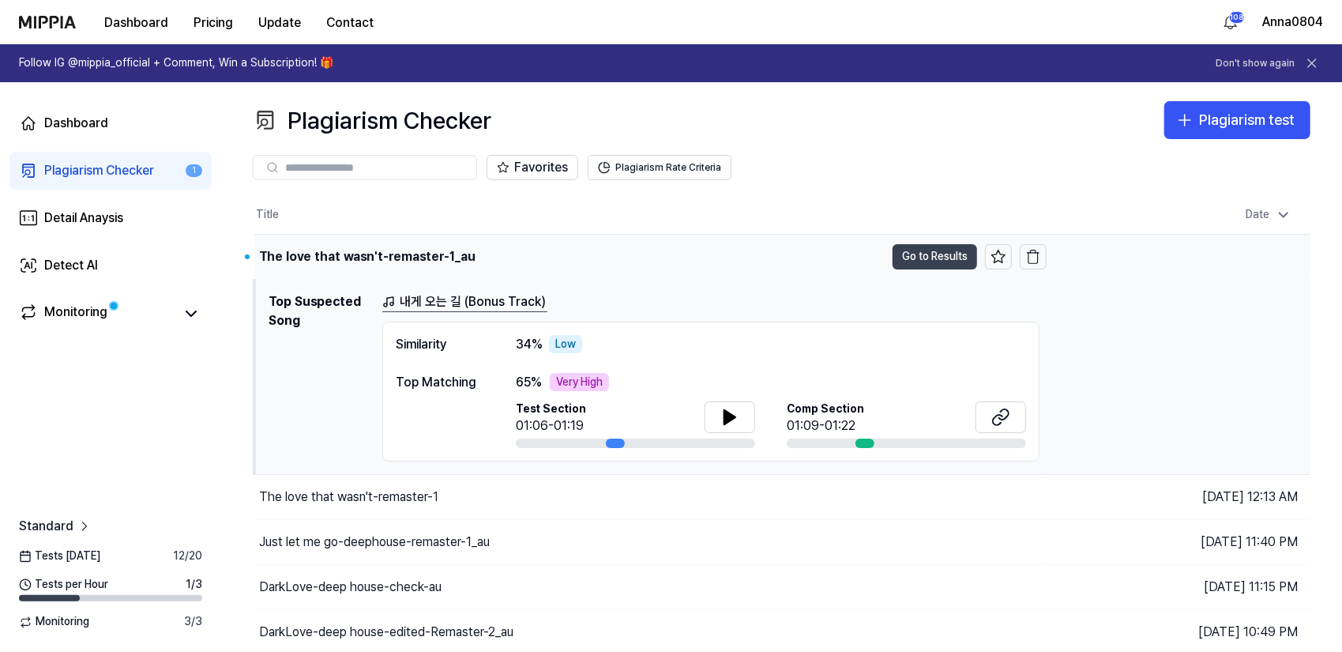
click at [933, 256] on button "Go to Results" at bounding box center [935, 256] width 85 height 25
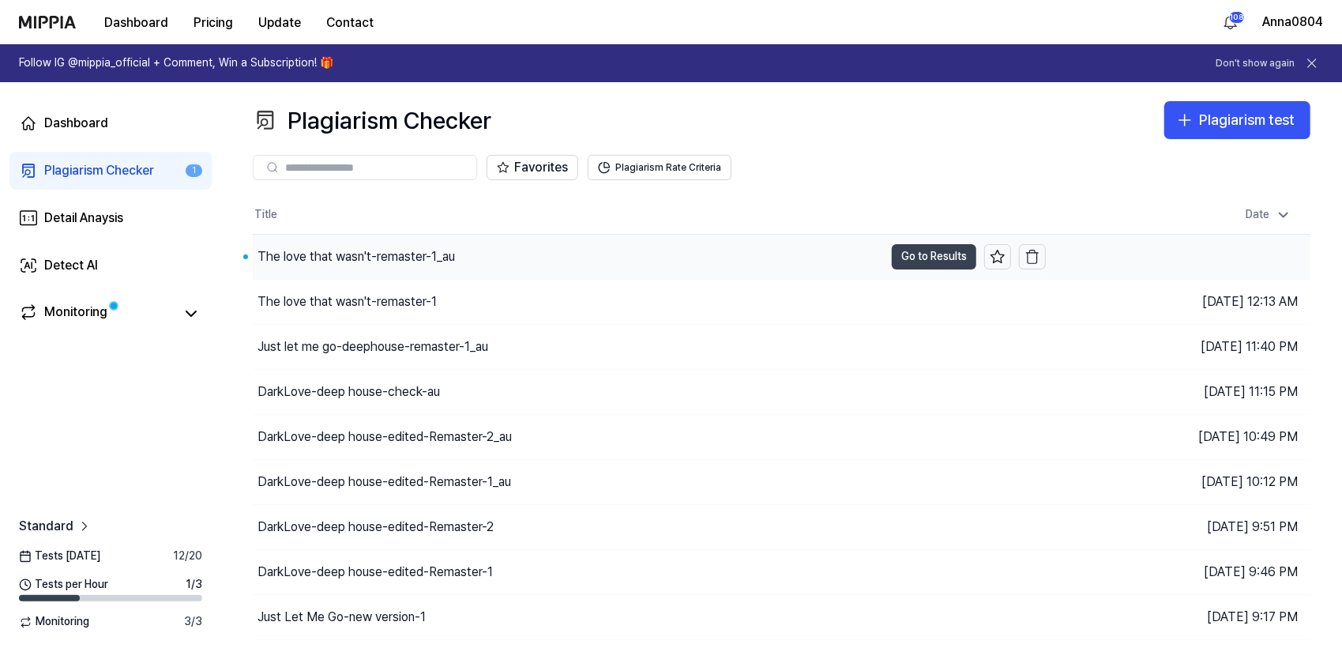
click at [919, 250] on button "Go to Results" at bounding box center [934, 256] width 85 height 25
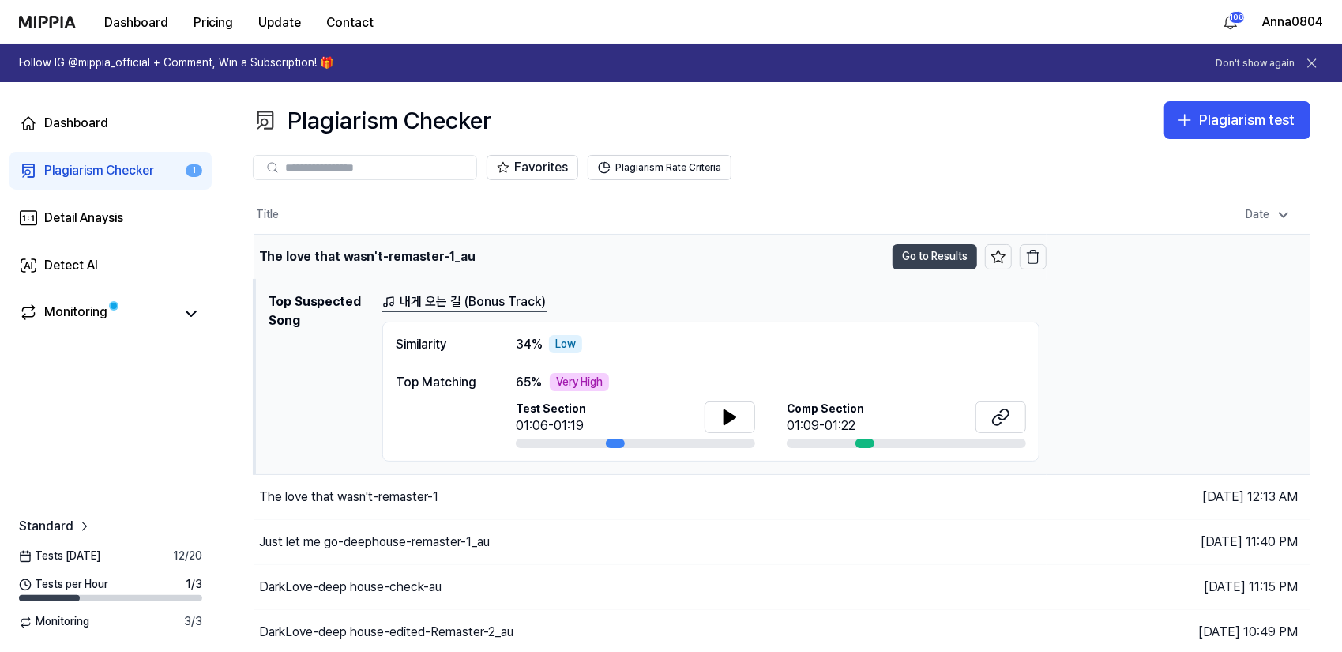
click at [941, 258] on button "Go to Results" at bounding box center [935, 256] width 85 height 25
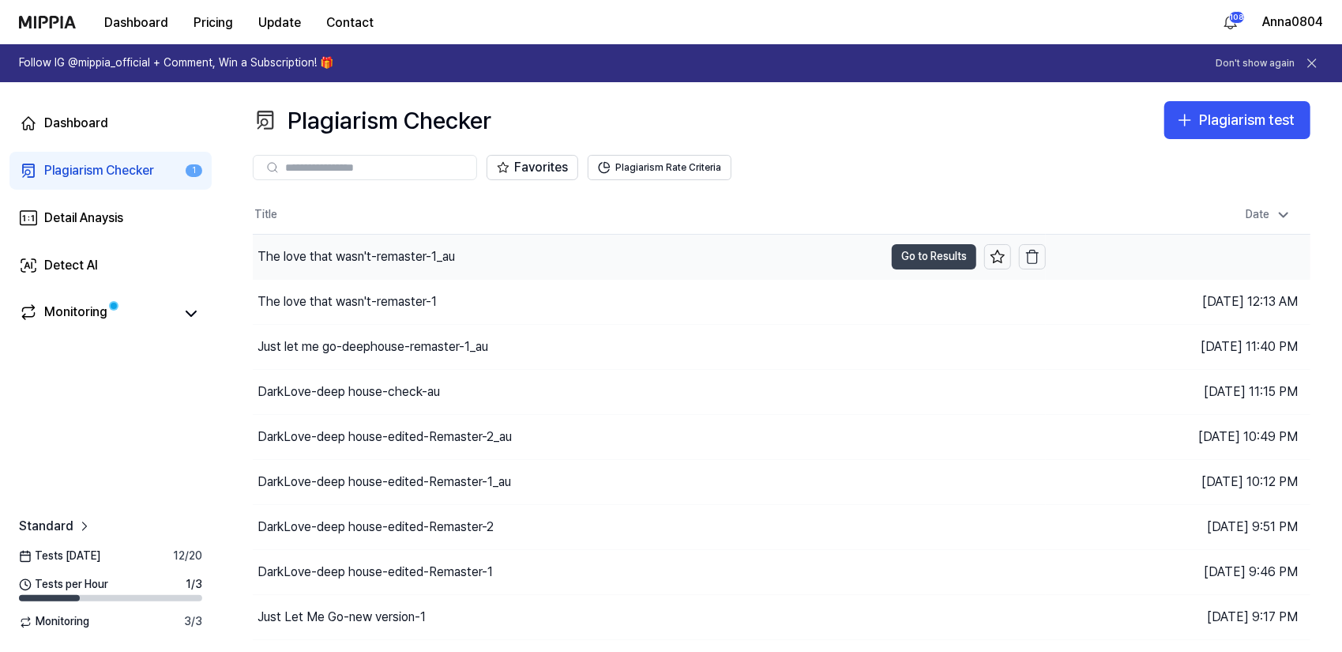
click at [941, 258] on button "Go to Results" at bounding box center [934, 256] width 85 height 25
